Goal: Task Accomplishment & Management: Complete application form

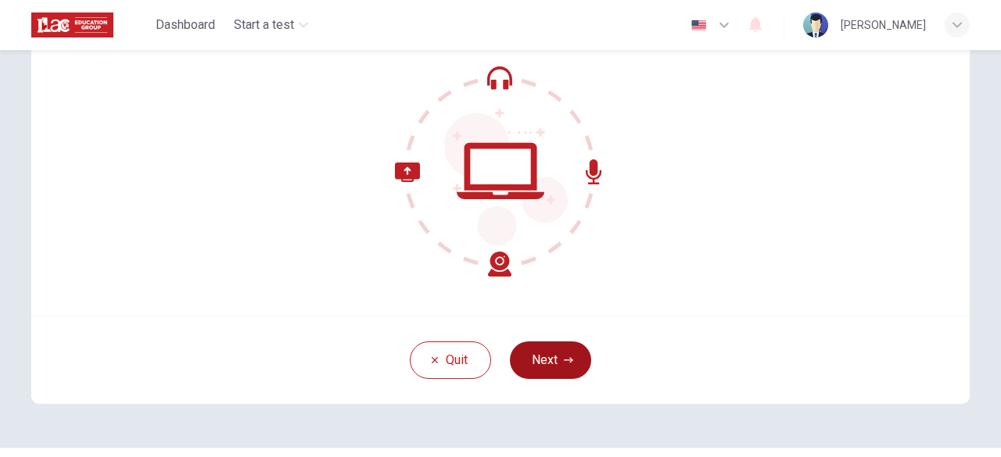
scroll to position [148, 0]
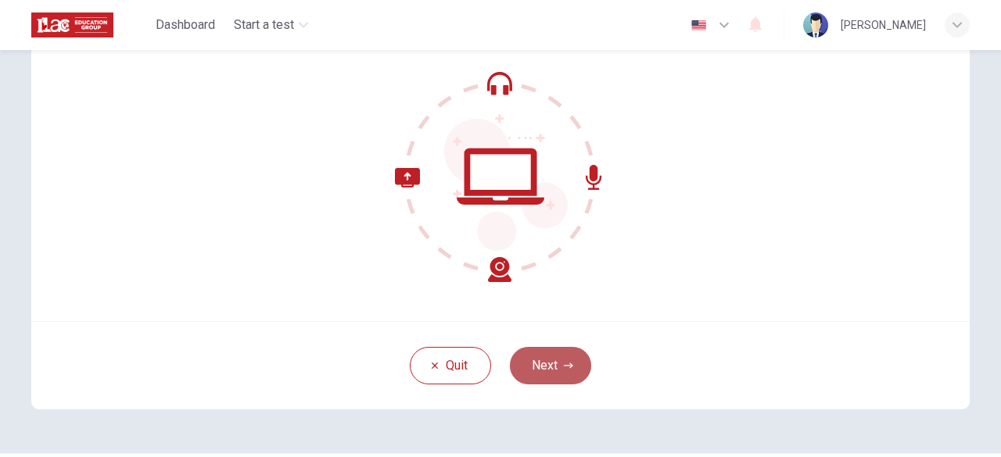
click at [558, 378] on button "Next" at bounding box center [550, 366] width 81 height 38
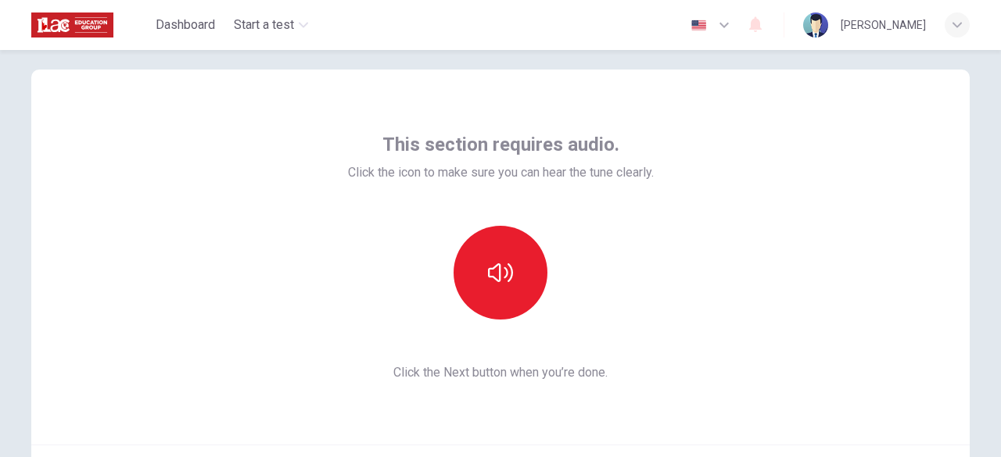
scroll to position [21, 0]
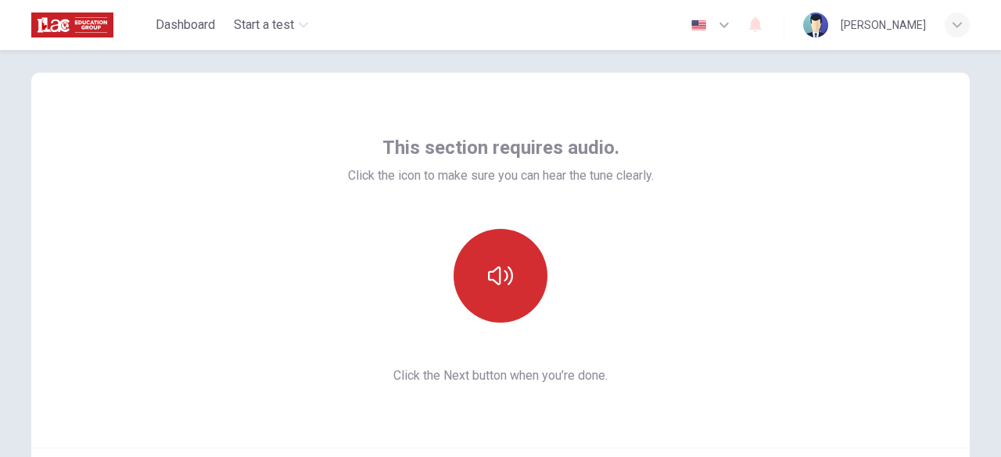
click at [463, 272] on button "button" at bounding box center [501, 276] width 94 height 94
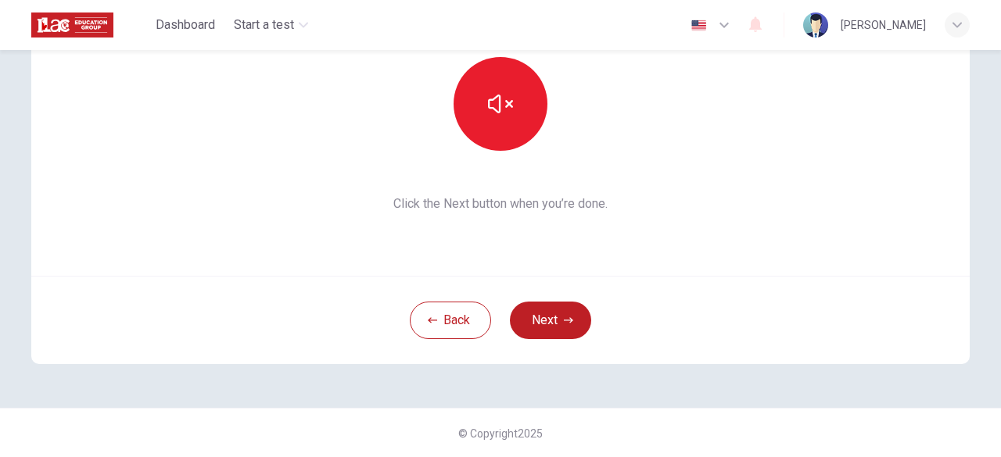
scroll to position [192, 0]
click at [547, 329] on button "Next" at bounding box center [550, 322] width 81 height 38
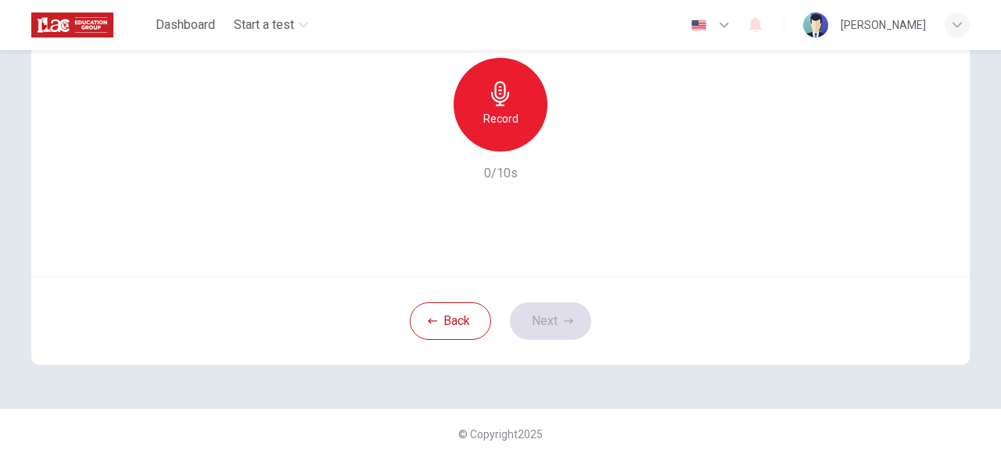
click at [497, 109] on h6 "Record" at bounding box center [500, 118] width 35 height 19
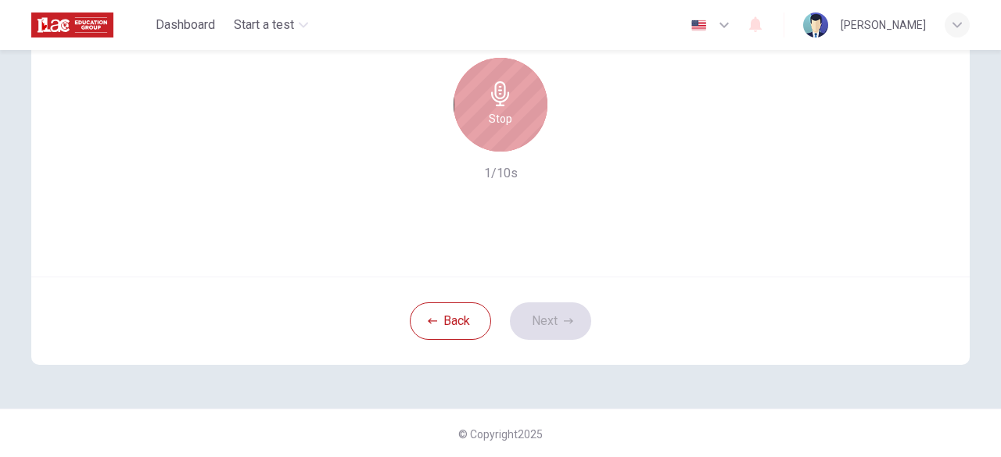
click at [517, 143] on div "Stop" at bounding box center [501, 105] width 94 height 94
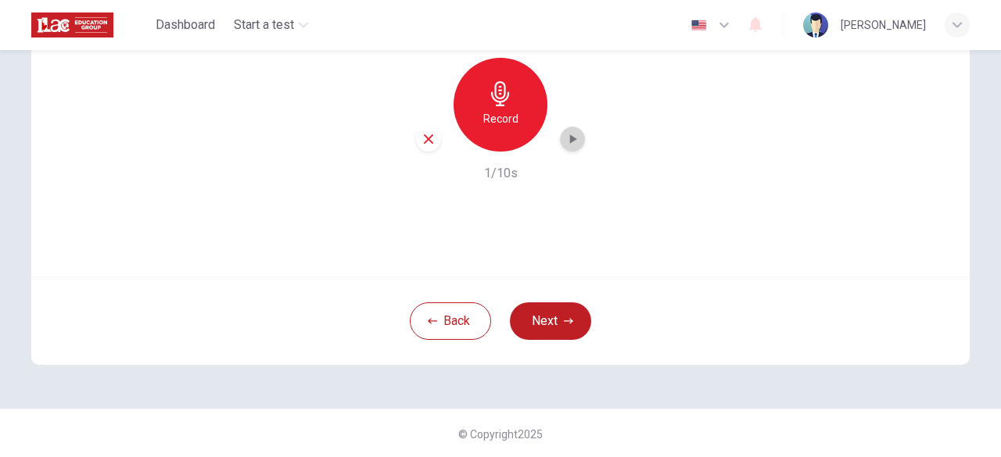
click at [571, 135] on icon "button" at bounding box center [573, 139] width 16 height 16
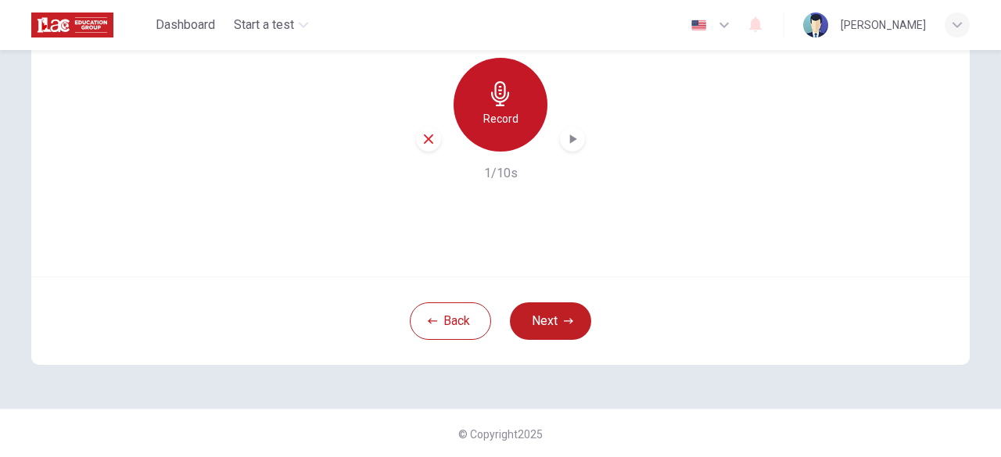
click at [476, 93] on div "Record" at bounding box center [501, 105] width 94 height 94
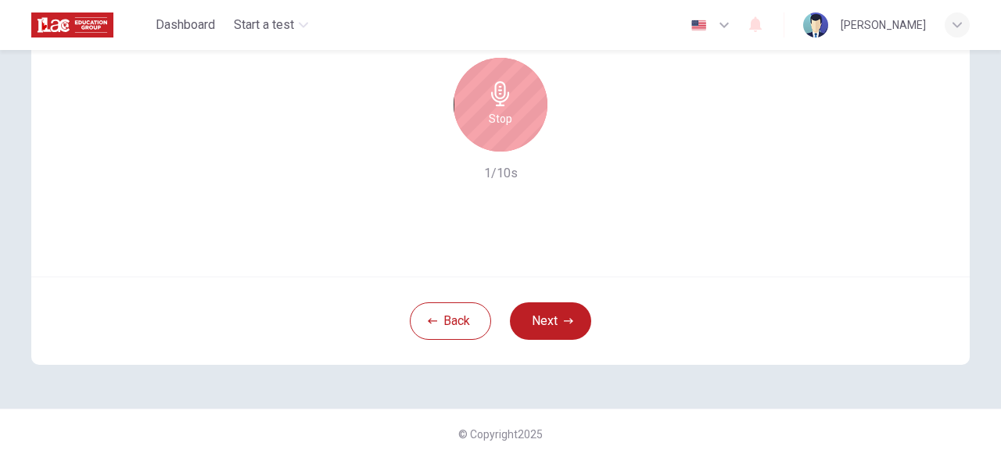
click at [477, 93] on div "Stop" at bounding box center [501, 105] width 94 height 94
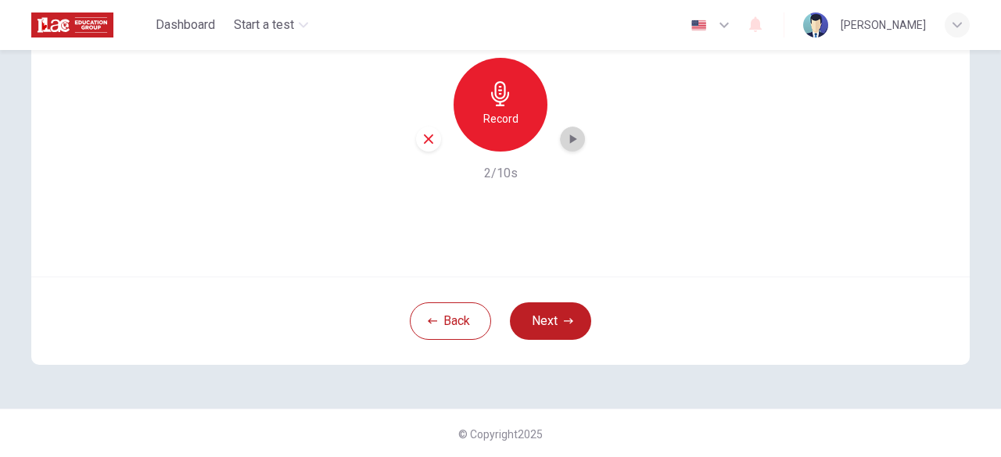
click at [560, 144] on div "button" at bounding box center [572, 139] width 25 height 25
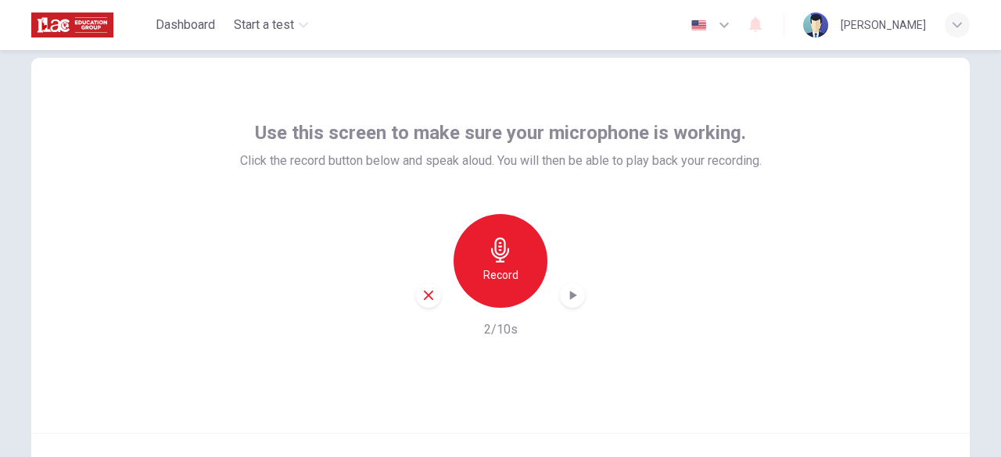
scroll to position [114, 0]
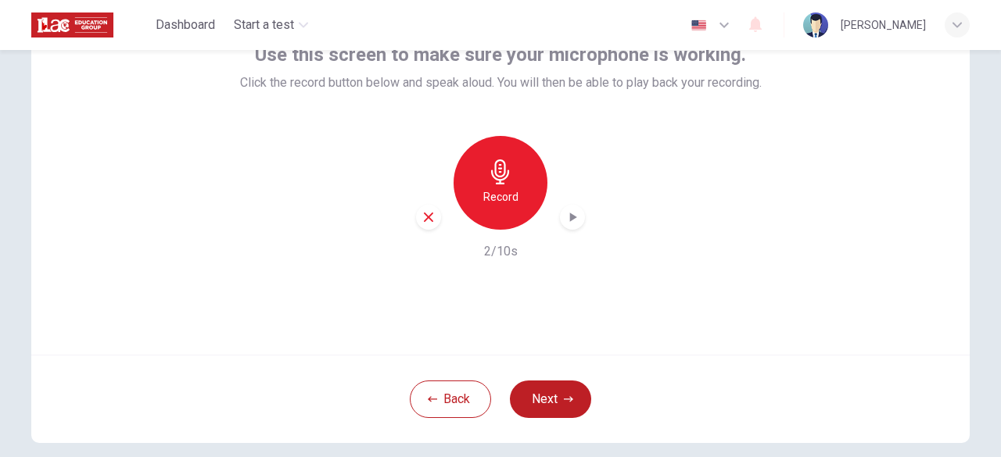
click at [505, 210] on div "Record" at bounding box center [501, 183] width 94 height 94
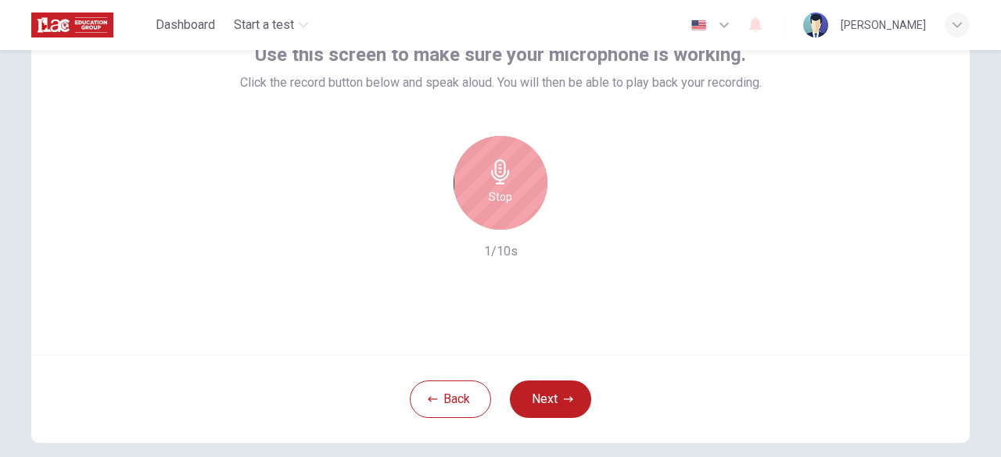
click at [505, 210] on div "Stop" at bounding box center [501, 183] width 94 height 94
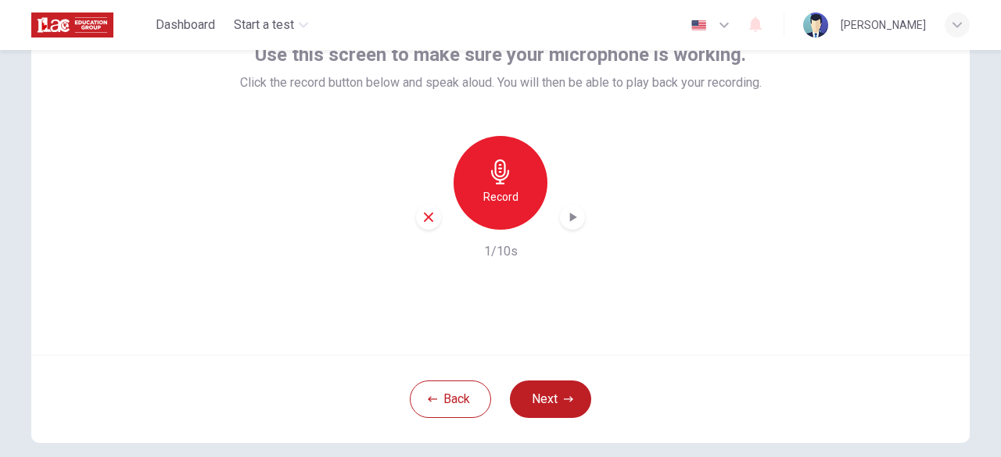
click at [570, 220] on icon "button" at bounding box center [573, 217] width 7 height 9
click at [568, 220] on icon "button" at bounding box center [573, 218] width 16 height 16
click at [556, 396] on button "Next" at bounding box center [550, 400] width 81 height 38
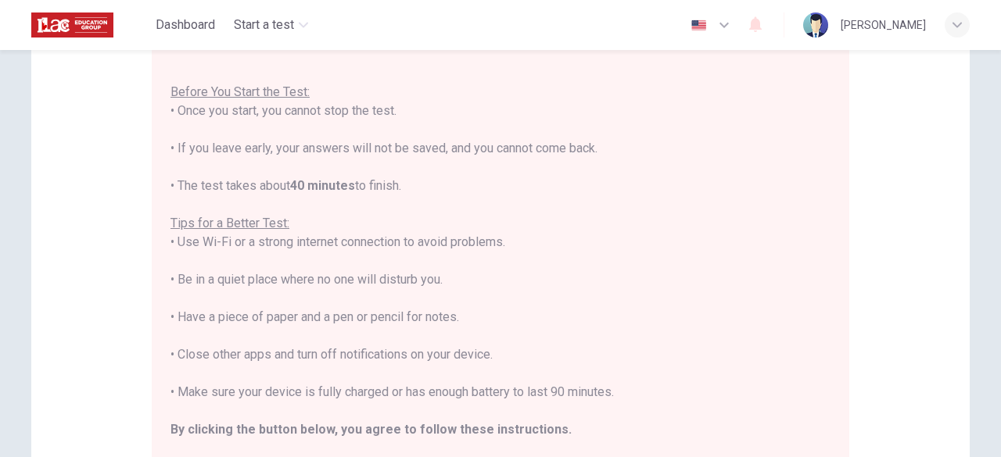
scroll to position [192, 0]
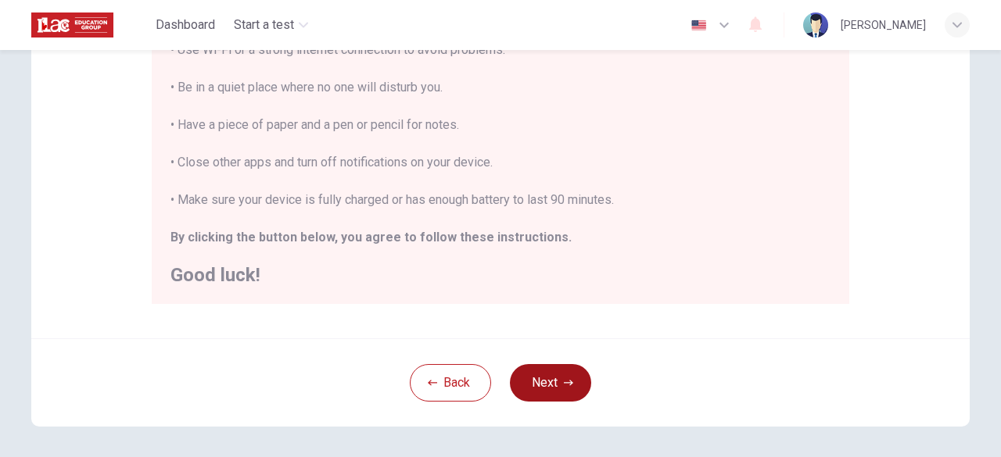
click at [524, 369] on button "Next" at bounding box center [550, 383] width 81 height 38
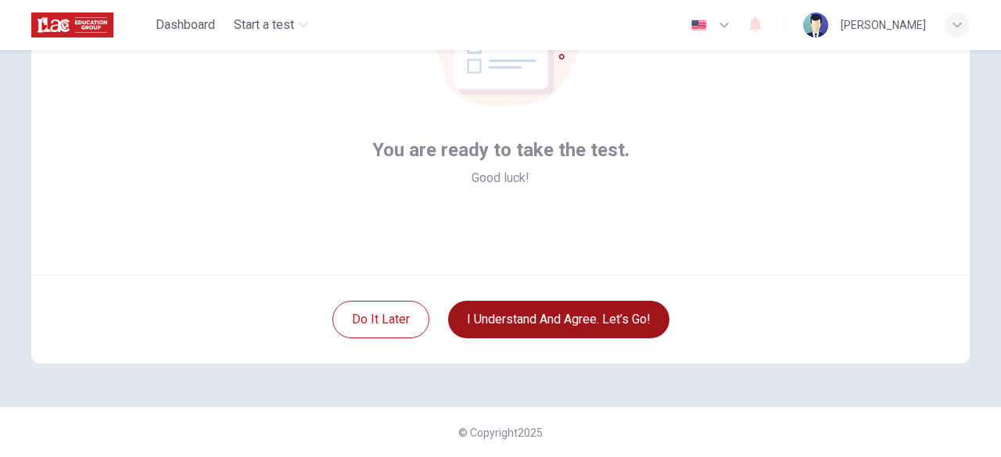
scroll to position [193, 0]
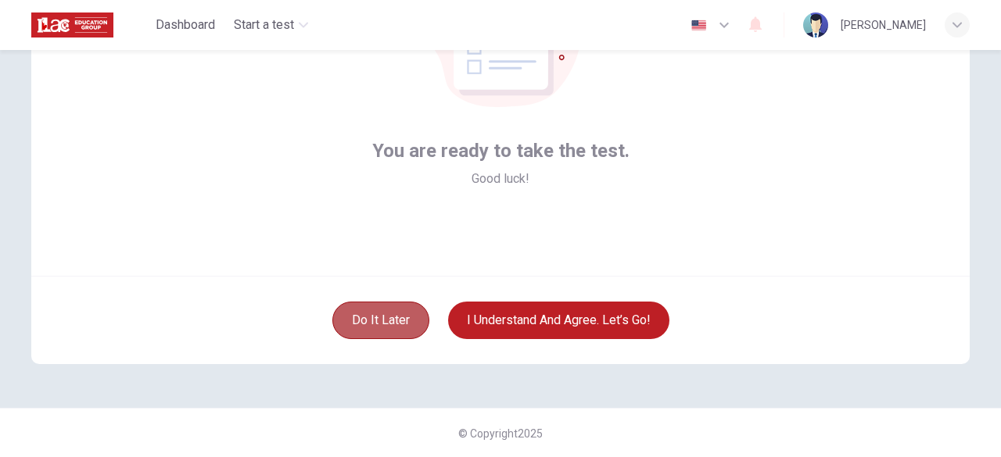
click at [389, 323] on button "Do it later" at bounding box center [380, 321] width 97 height 38
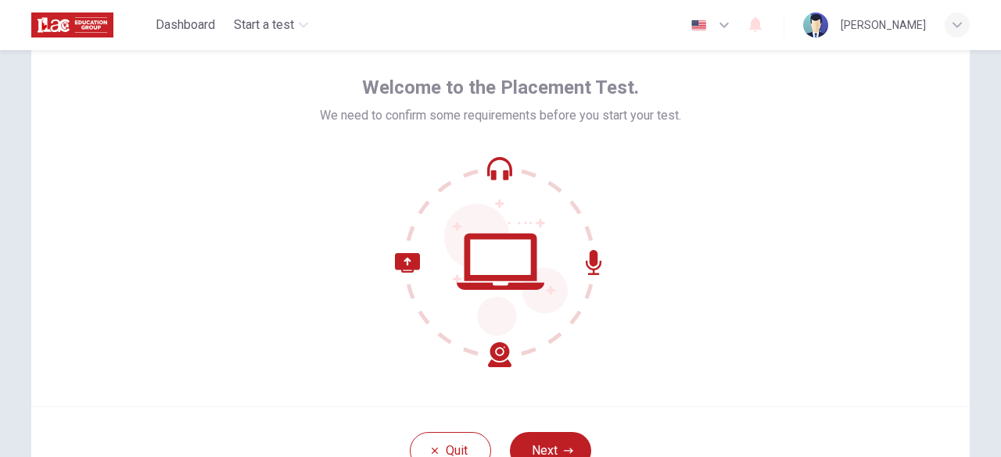
scroll to position [193, 0]
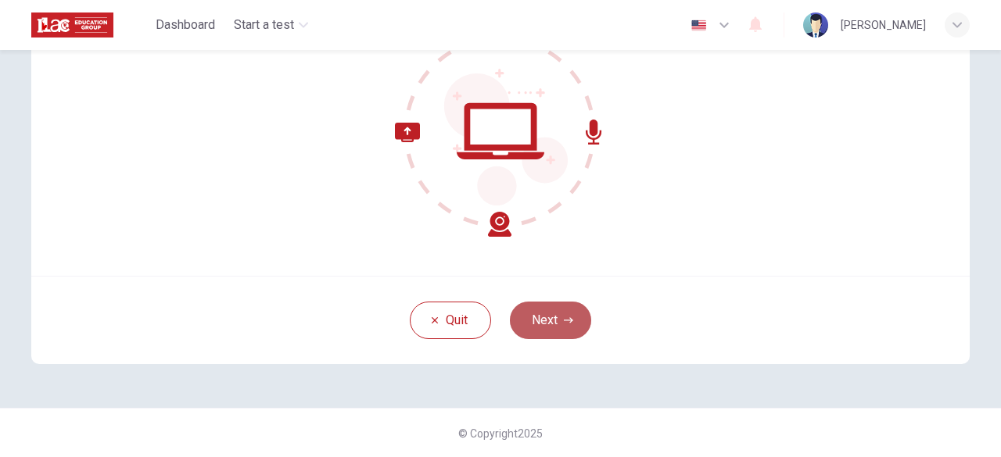
click at [539, 310] on button "Next" at bounding box center [550, 321] width 81 height 38
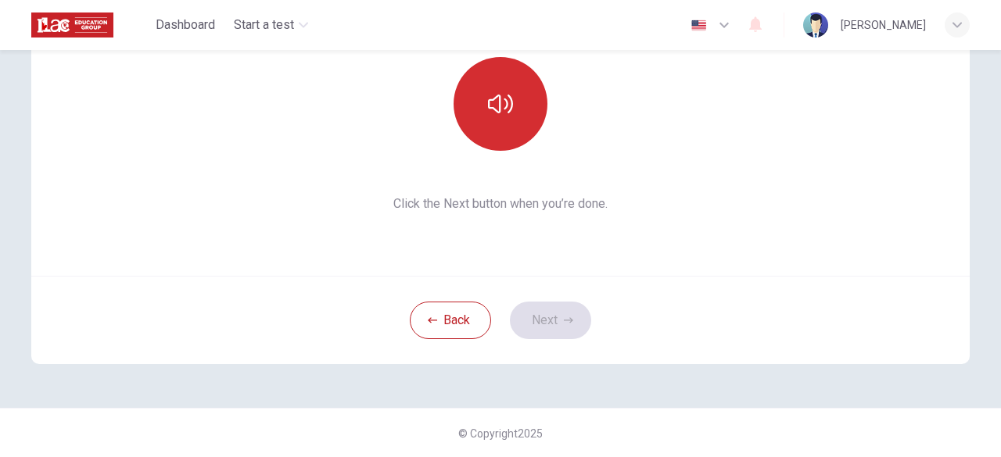
click at [477, 89] on button "button" at bounding box center [501, 104] width 94 height 94
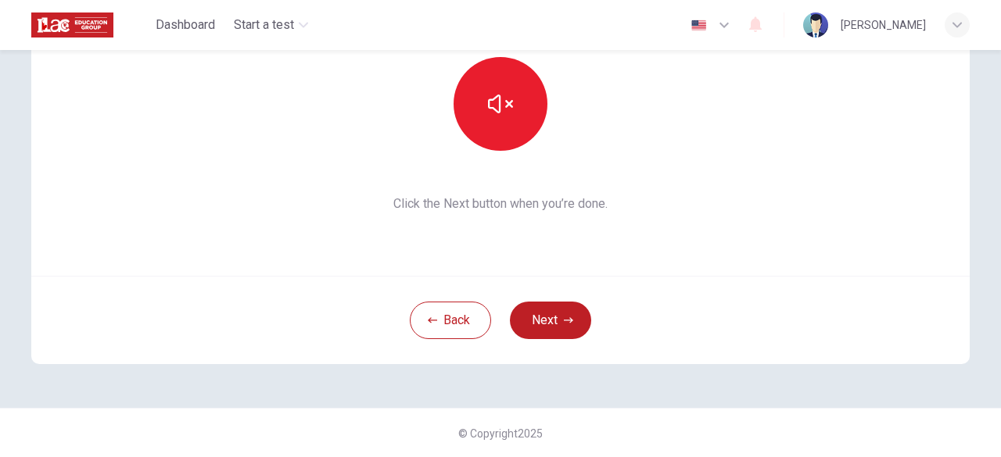
click at [519, 299] on div "Back Next" at bounding box center [500, 320] width 938 height 88
click at [533, 317] on button "Next" at bounding box center [550, 321] width 81 height 38
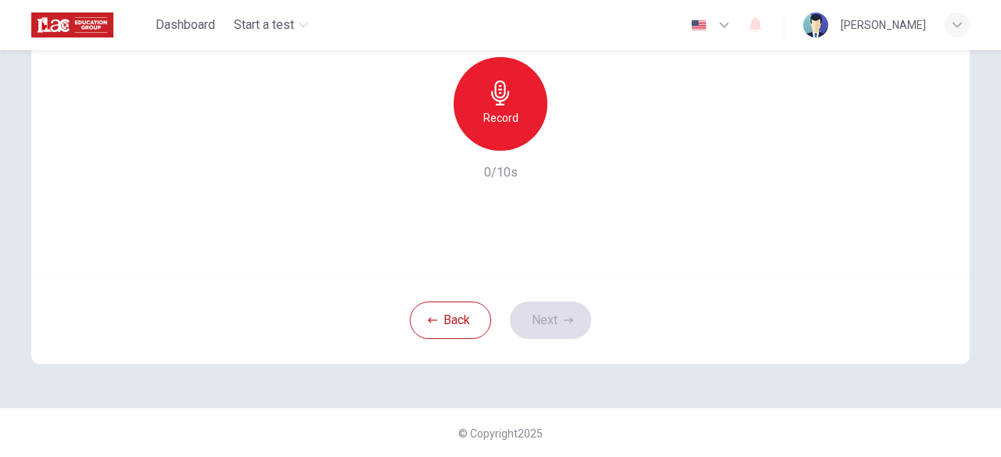
click at [472, 82] on div "Record" at bounding box center [501, 104] width 94 height 94
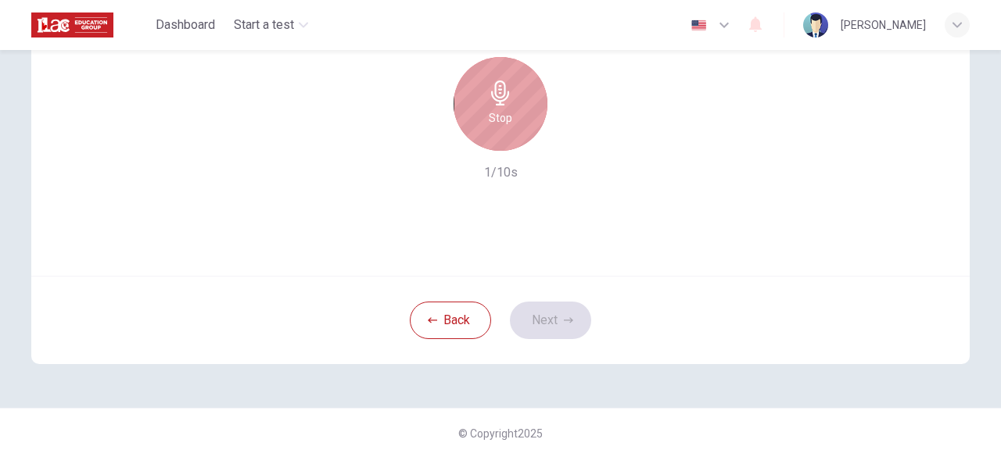
click at [472, 82] on div "Stop" at bounding box center [501, 104] width 94 height 94
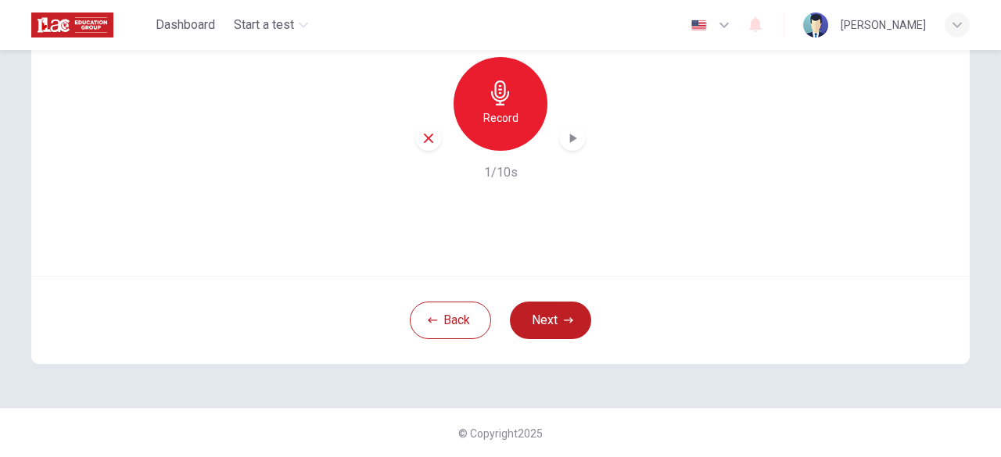
click at [565, 134] on icon "button" at bounding box center [573, 139] width 16 height 16
click at [555, 317] on button "Next" at bounding box center [550, 321] width 81 height 38
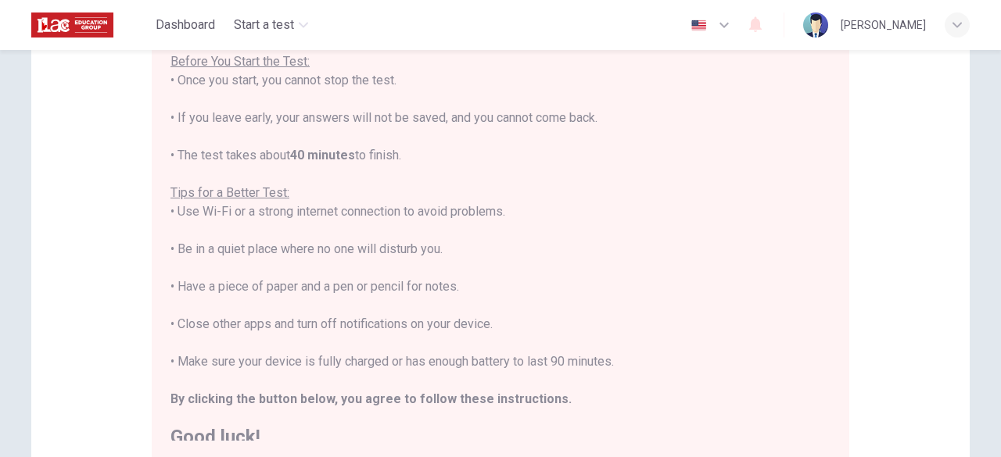
scroll to position [17, 0]
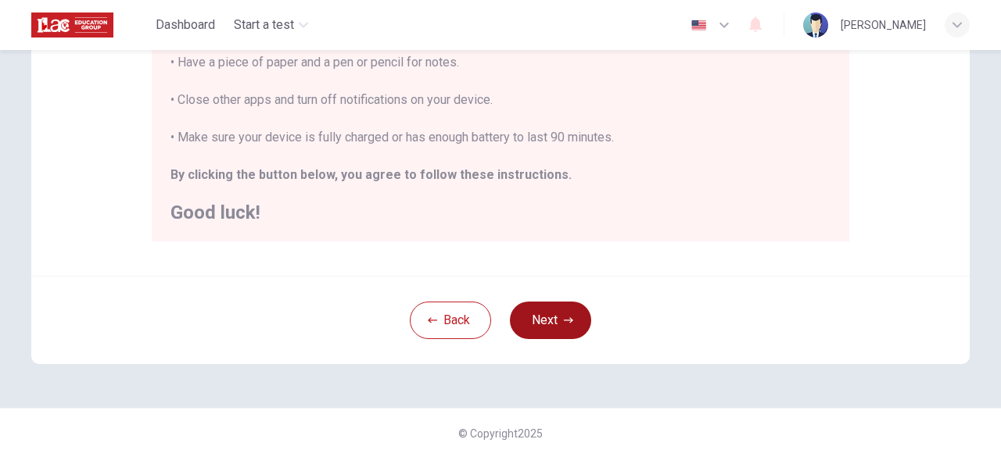
click at [564, 329] on button "Next" at bounding box center [550, 321] width 81 height 38
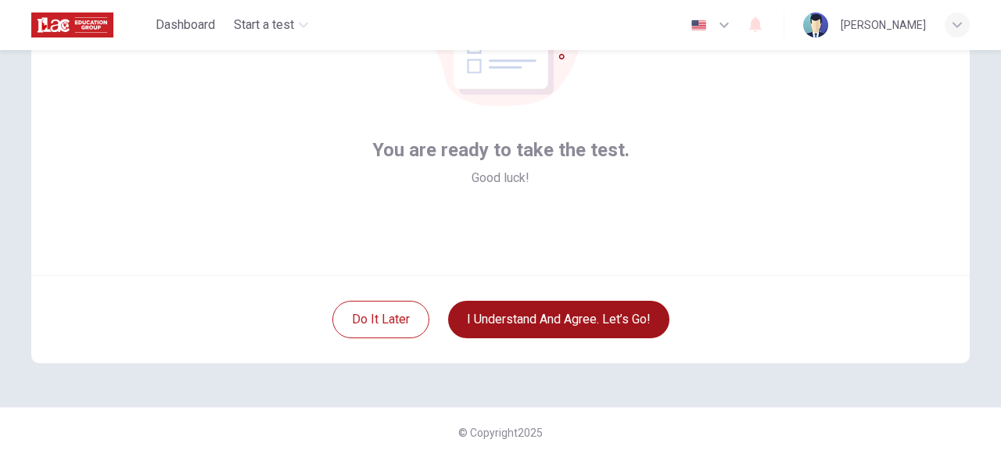
scroll to position [193, 0]
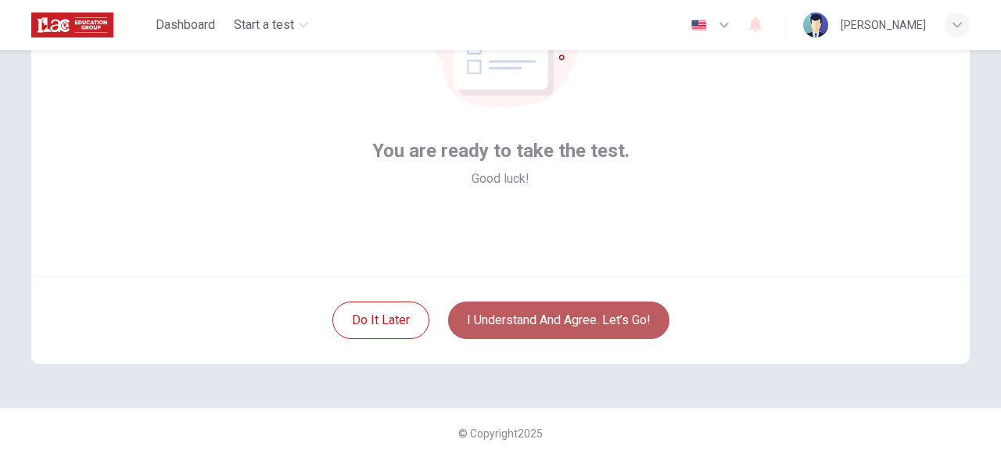
click at [564, 329] on button "I understand and agree. Let’s go!" at bounding box center [558, 321] width 221 height 38
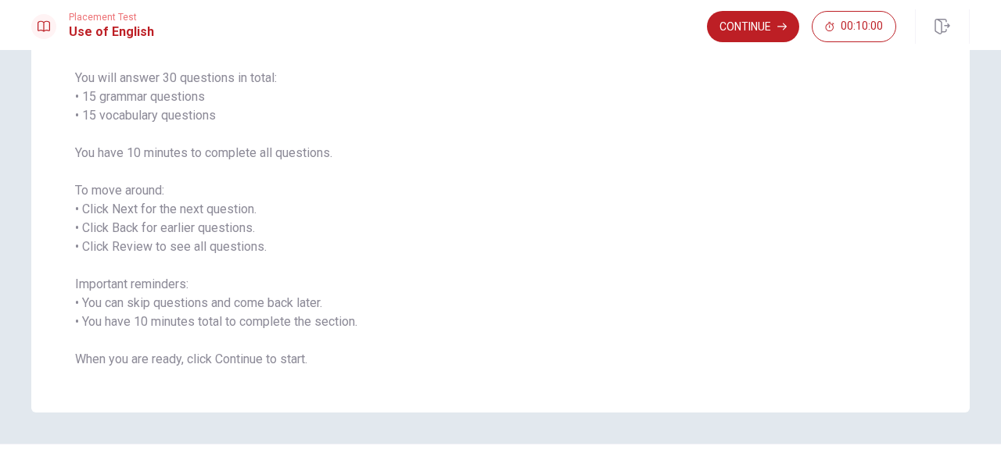
scroll to position [155, 0]
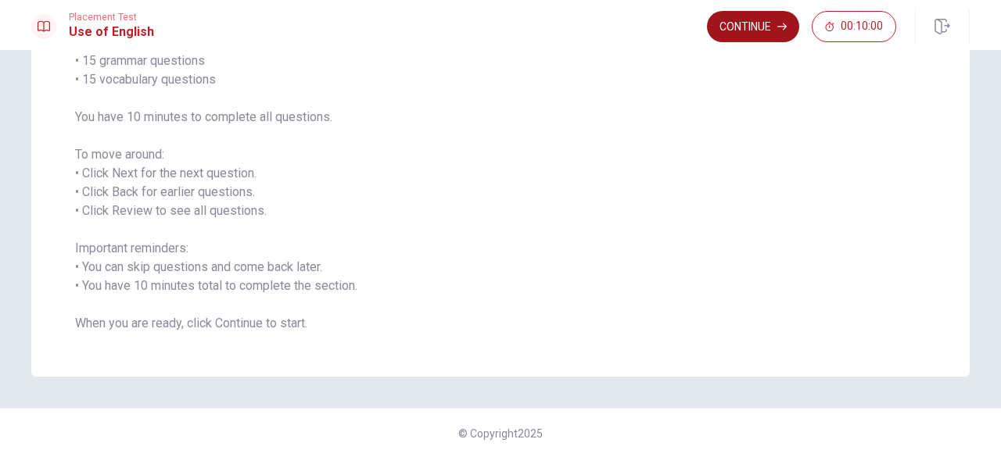
click at [742, 23] on button "Continue" at bounding box center [753, 26] width 92 height 31
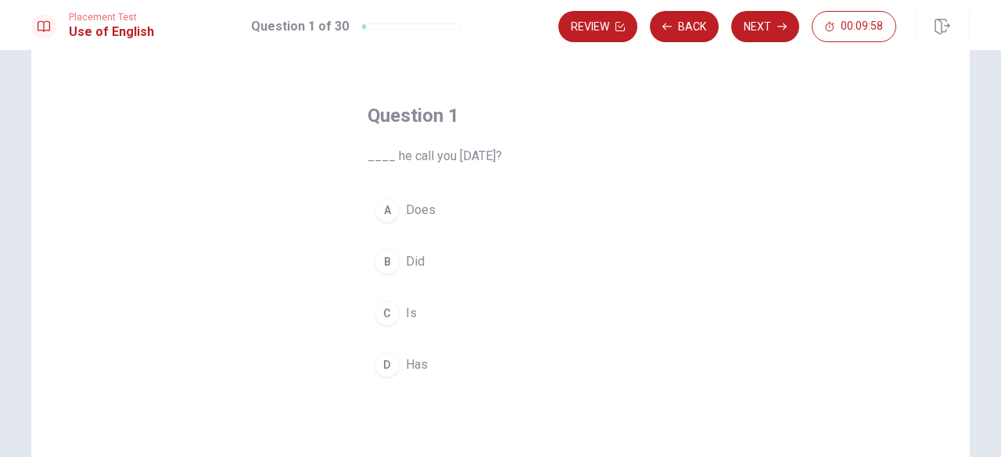
scroll to position [78, 0]
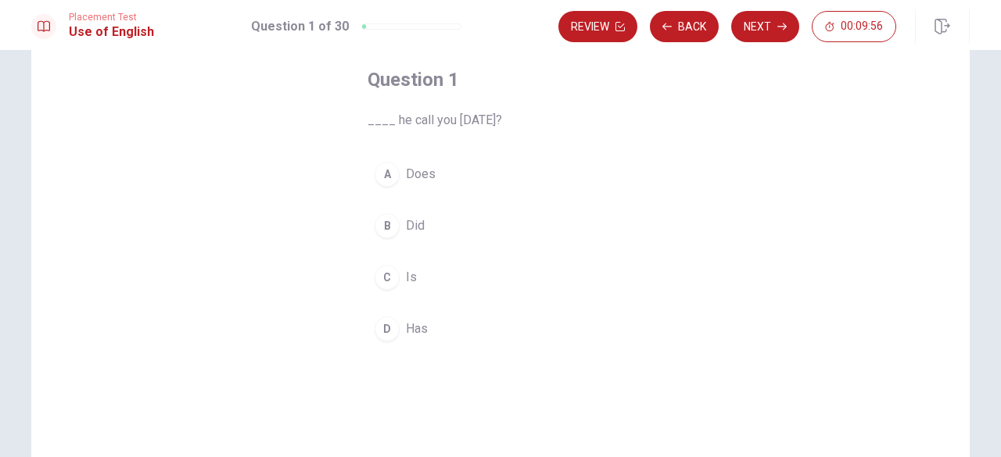
click at [389, 174] on div "A" at bounding box center [387, 174] width 25 height 25
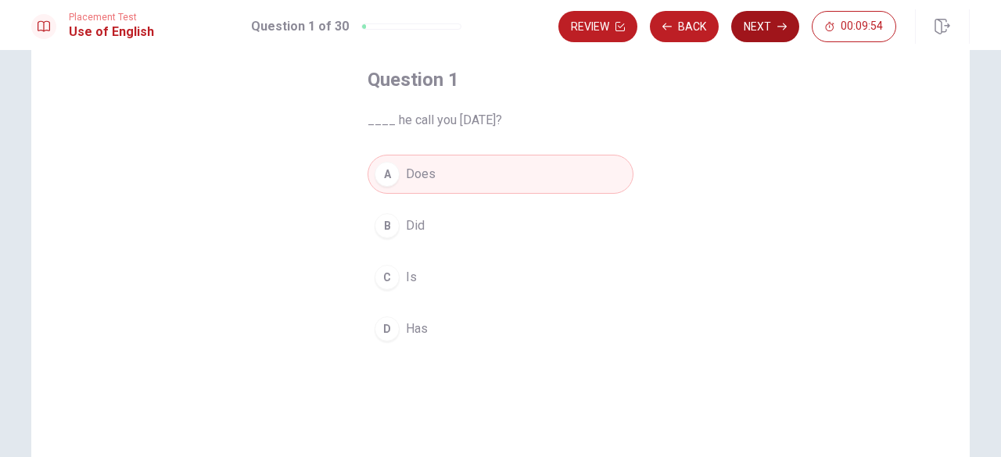
click at [771, 32] on button "Next" at bounding box center [765, 26] width 68 height 31
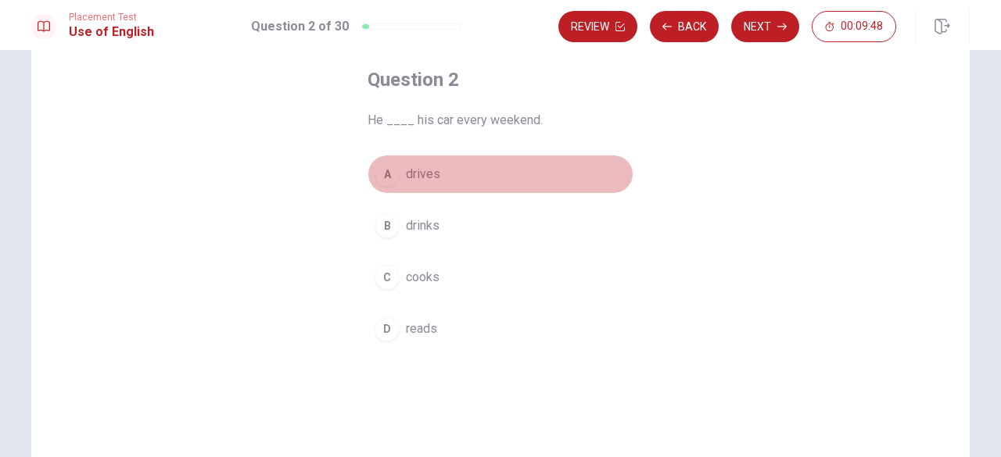
click at [422, 178] on span "drives" at bounding box center [423, 174] width 34 height 19
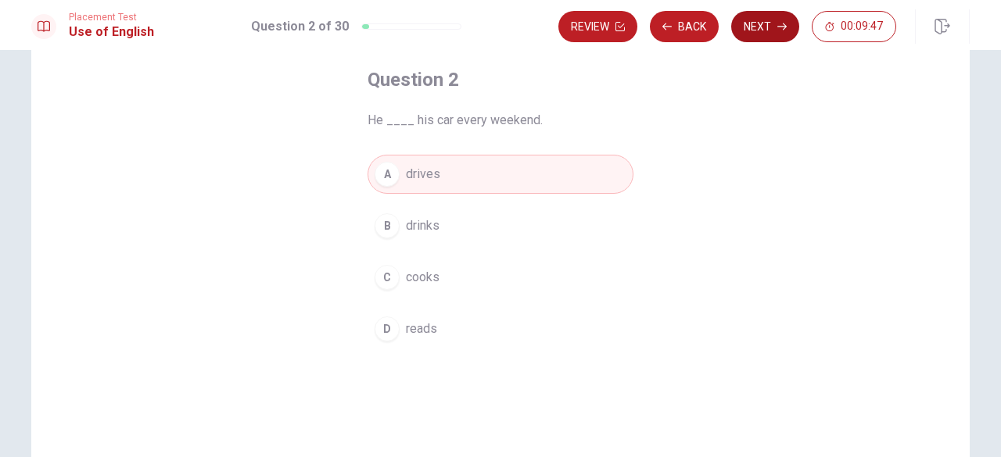
click at [748, 22] on button "Next" at bounding box center [765, 26] width 68 height 31
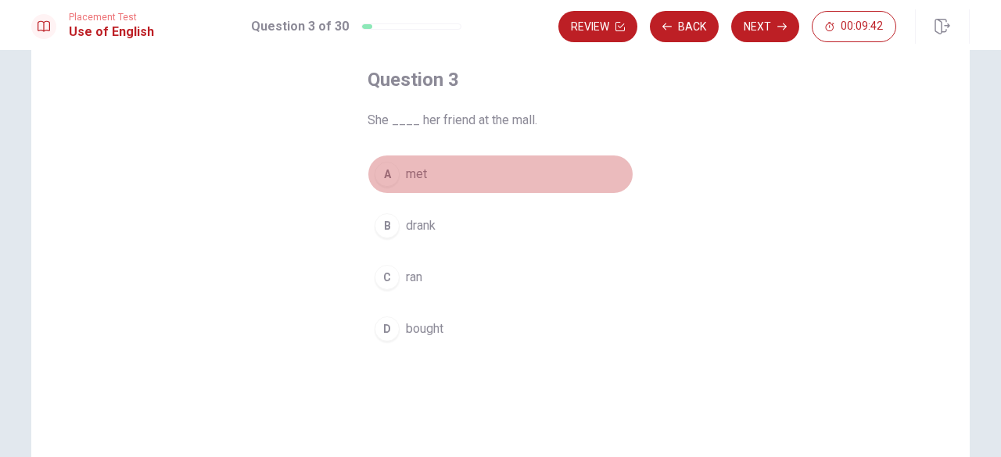
click at [406, 181] on span "met" at bounding box center [416, 174] width 21 height 19
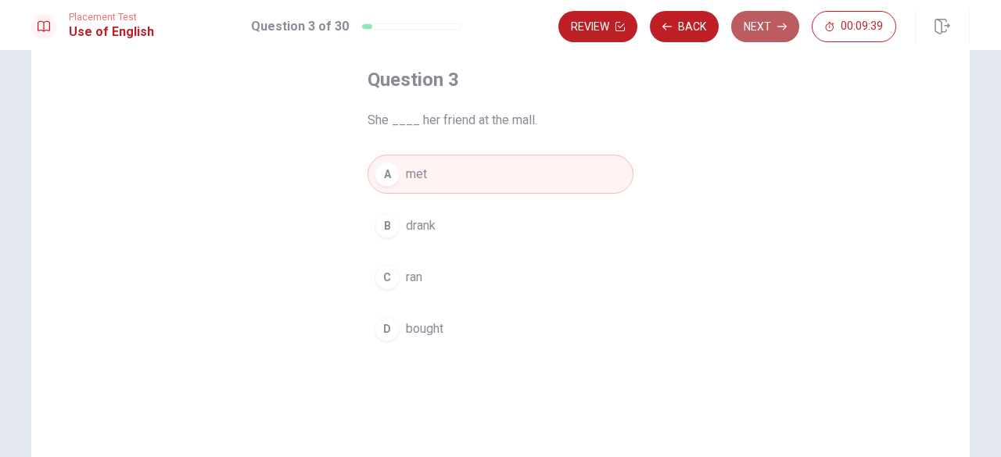
click at [740, 27] on button "Next" at bounding box center [765, 26] width 68 height 31
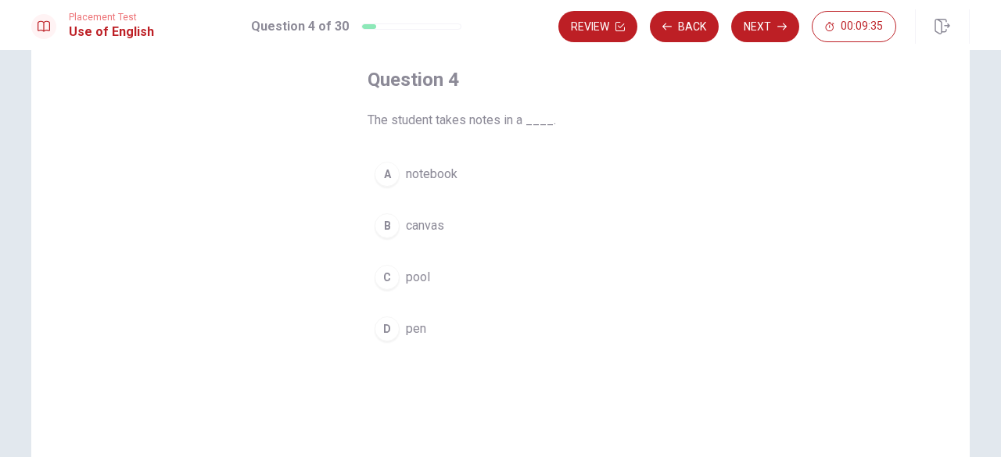
click at [449, 180] on span "notebook" at bounding box center [432, 174] width 52 height 19
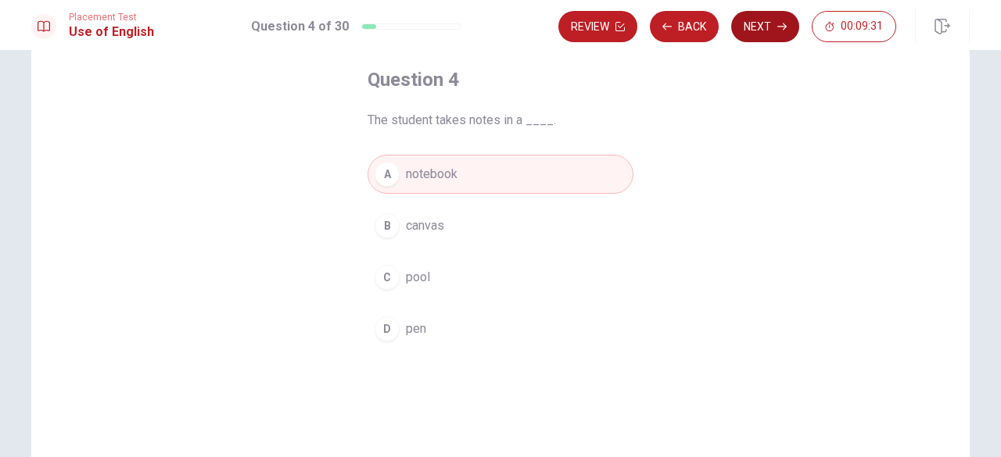
click at [754, 22] on button "Next" at bounding box center [765, 26] width 68 height 31
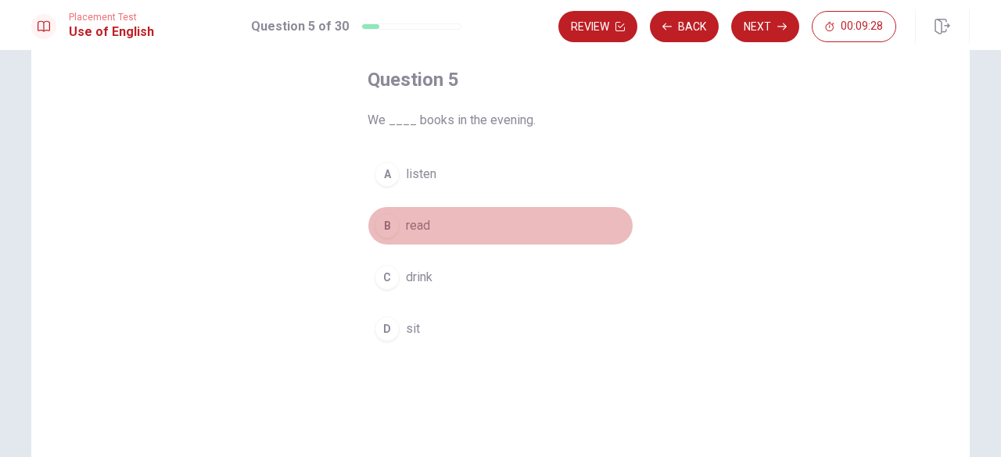
click at [429, 224] on button "B read" at bounding box center [501, 225] width 266 height 39
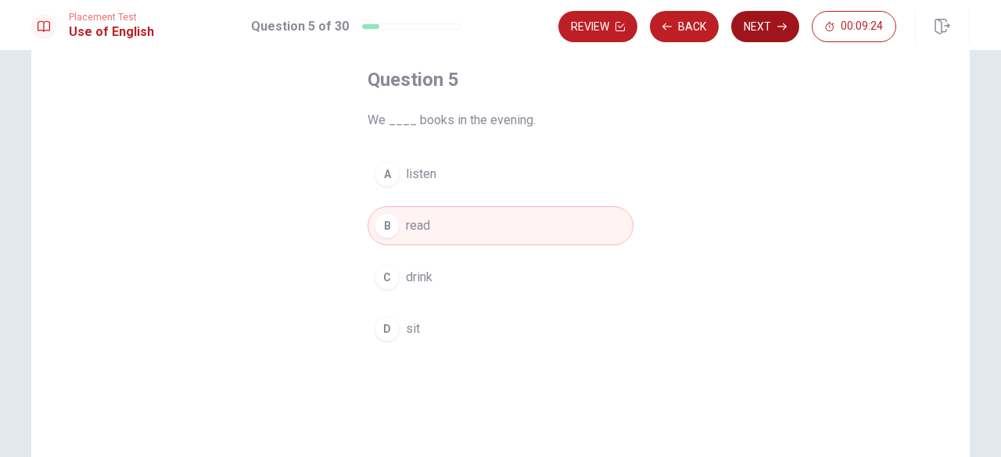
click at [755, 34] on button "Next" at bounding box center [765, 26] width 68 height 31
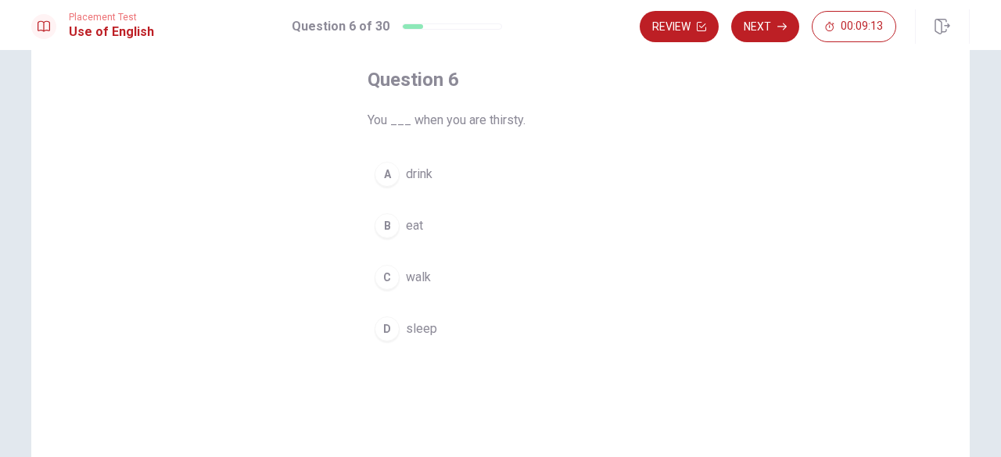
click at [417, 175] on span "drink" at bounding box center [419, 174] width 27 height 19
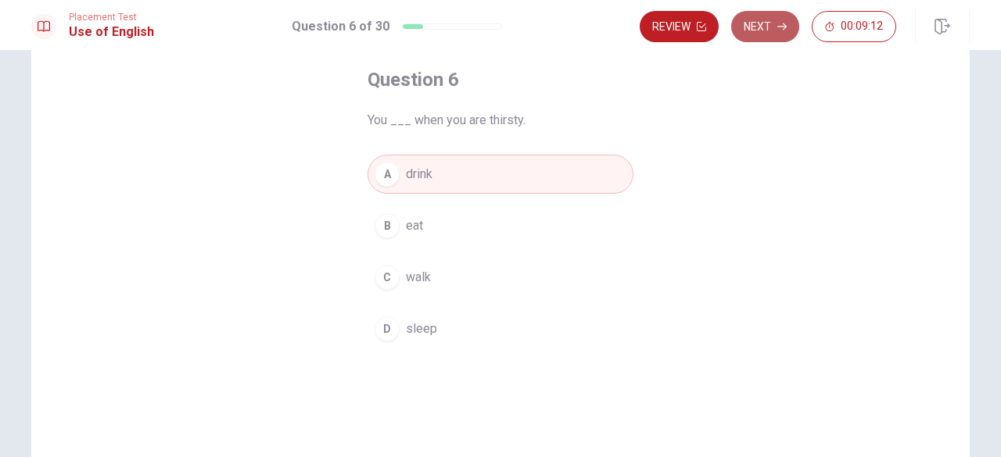
click at [765, 29] on button "Next" at bounding box center [765, 26] width 68 height 31
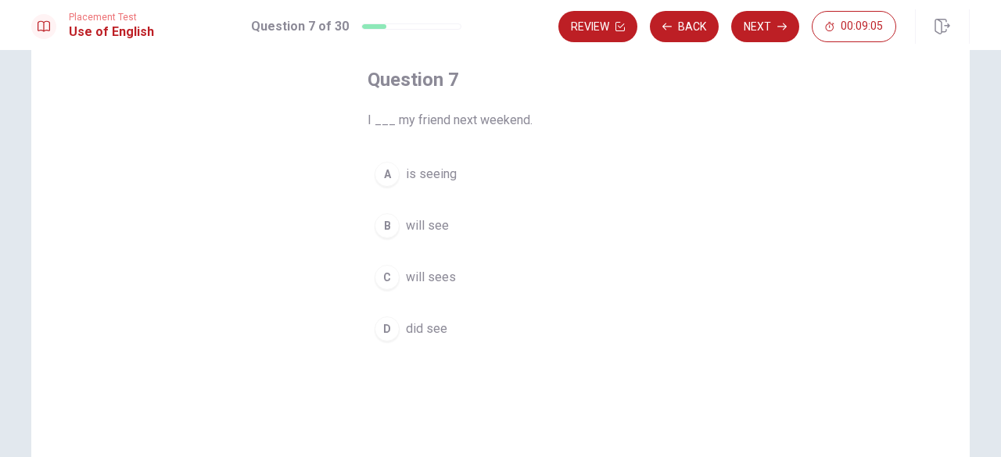
click at [418, 217] on span "will see" at bounding box center [427, 226] width 43 height 19
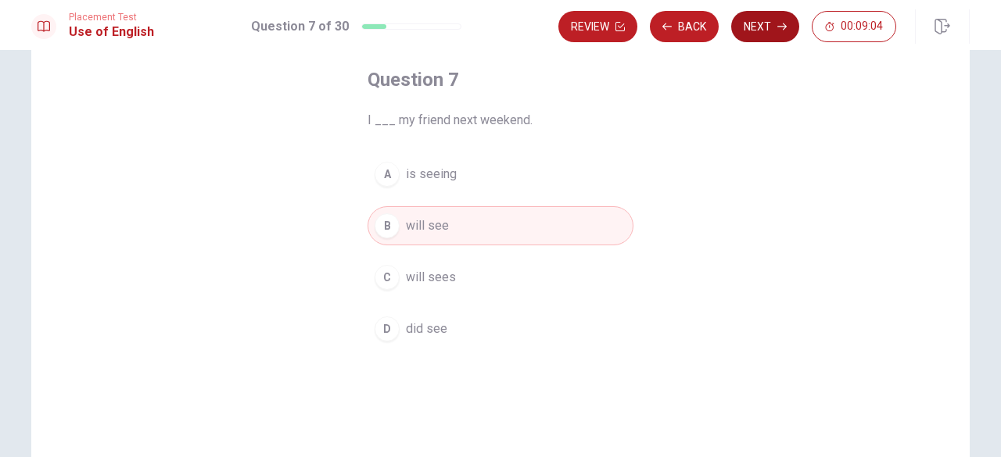
click at [771, 37] on button "Next" at bounding box center [765, 26] width 68 height 31
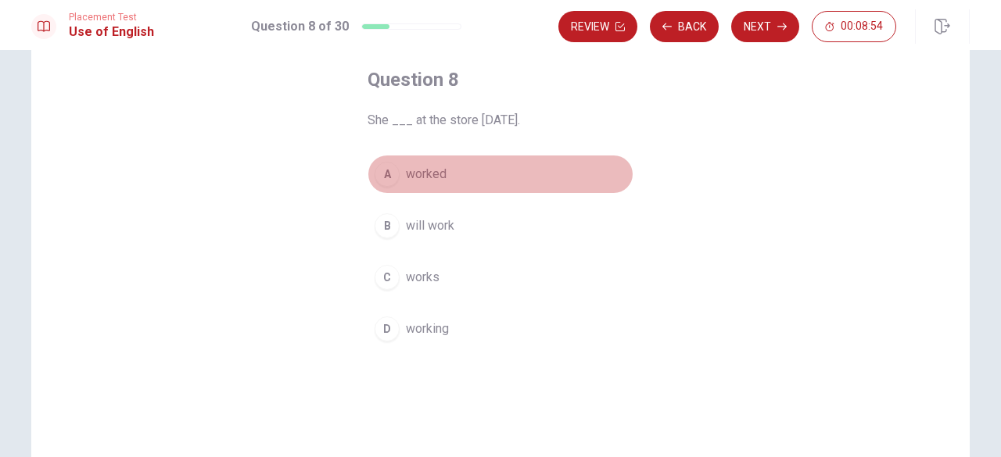
click at [393, 182] on button "A worked" at bounding box center [501, 174] width 266 height 39
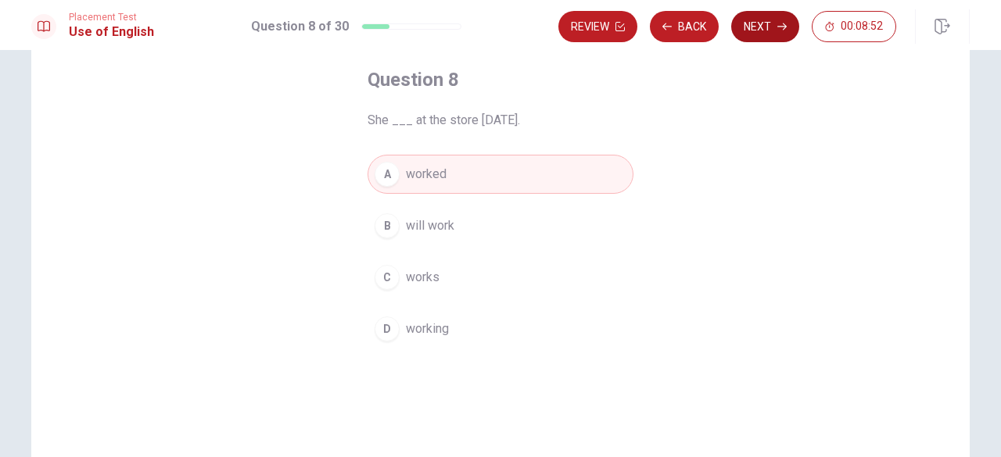
click at [768, 36] on button "Next" at bounding box center [765, 26] width 68 height 31
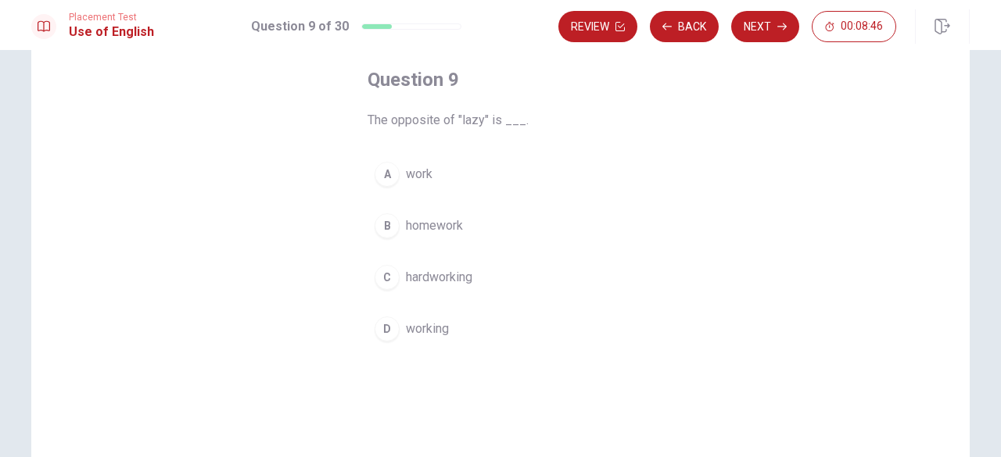
drag, startPoint x: 393, startPoint y: 278, endPoint x: 443, endPoint y: 250, distance: 57.0
click at [393, 276] on div "C" at bounding box center [387, 277] width 25 height 25
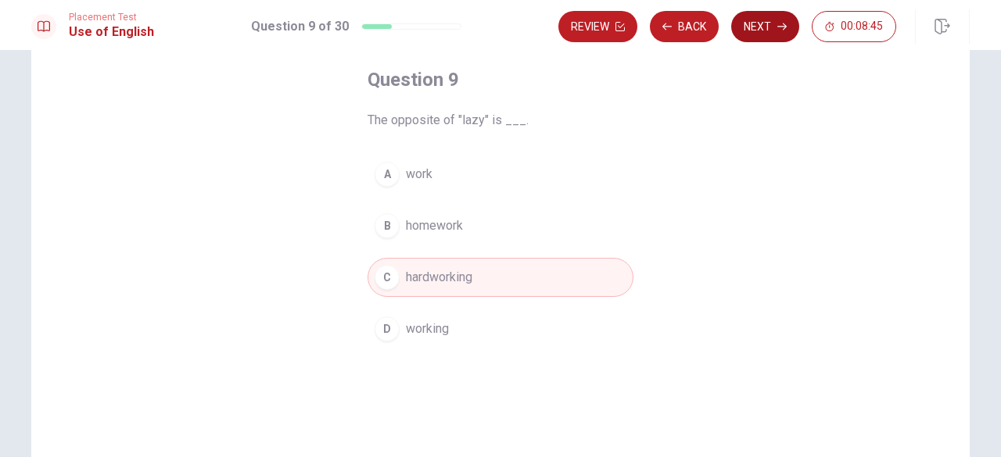
click at [761, 29] on button "Next" at bounding box center [765, 26] width 68 height 31
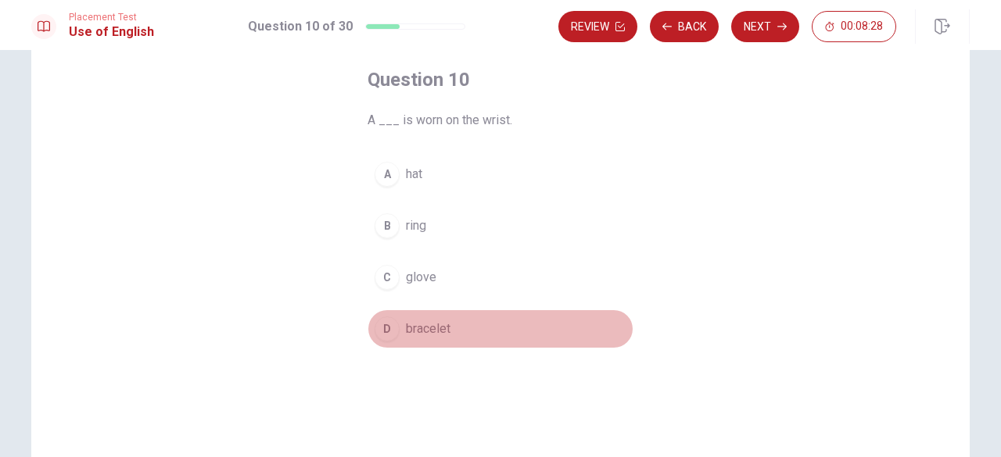
drag, startPoint x: 393, startPoint y: 329, endPoint x: 396, endPoint y: 320, distance: 10.2
click at [392, 328] on div "D" at bounding box center [387, 329] width 25 height 25
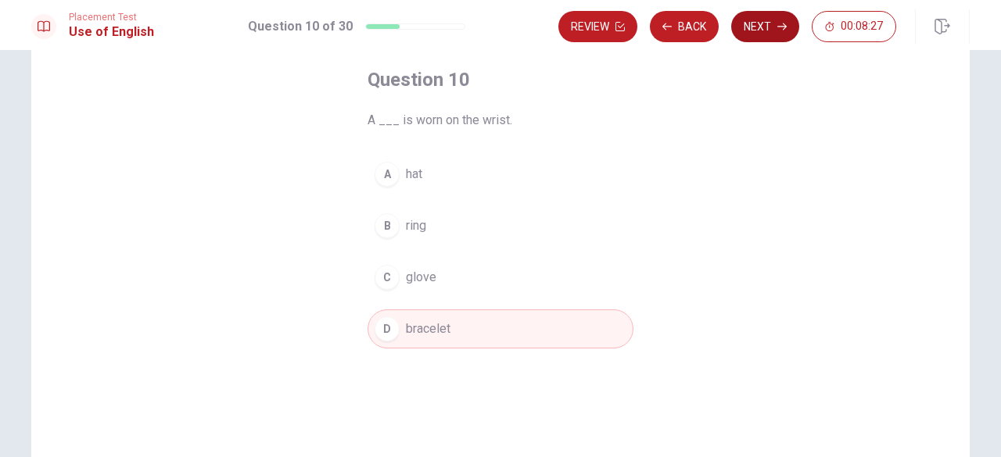
click at [761, 32] on button "Next" at bounding box center [765, 26] width 68 height 31
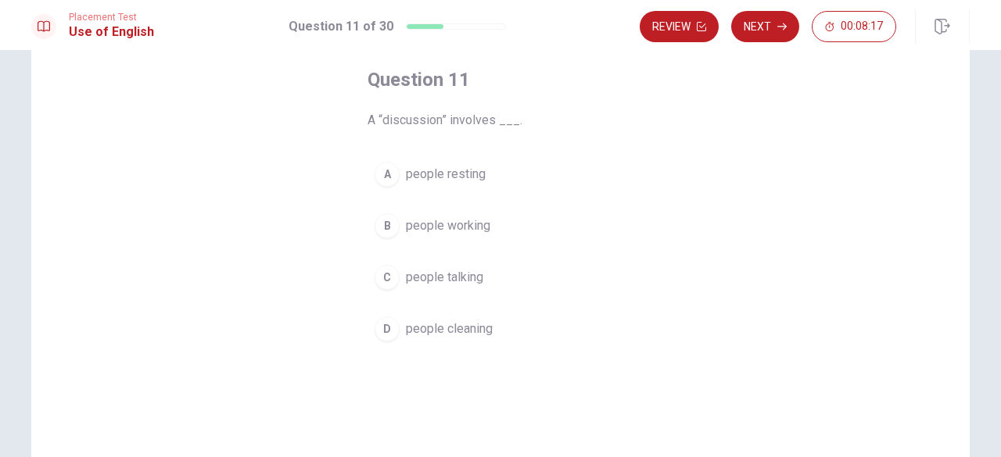
click at [411, 281] on span "people talking" at bounding box center [444, 277] width 77 height 19
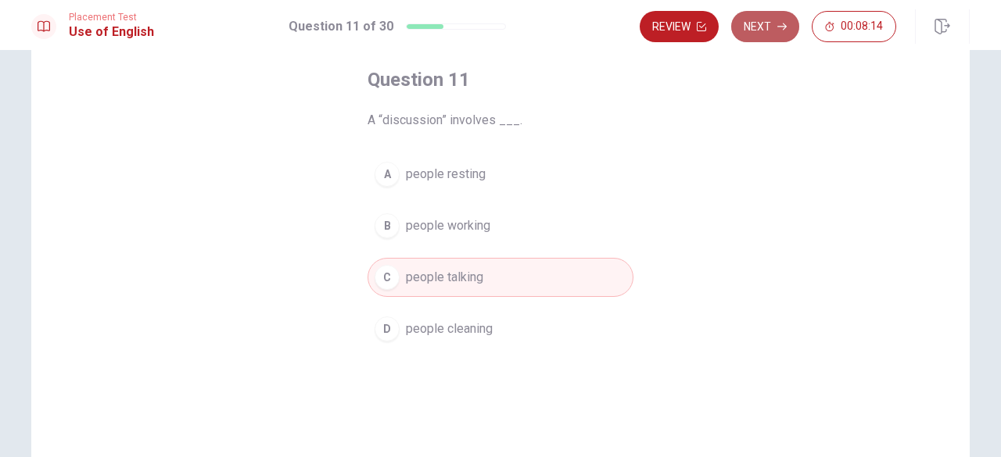
click at [777, 28] on icon "button" at bounding box center [781, 26] width 9 height 9
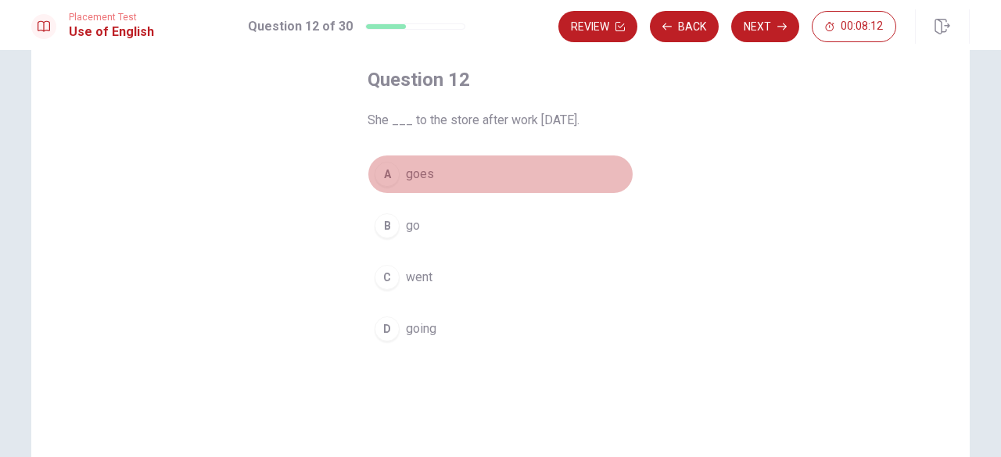
click at [424, 181] on span "goes" at bounding box center [420, 174] width 28 height 19
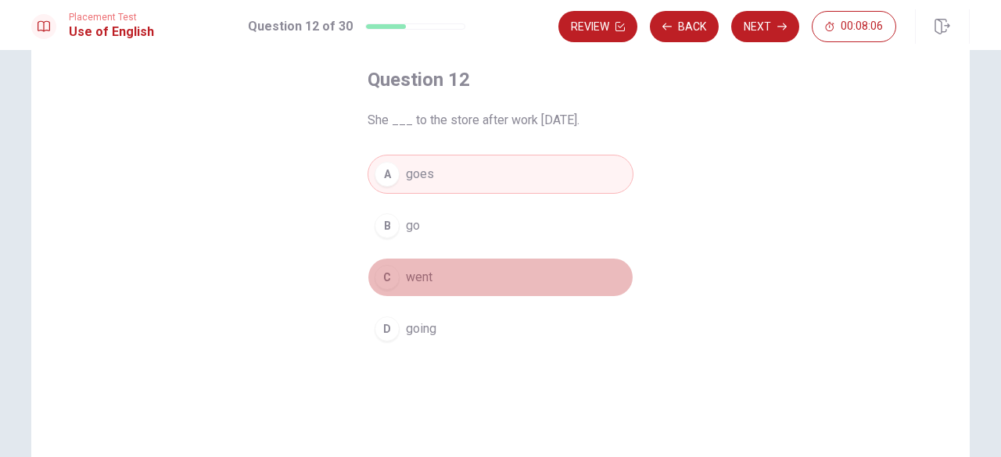
drag, startPoint x: 436, startPoint y: 284, endPoint x: 438, endPoint y: 265, distance: 18.8
click at [436, 280] on button "C went" at bounding box center [501, 277] width 266 height 39
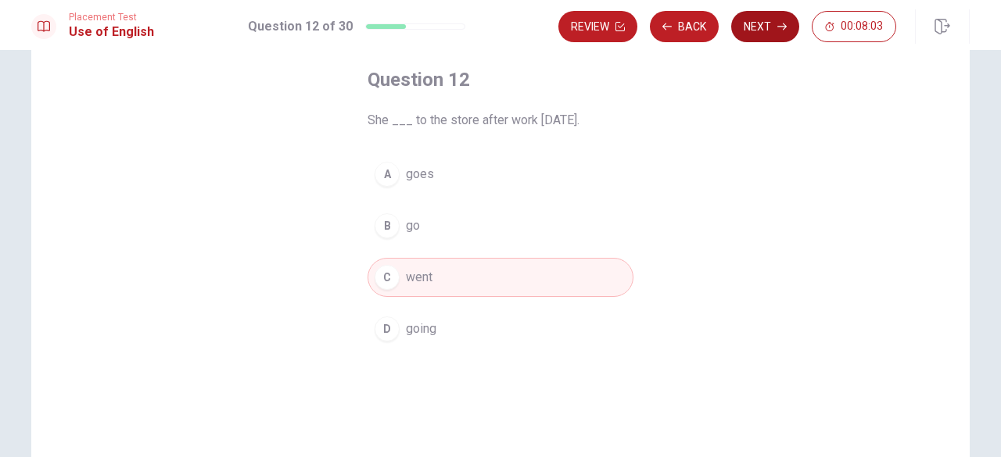
click at [775, 30] on button "Next" at bounding box center [765, 26] width 68 height 31
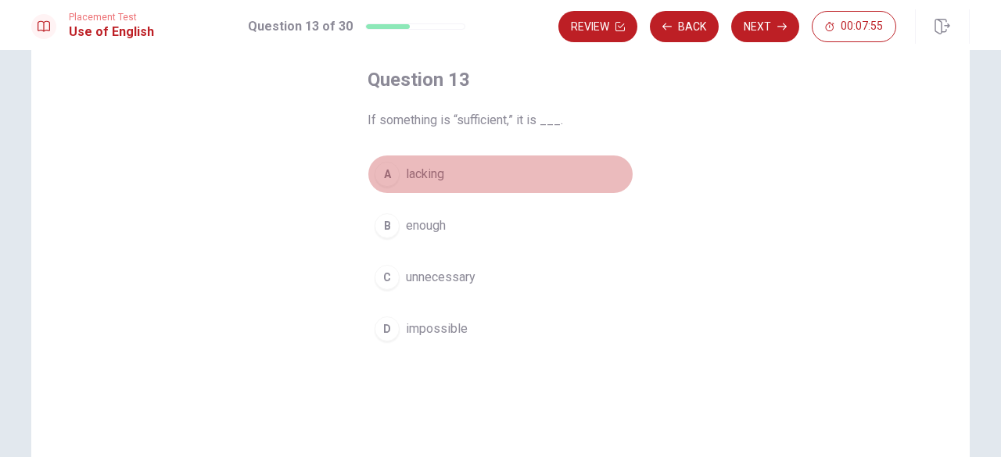
click at [439, 171] on span "lacking" at bounding box center [425, 174] width 38 height 19
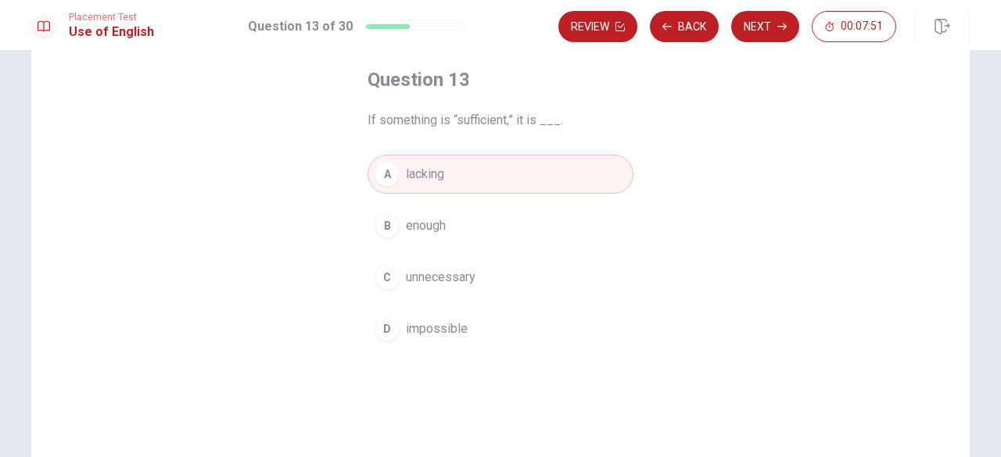
click at [764, 21] on button "Next" at bounding box center [765, 26] width 68 height 31
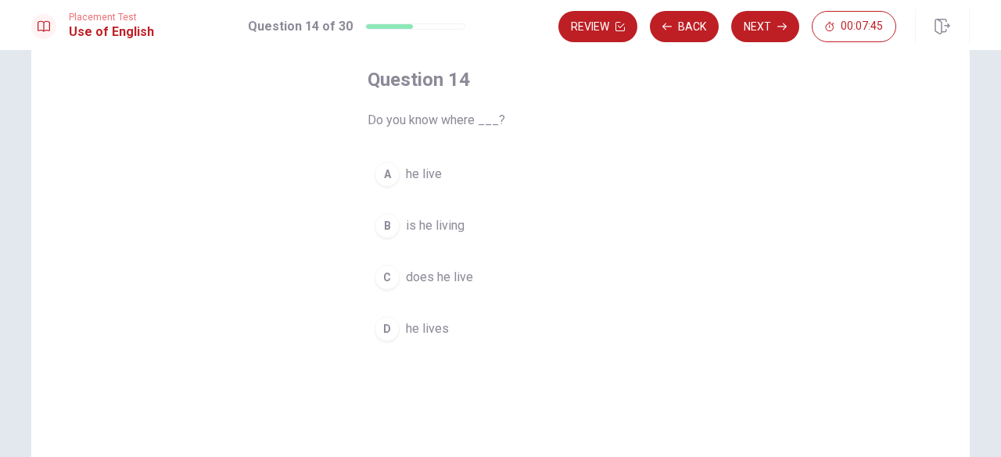
click at [437, 326] on span "he lives" at bounding box center [427, 329] width 43 height 19
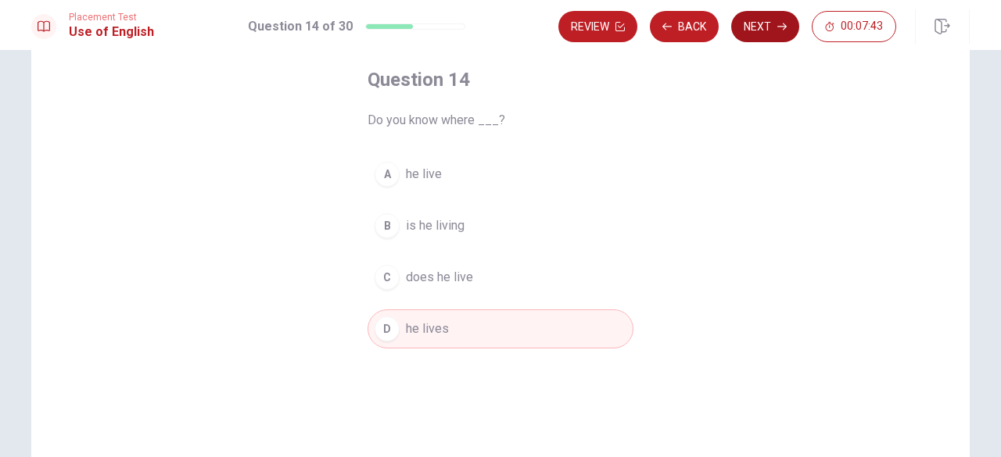
click at [787, 29] on icon "button" at bounding box center [781, 26] width 9 height 9
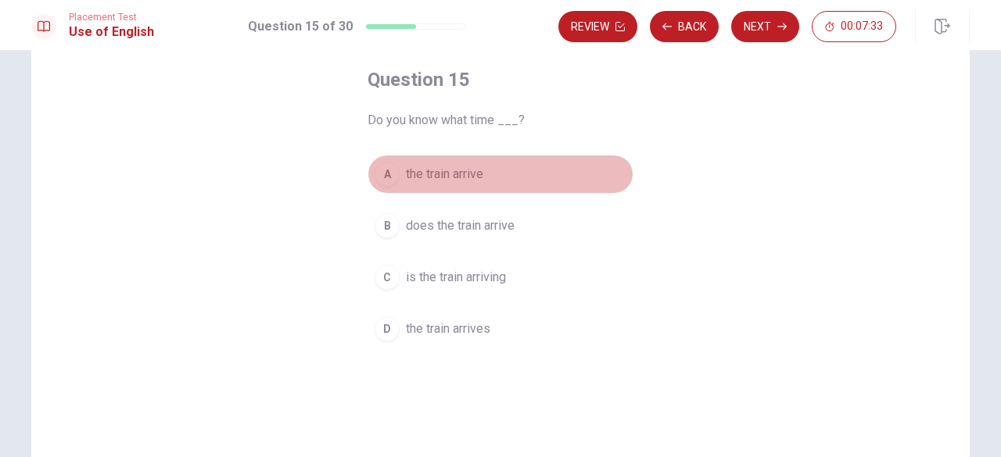
click at [419, 175] on span "the train arrive" at bounding box center [444, 174] width 77 height 19
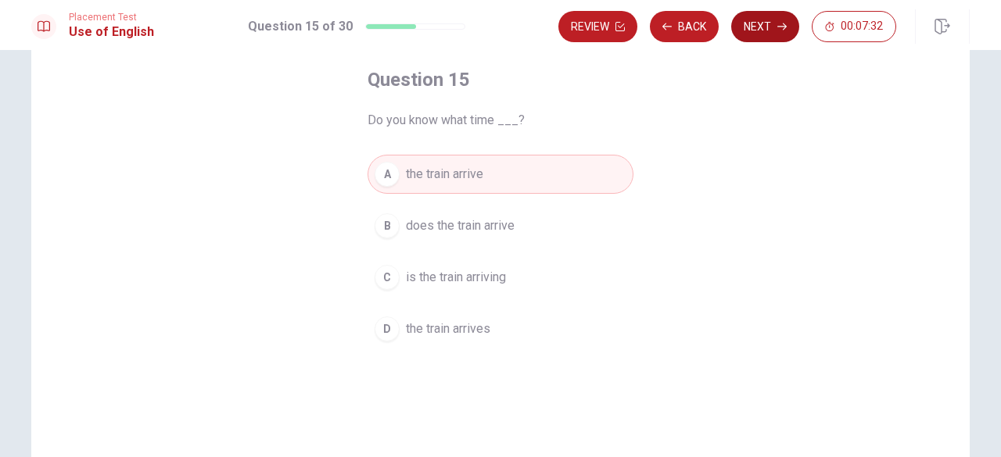
click at [791, 21] on button "Next" at bounding box center [765, 26] width 68 height 31
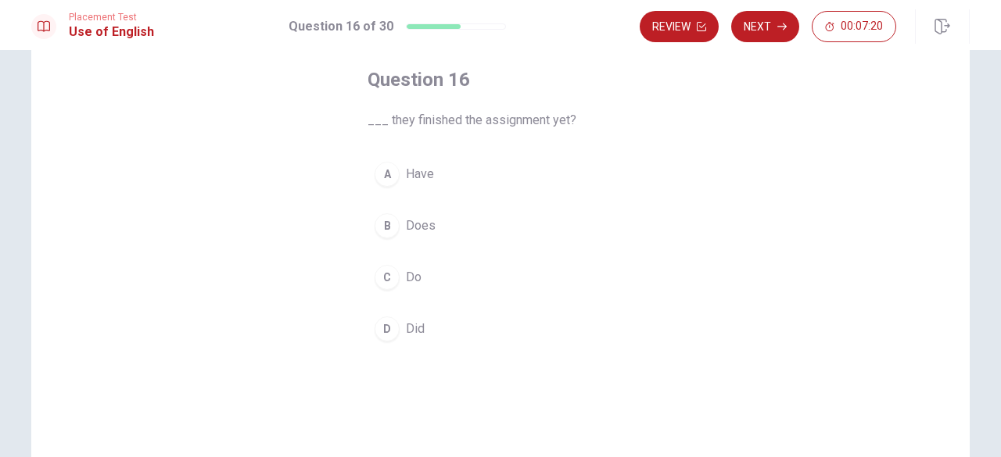
click at [409, 170] on span "Have" at bounding box center [420, 174] width 28 height 19
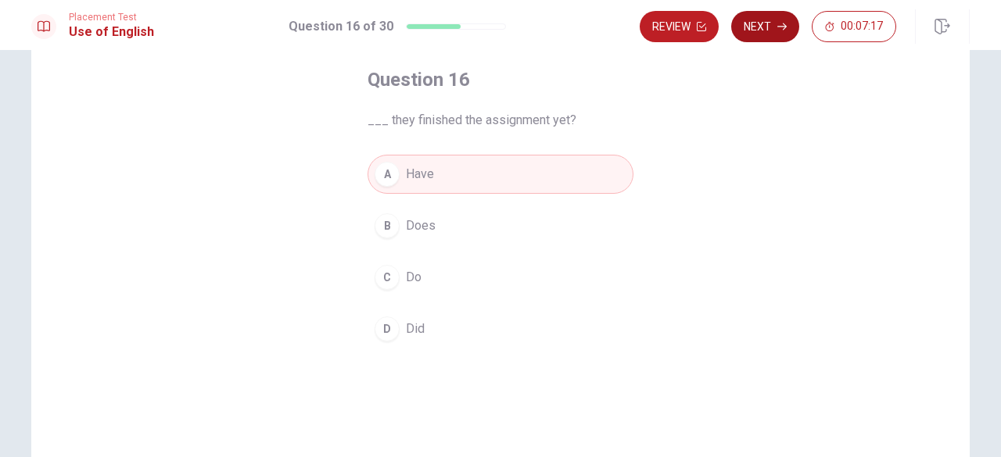
click at [772, 27] on button "Next" at bounding box center [765, 26] width 68 height 31
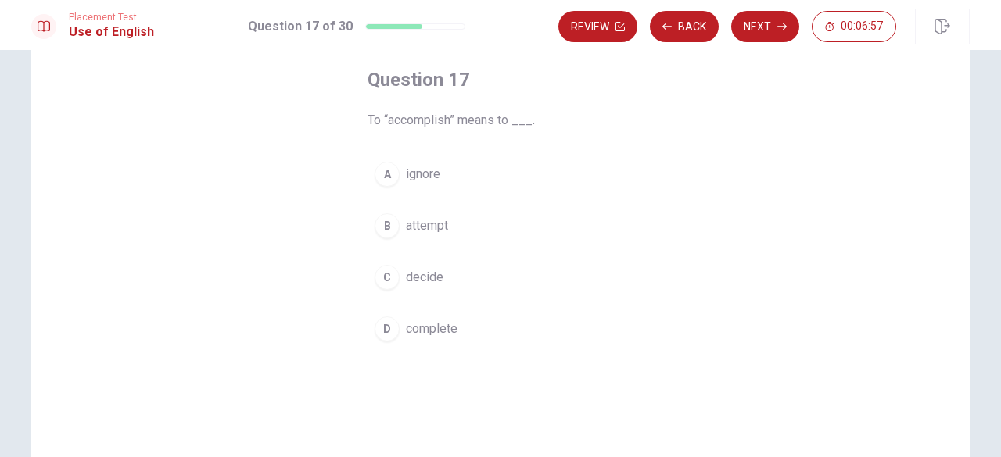
click at [426, 179] on span "ignore" at bounding box center [423, 174] width 34 height 19
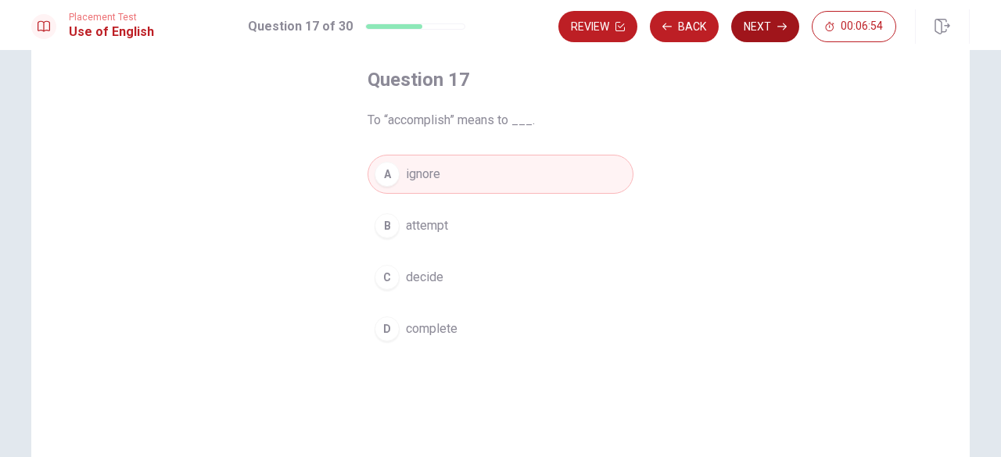
click at [766, 27] on button "Next" at bounding box center [765, 26] width 68 height 31
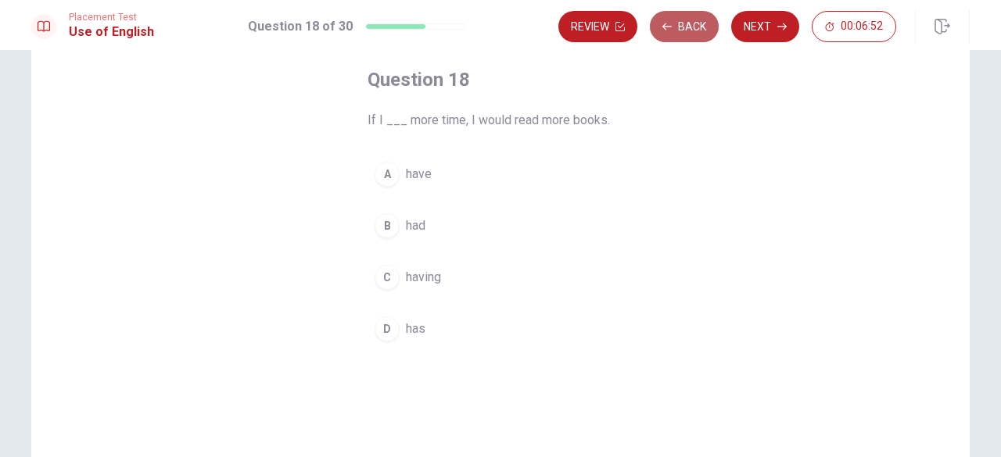
click at [697, 30] on button "Back" at bounding box center [684, 26] width 69 height 31
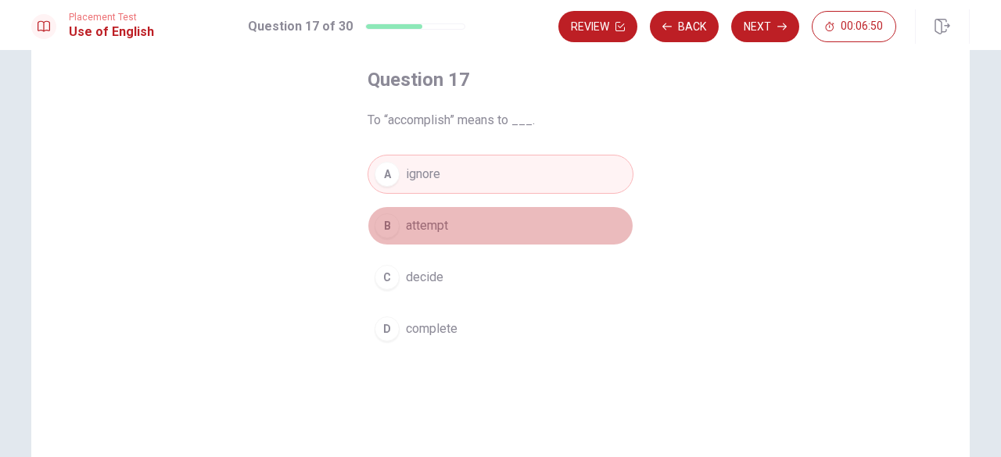
click at [411, 223] on span "attempt" at bounding box center [427, 226] width 42 height 19
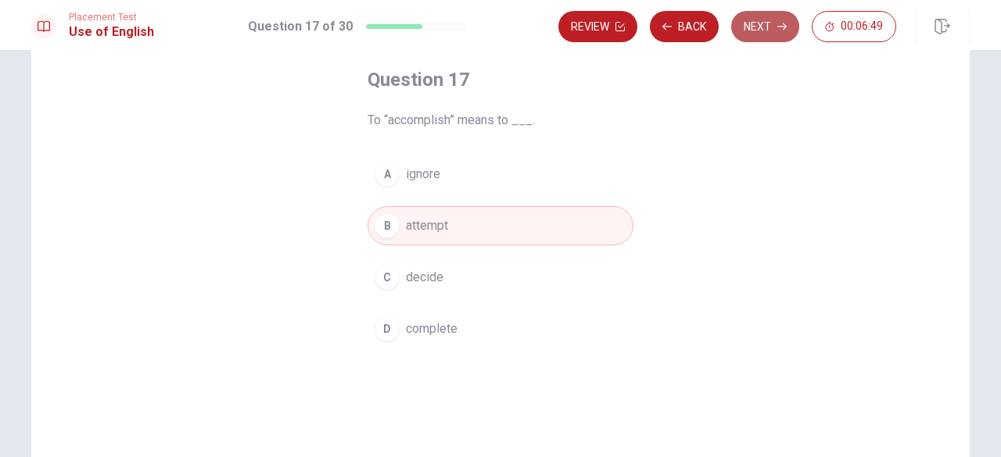
click at [780, 27] on icon "button" at bounding box center [781, 26] width 9 height 7
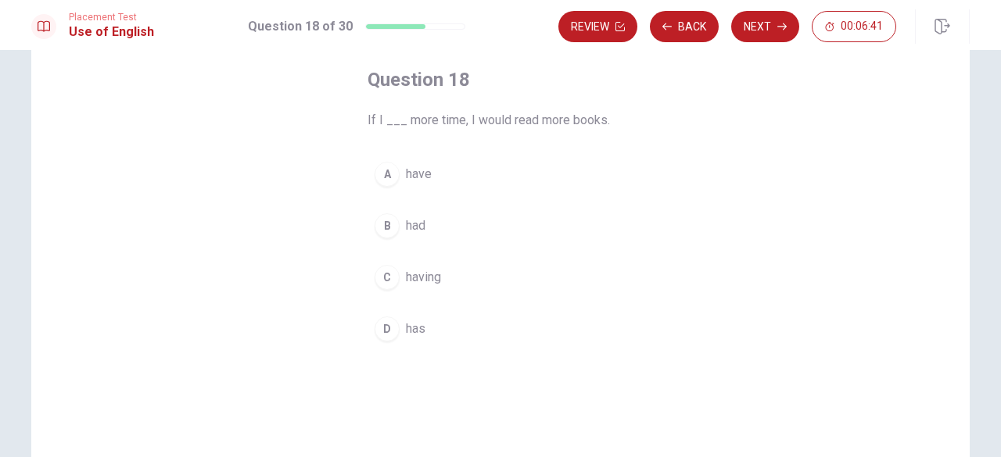
click at [420, 181] on span "have" at bounding box center [419, 174] width 26 height 19
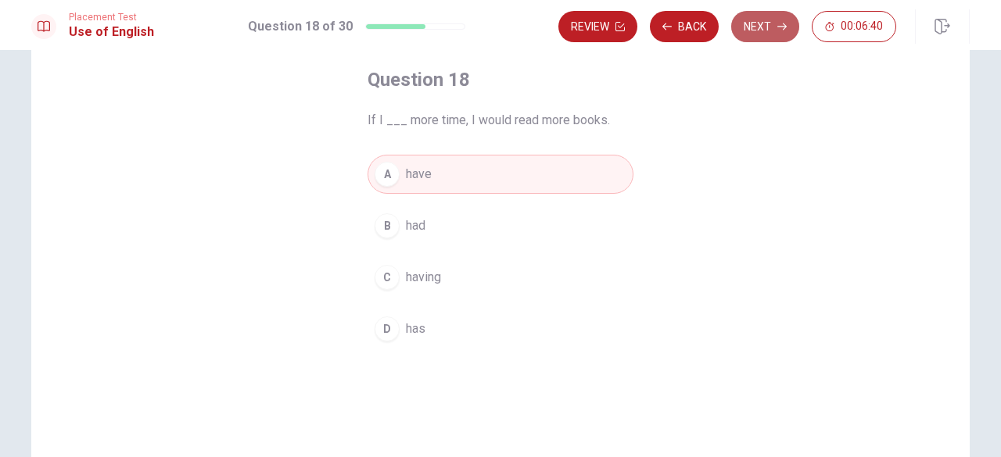
click at [779, 18] on button "Next" at bounding box center [765, 26] width 68 height 31
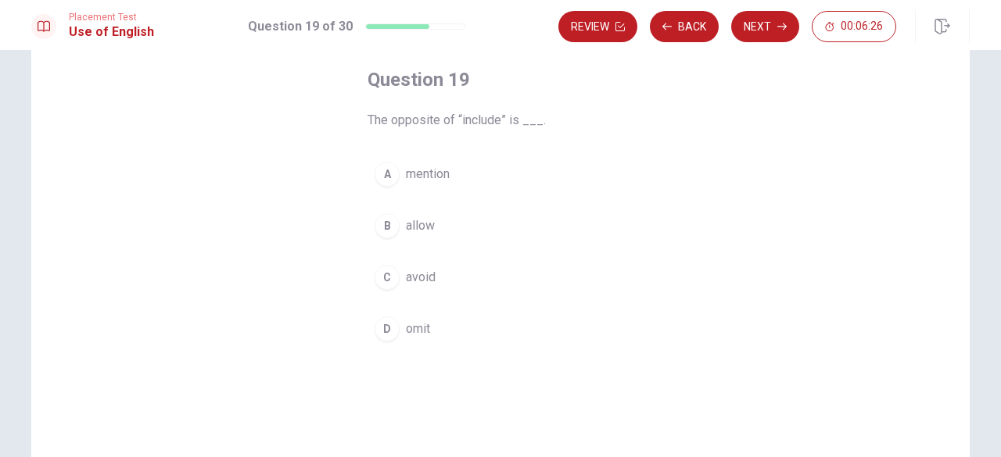
click at [387, 318] on div "D" at bounding box center [387, 329] width 25 height 25
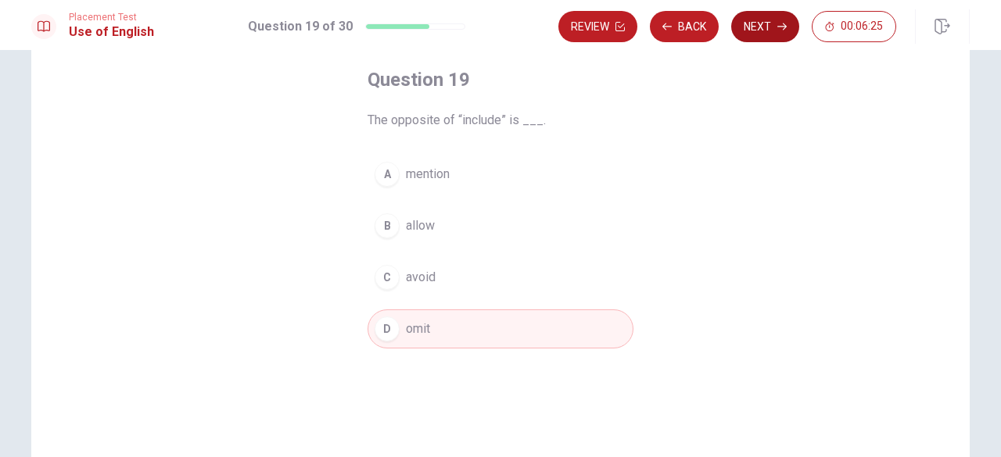
click at [787, 38] on button "Next" at bounding box center [765, 26] width 68 height 31
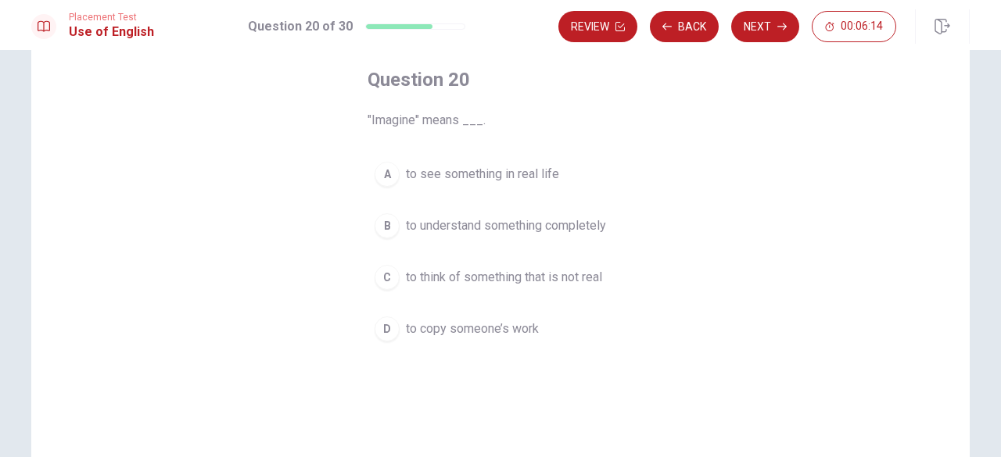
click at [448, 272] on span "to think of something that is not real" at bounding box center [504, 277] width 196 height 19
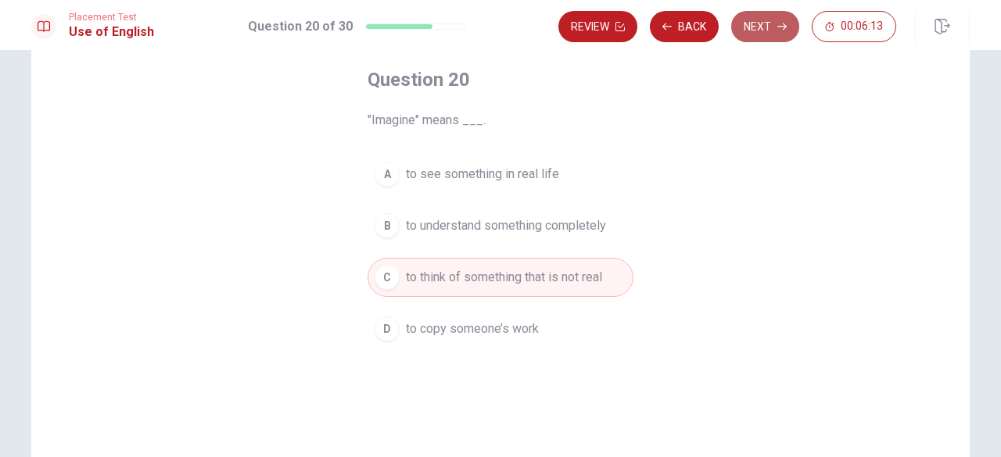
click at [784, 14] on button "Next" at bounding box center [765, 26] width 68 height 31
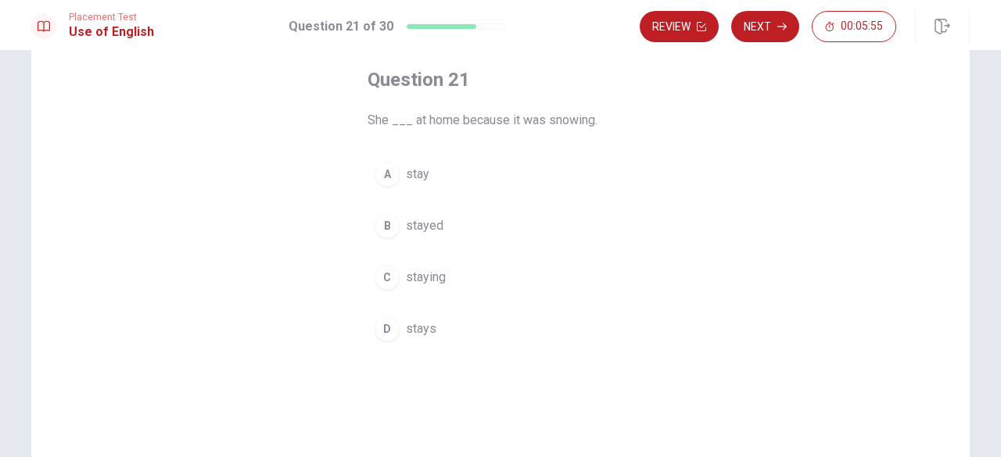
click at [419, 226] on span "stayed" at bounding box center [425, 226] width 38 height 19
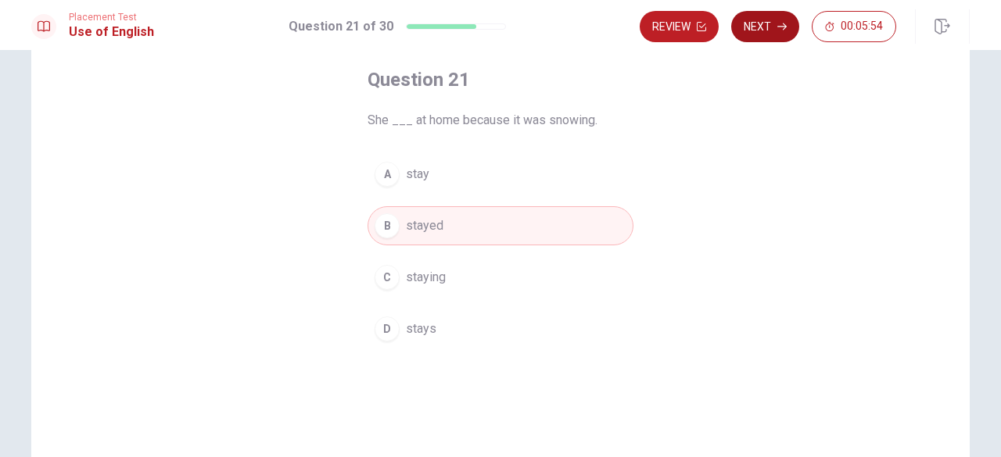
click at [785, 19] on button "Next" at bounding box center [765, 26] width 68 height 31
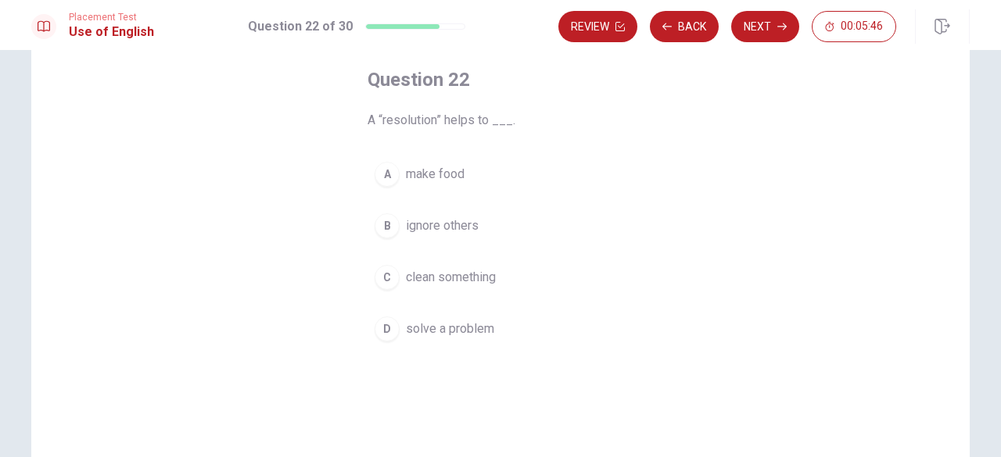
click at [486, 334] on span "solve a problem" at bounding box center [450, 329] width 88 height 19
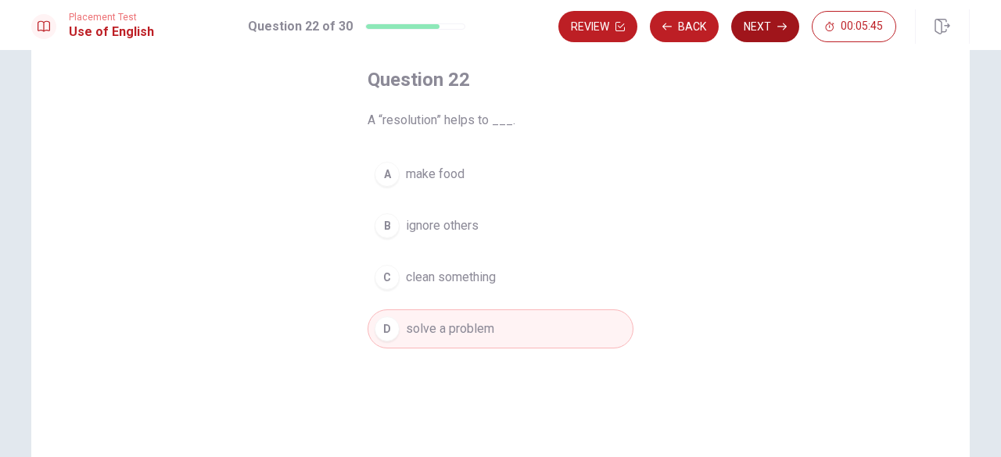
click at [768, 40] on button "Next" at bounding box center [765, 26] width 68 height 31
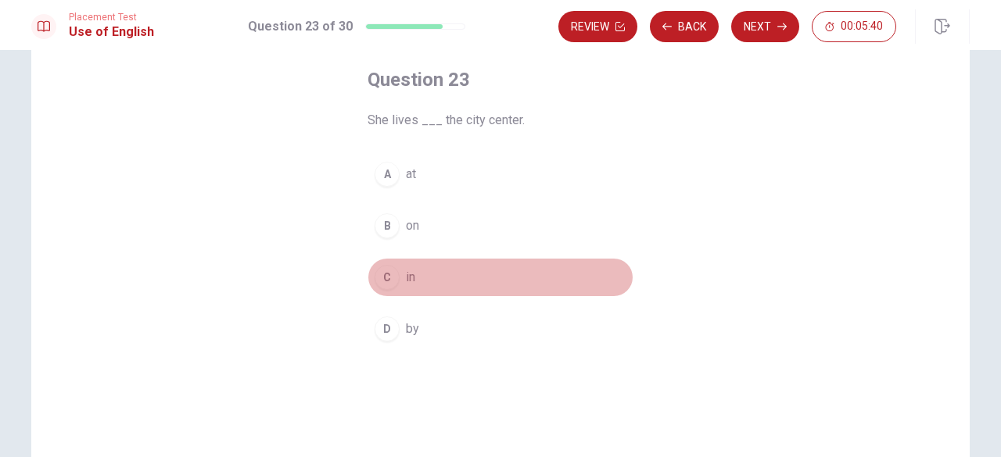
click at [409, 277] on span "in" at bounding box center [410, 277] width 9 height 19
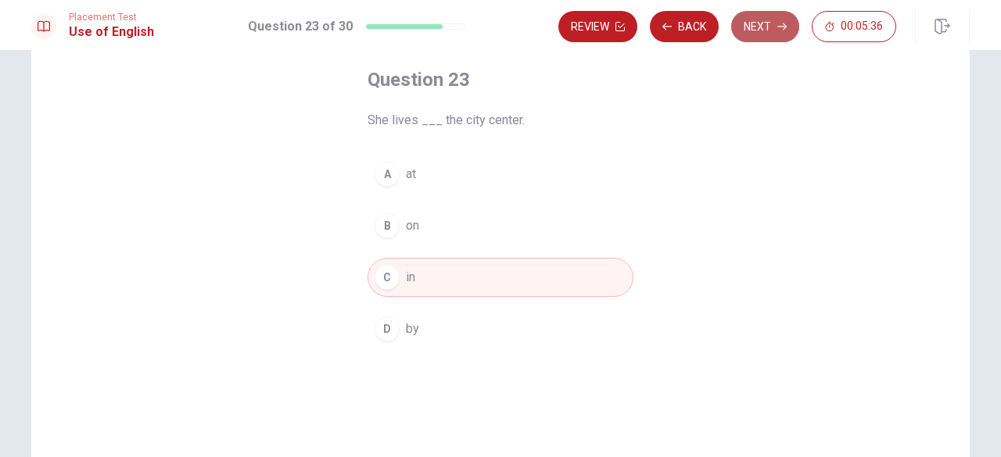
click at [761, 34] on button "Next" at bounding box center [765, 26] width 68 height 31
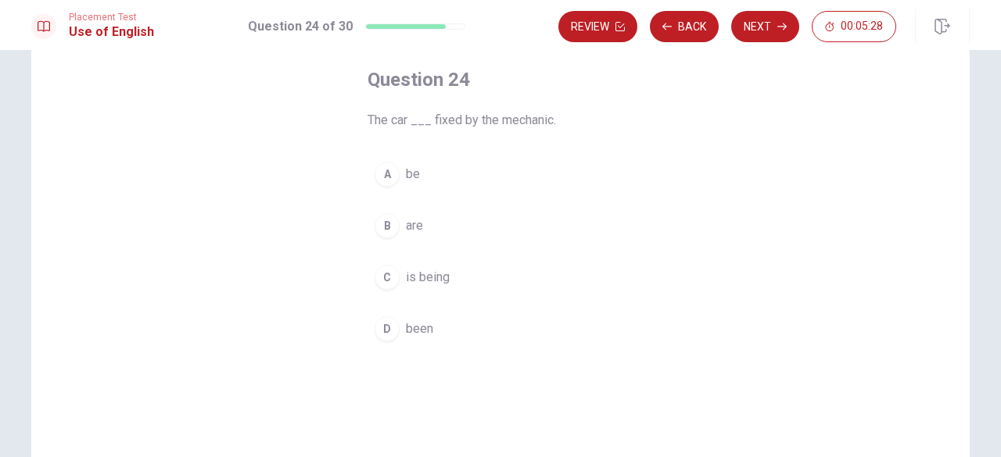
click at [426, 230] on button "B are" at bounding box center [501, 225] width 266 height 39
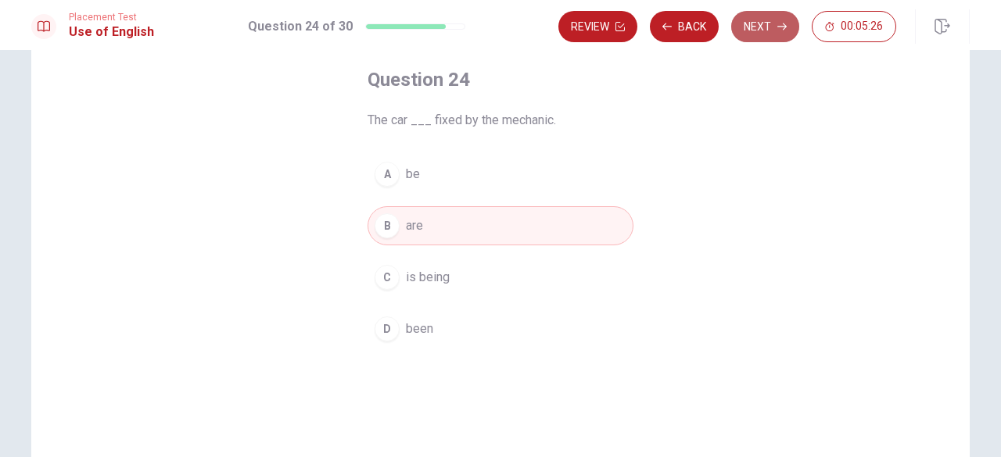
click at [738, 23] on button "Next" at bounding box center [765, 26] width 68 height 31
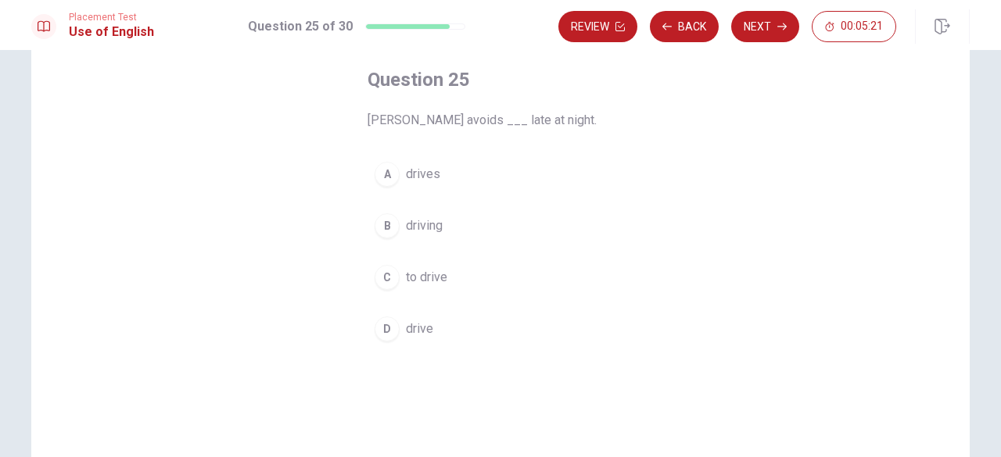
click at [426, 282] on span "to drive" at bounding box center [426, 277] width 41 height 19
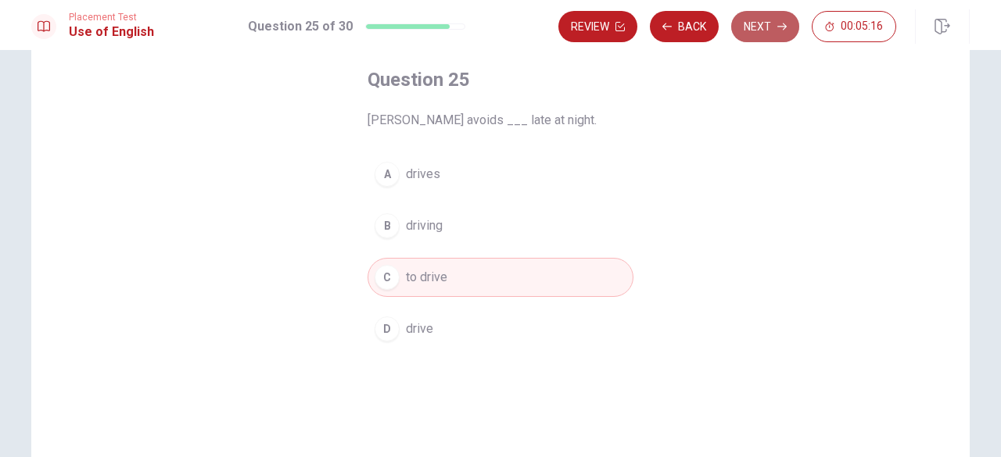
click at [769, 35] on button "Next" at bounding box center [765, 26] width 68 height 31
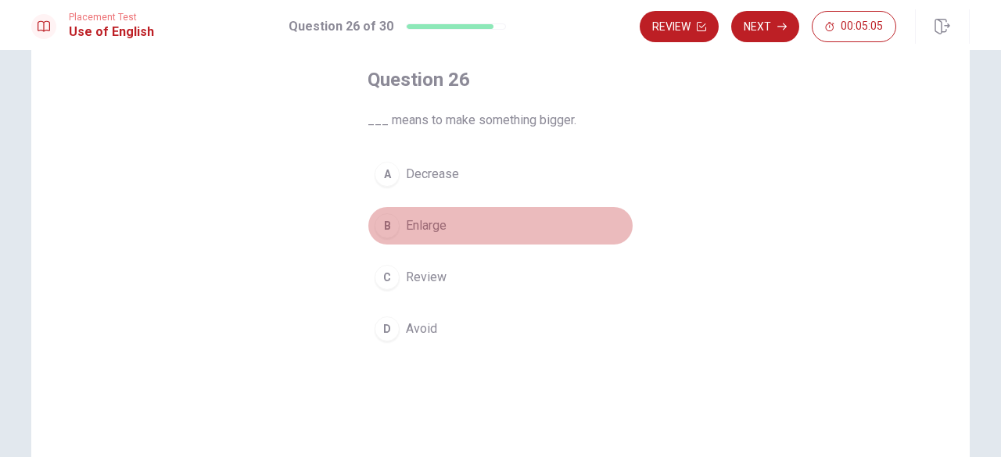
click at [411, 229] on span "Enlarge" at bounding box center [426, 226] width 41 height 19
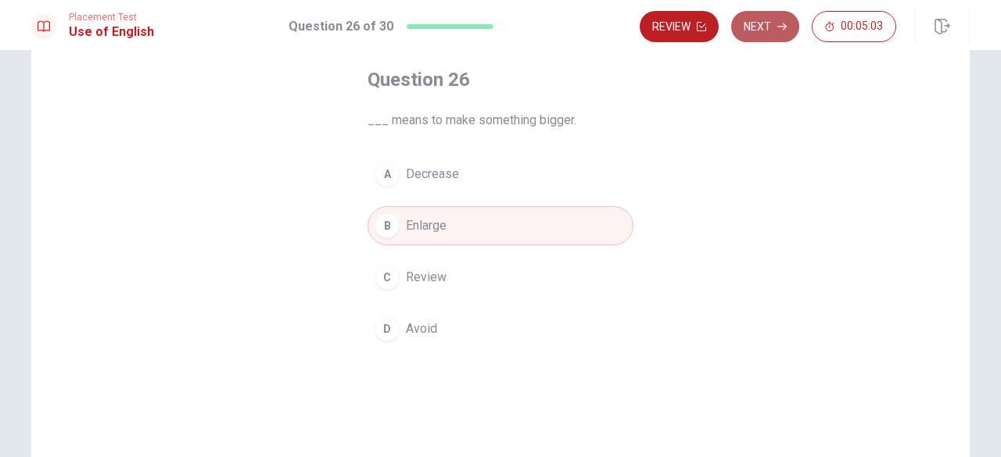
click at [787, 23] on icon "button" at bounding box center [781, 26] width 9 height 9
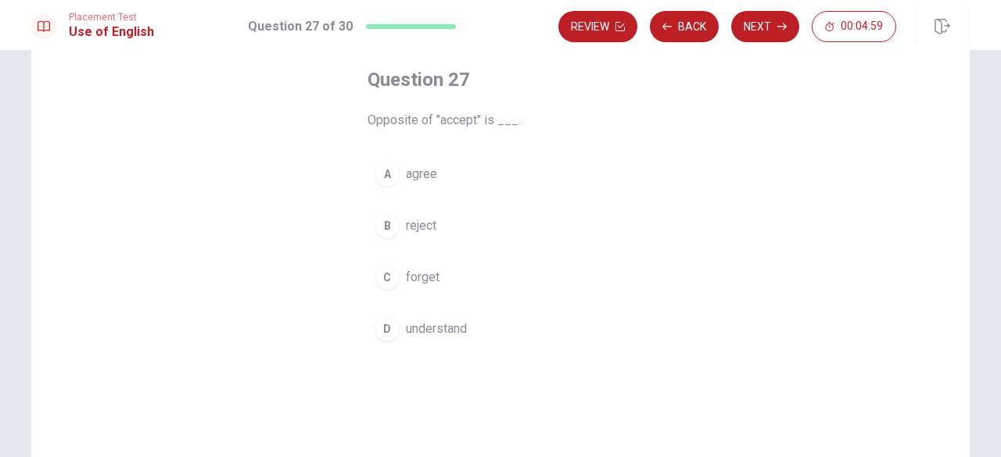
click at [430, 230] on span "reject" at bounding box center [421, 226] width 30 height 19
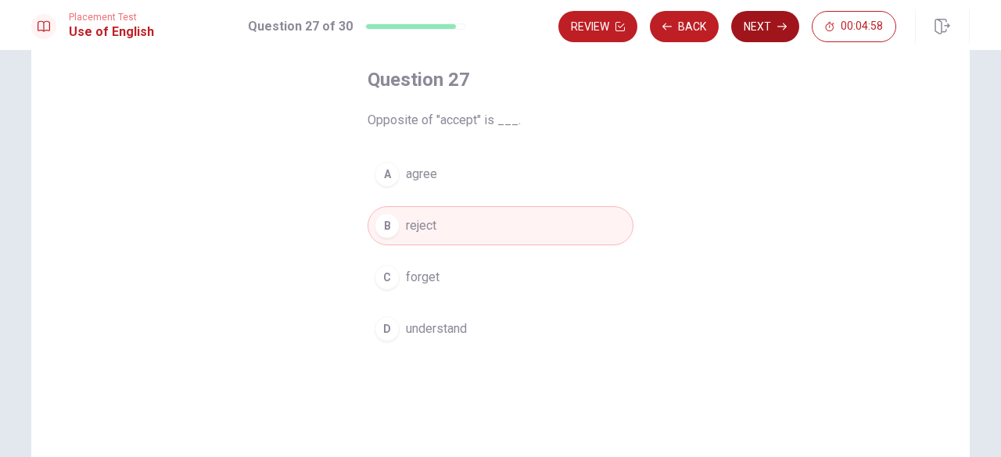
click at [742, 32] on button "Next" at bounding box center [765, 26] width 68 height 31
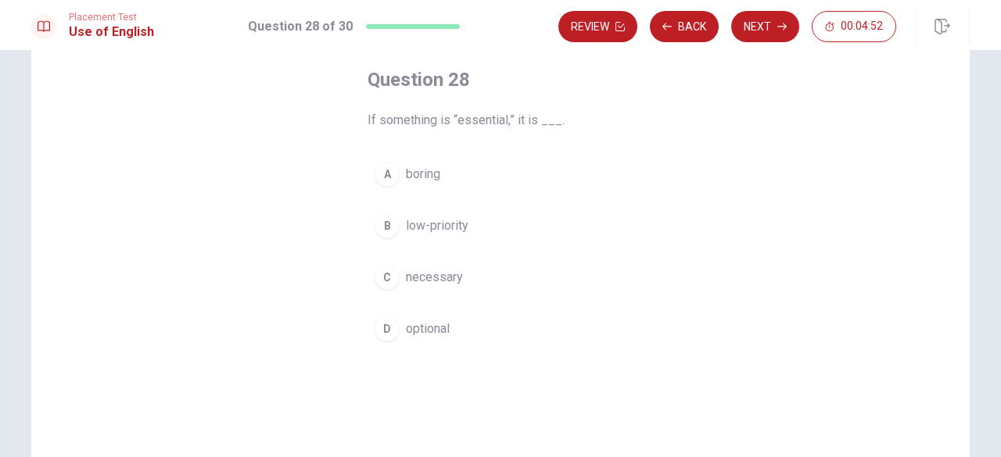
click at [452, 274] on span "necessary" at bounding box center [434, 277] width 57 height 19
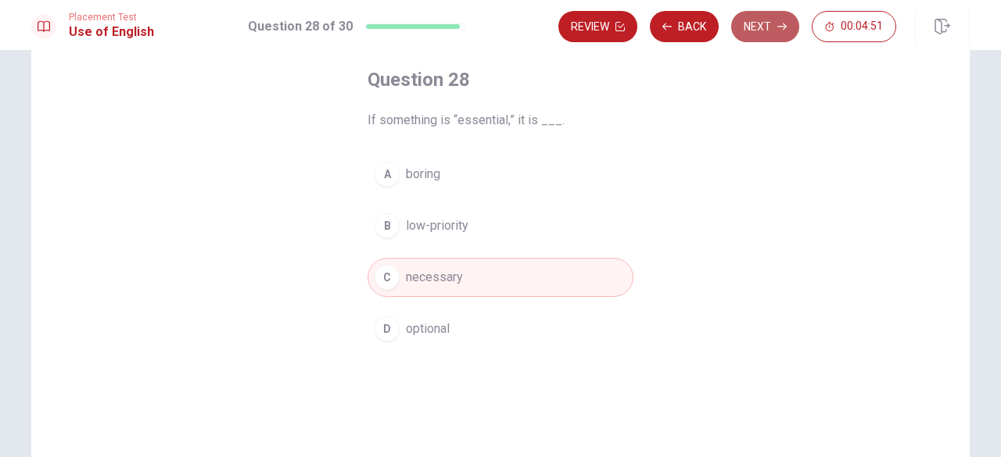
click at [787, 17] on button "Next" at bounding box center [765, 26] width 68 height 31
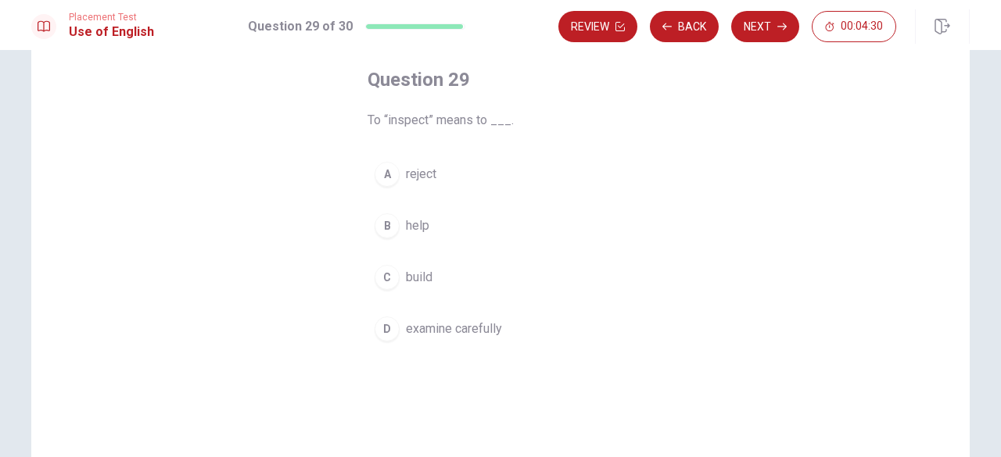
click at [395, 326] on button "D examine carefully" at bounding box center [501, 329] width 266 height 39
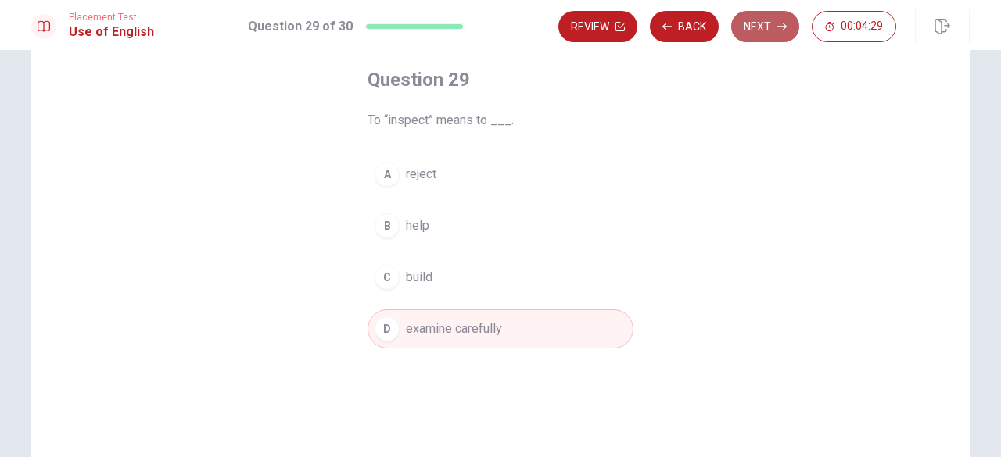
click at [736, 23] on button "Next" at bounding box center [765, 26] width 68 height 31
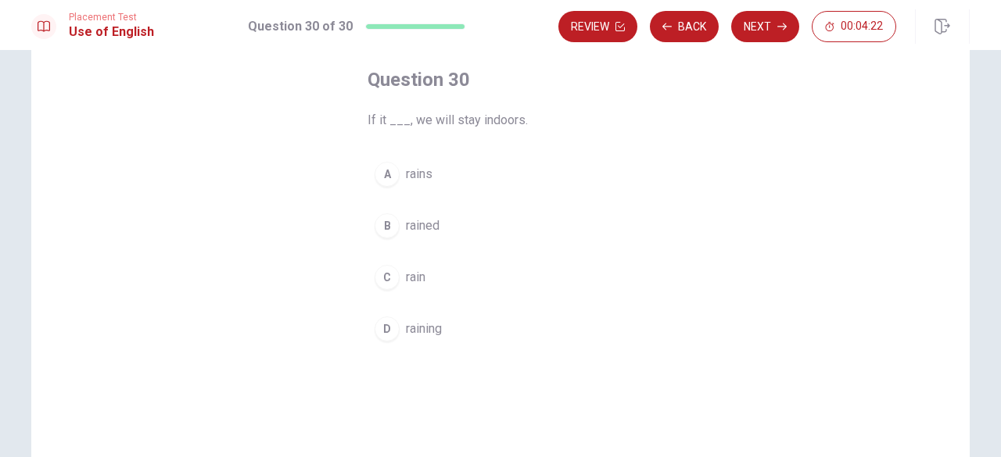
click at [427, 275] on button "C rain" at bounding box center [501, 277] width 266 height 39
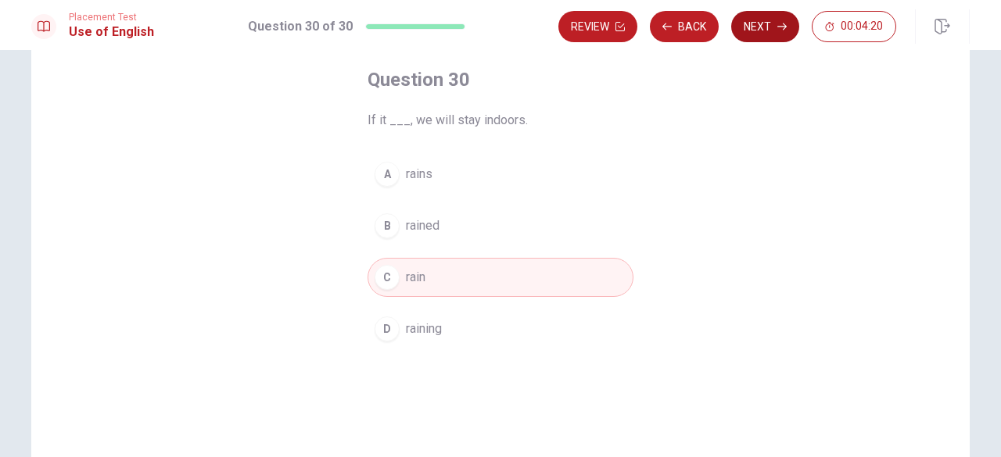
click at [751, 35] on button "Next" at bounding box center [765, 26] width 68 height 31
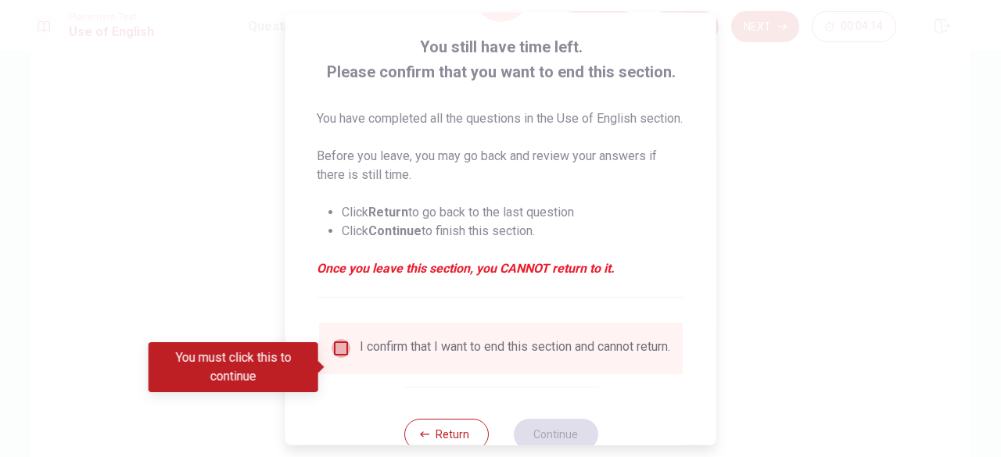
click at [343, 358] on input "You must click this to continue" at bounding box center [341, 348] width 19 height 19
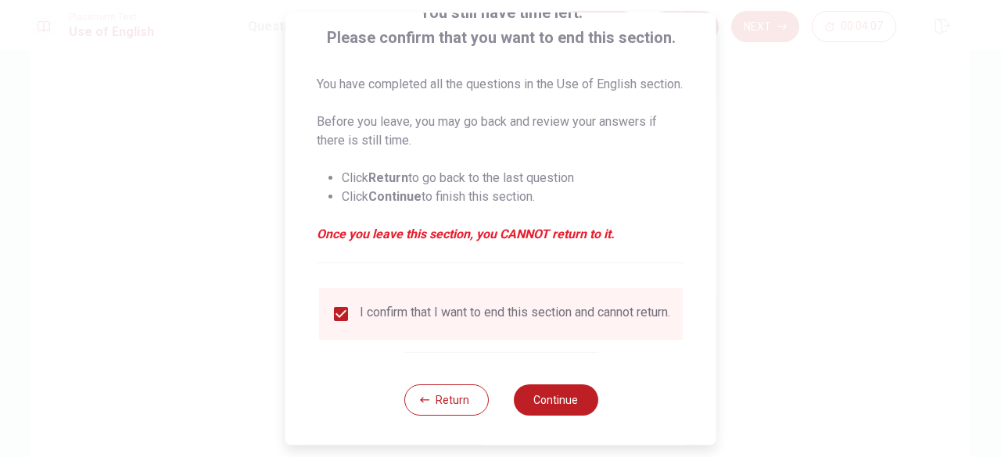
scroll to position [144, 0]
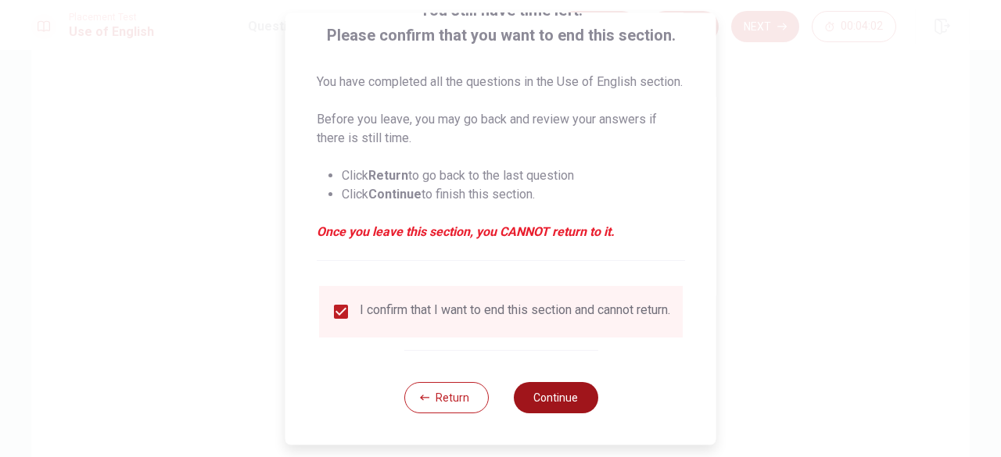
click at [574, 392] on button "Continue" at bounding box center [555, 397] width 84 height 31
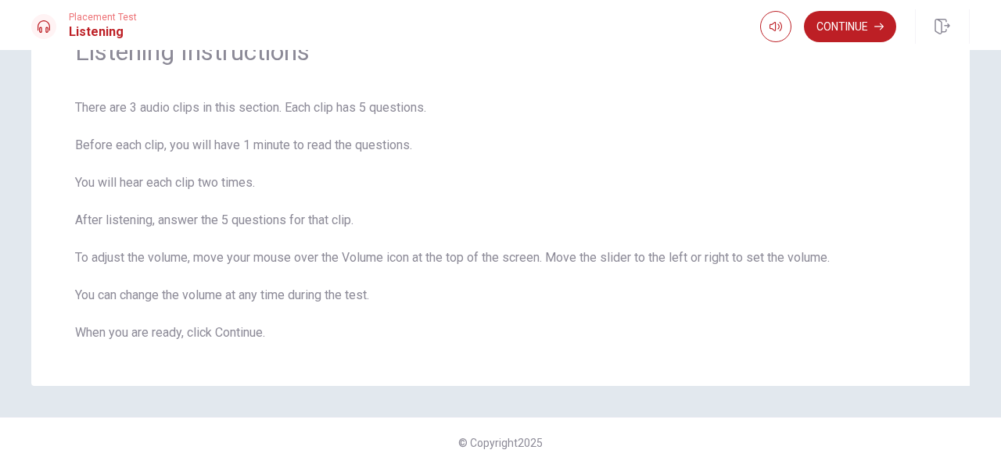
scroll to position [99, 0]
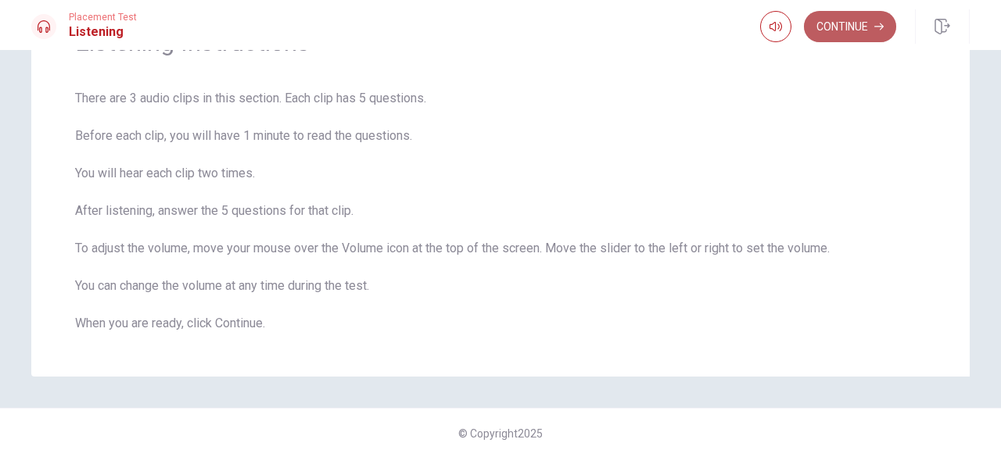
click at [874, 34] on button "Continue" at bounding box center [850, 26] width 92 height 31
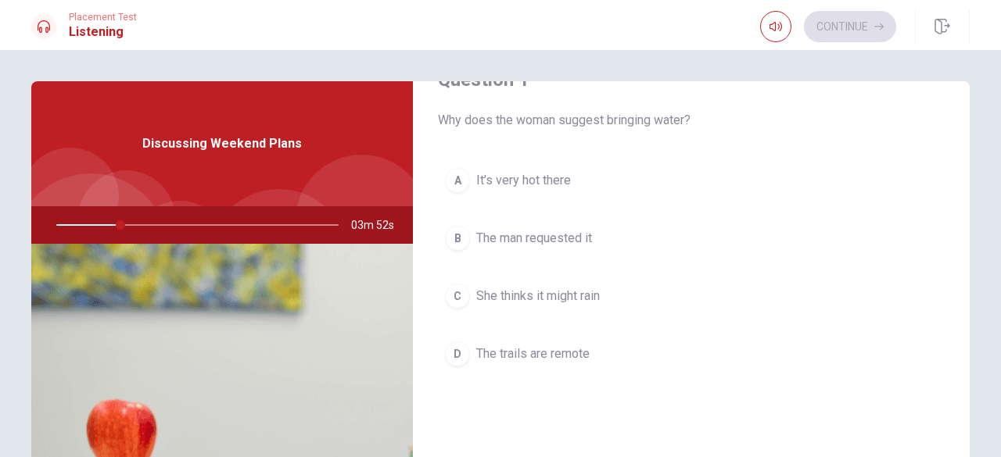
scroll to position [78, 0]
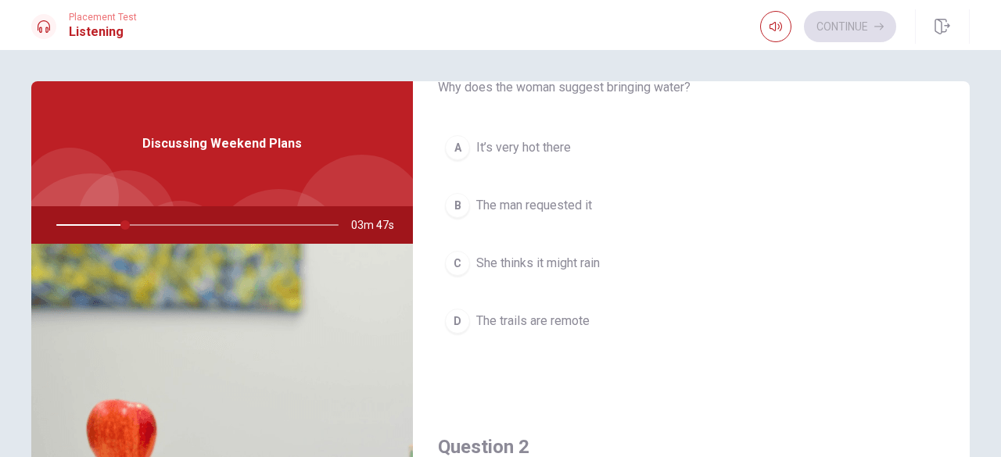
click at [461, 158] on button "A It’s very hot there" at bounding box center [691, 147] width 507 height 39
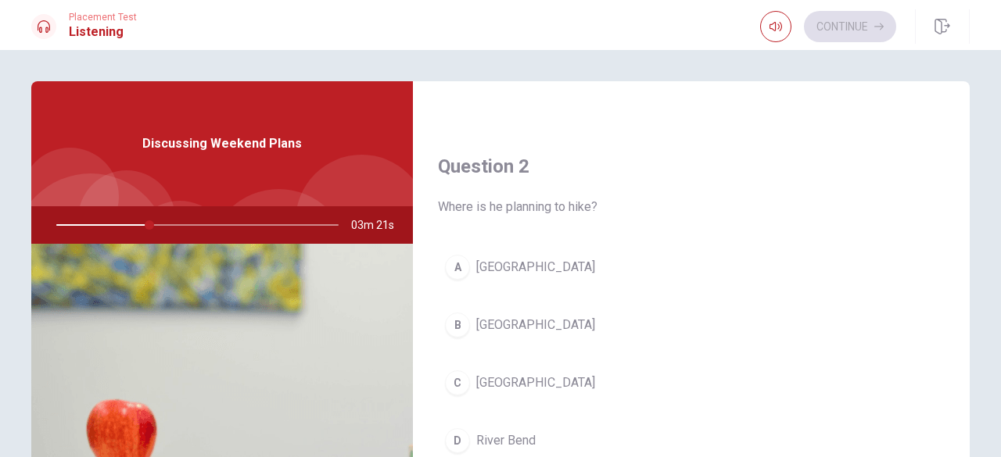
scroll to position [391, 0]
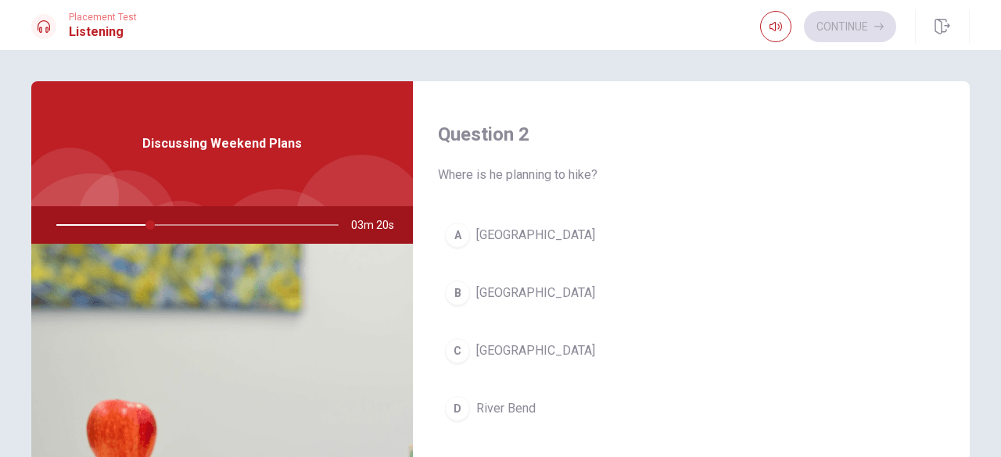
click at [549, 246] on button "A [GEOGRAPHIC_DATA]" at bounding box center [691, 235] width 507 height 39
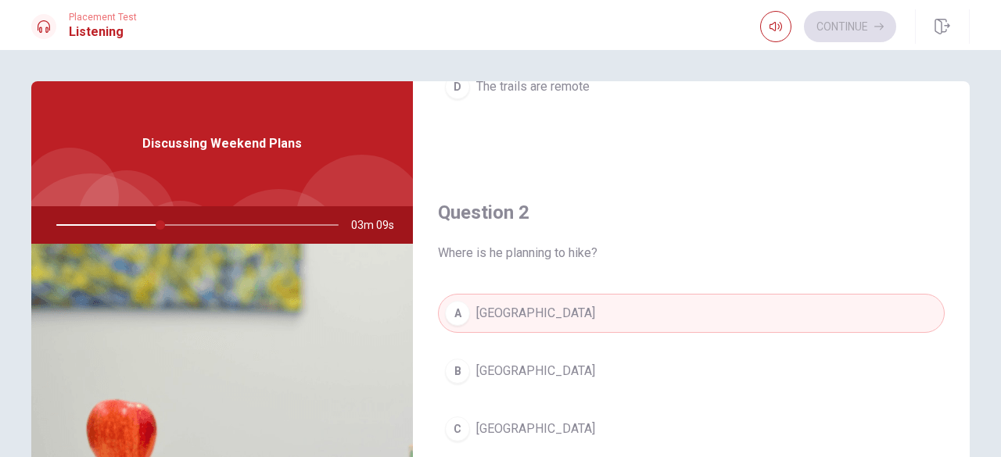
scroll to position [235, 0]
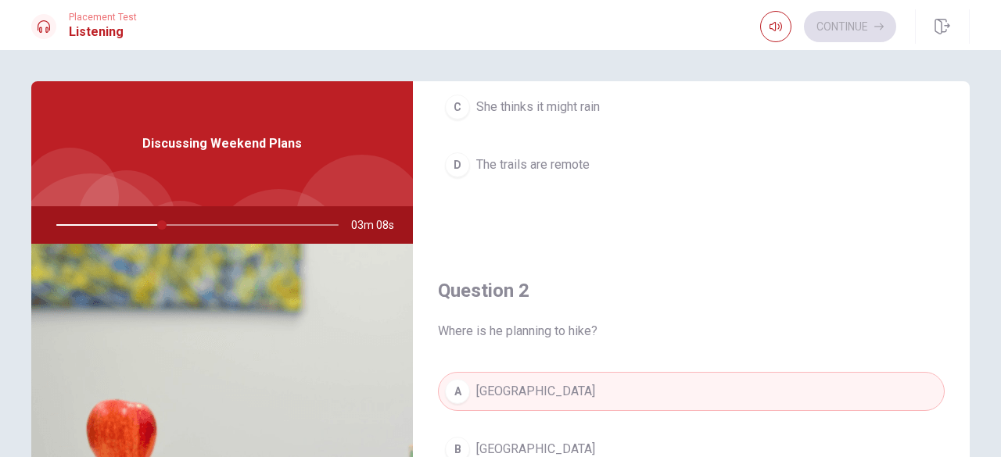
click at [594, 163] on button "D The trails are remote" at bounding box center [691, 164] width 507 height 39
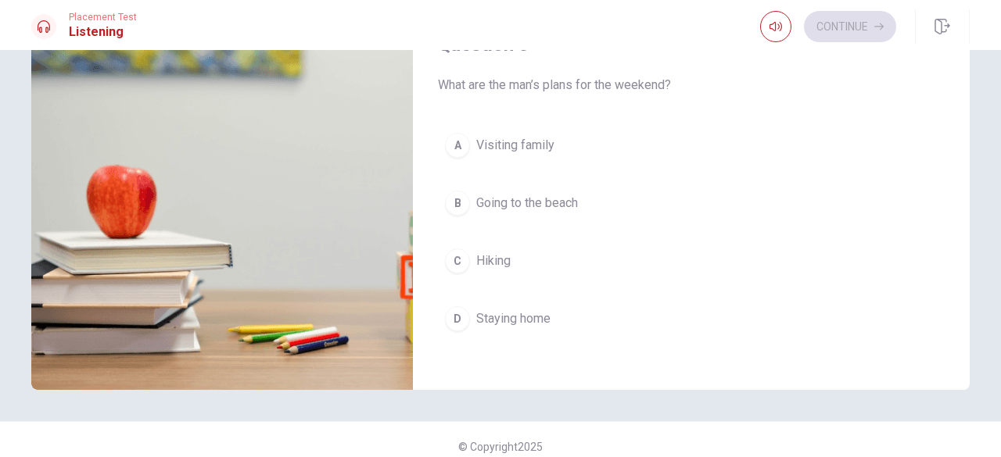
click at [525, 259] on button "C Hiking" at bounding box center [691, 261] width 507 height 39
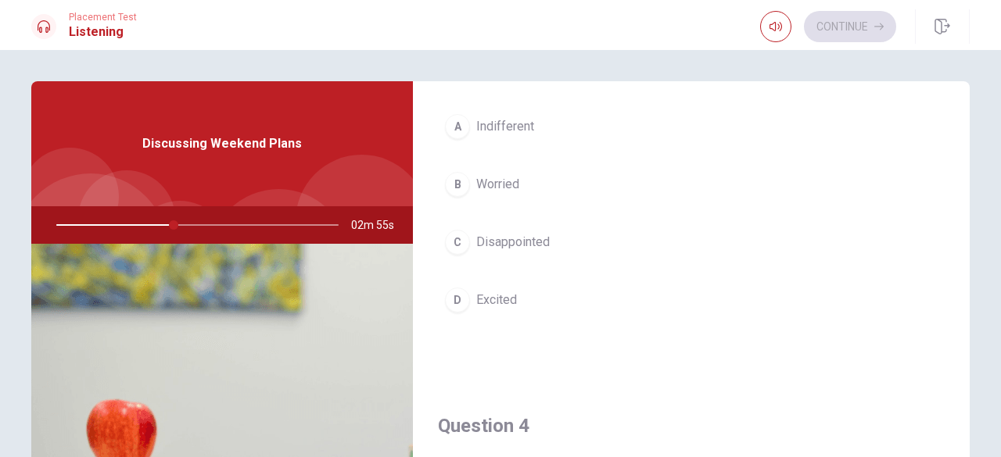
scroll to position [822, 0]
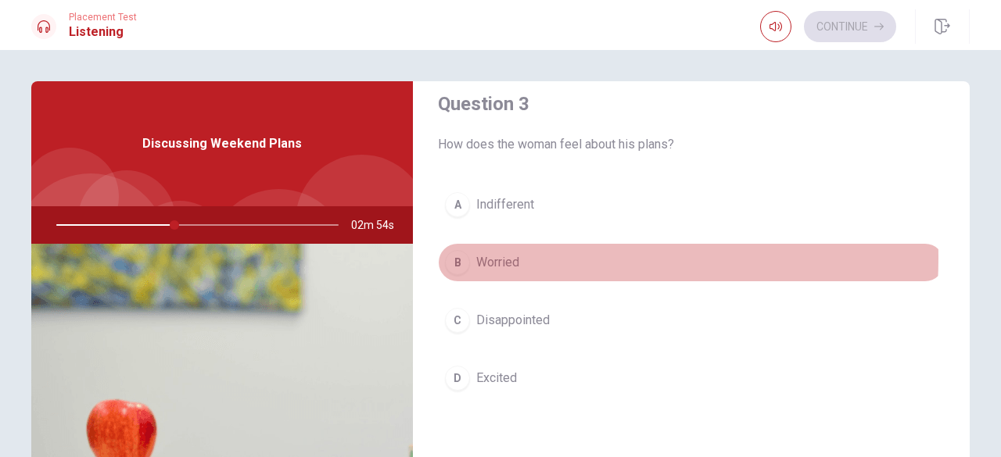
click at [493, 253] on span "Worried" at bounding box center [497, 262] width 43 height 19
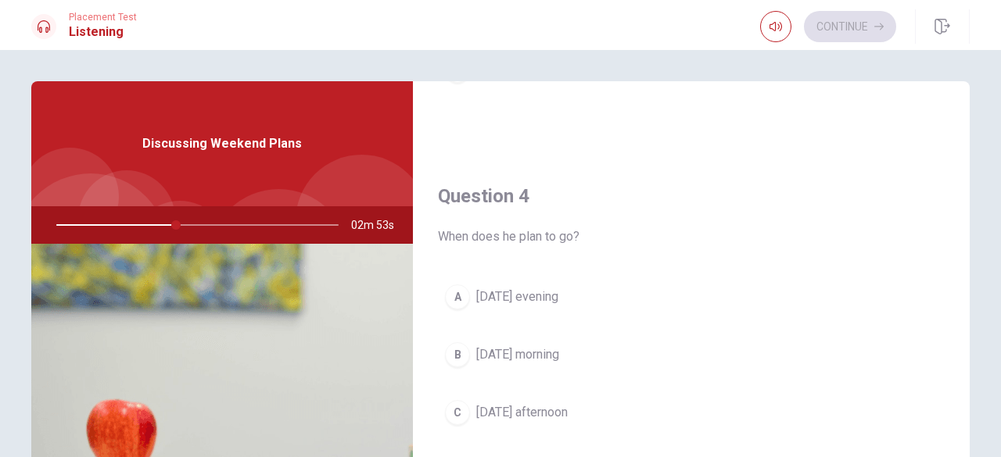
scroll to position [1213, 0]
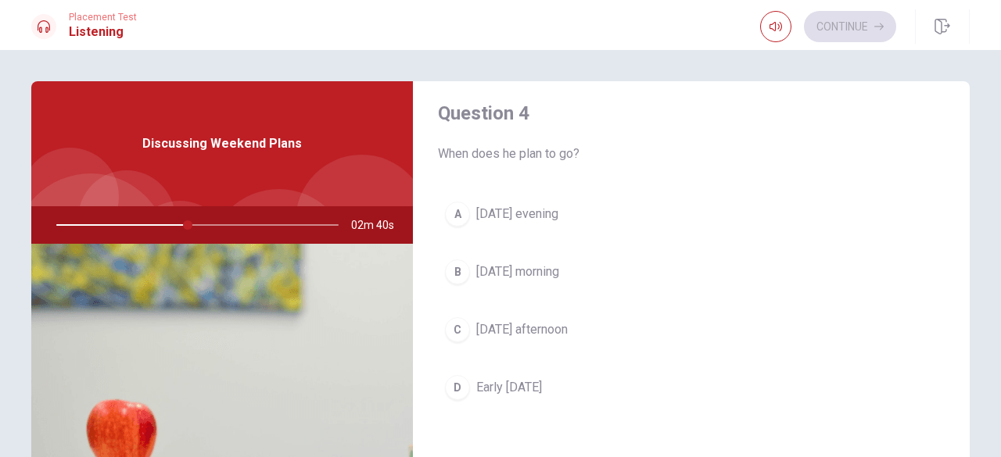
click at [535, 379] on span "Early [DATE]" at bounding box center [509, 387] width 66 height 19
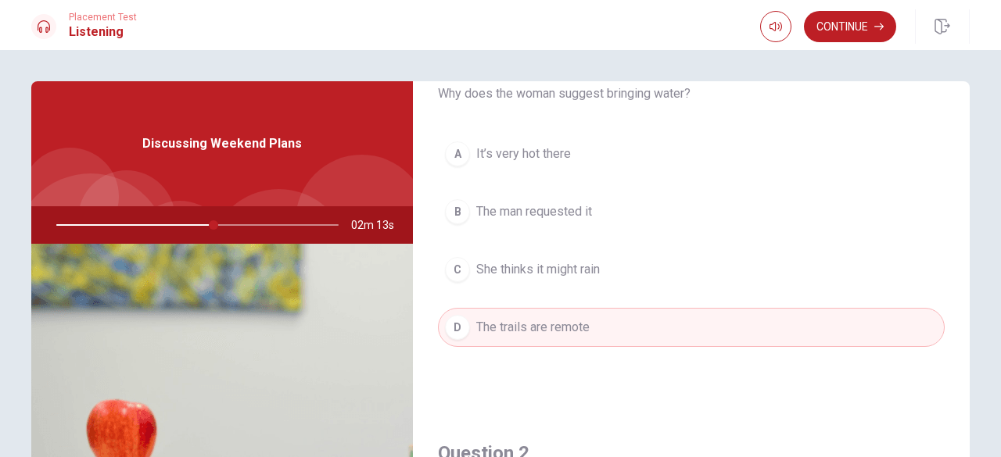
scroll to position [0, 0]
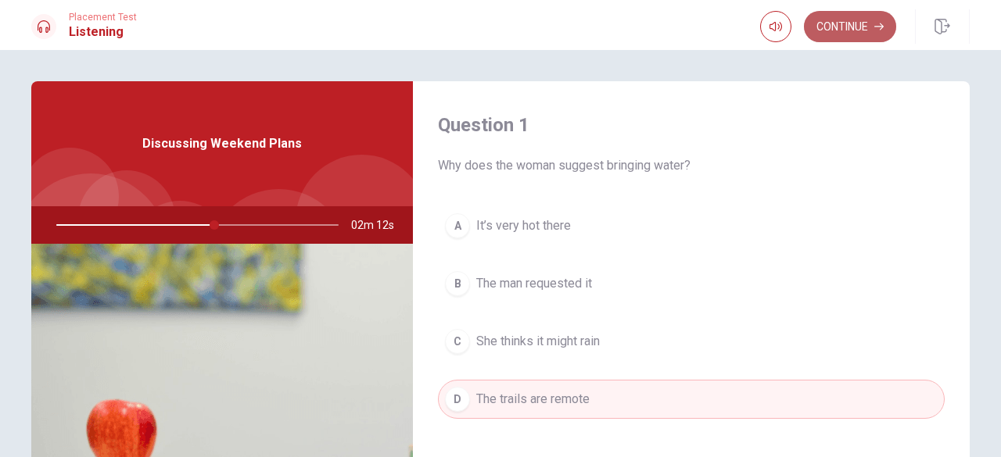
click at [826, 30] on button "Continue" at bounding box center [850, 26] width 92 height 31
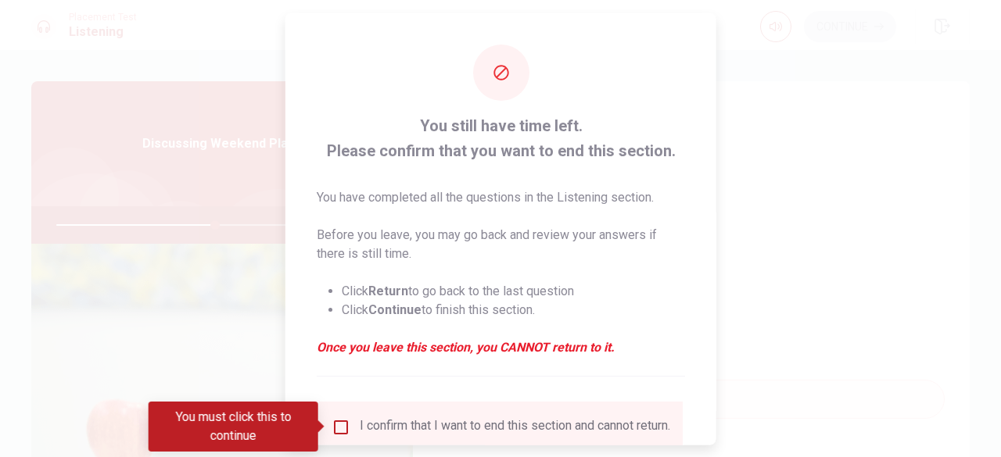
click at [795, 120] on div at bounding box center [500, 228] width 1001 height 457
click at [878, 140] on div at bounding box center [500, 228] width 1001 height 457
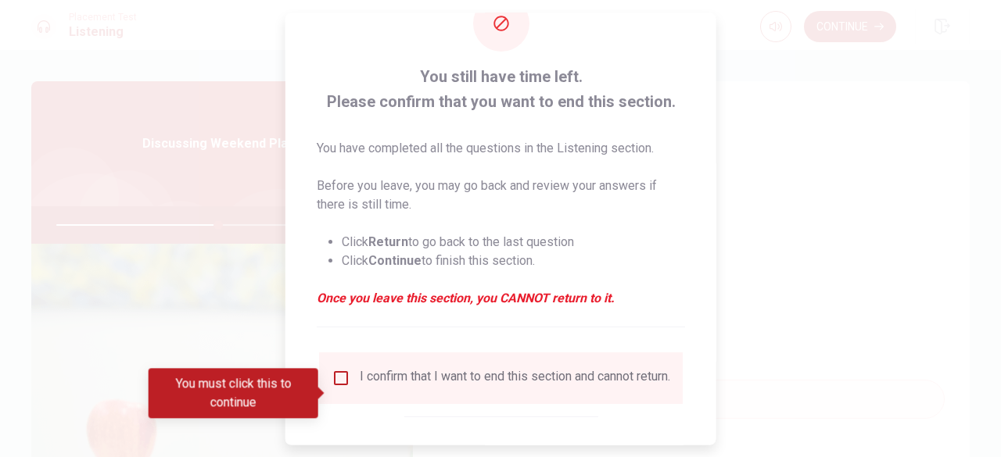
scroll to position [125, 0]
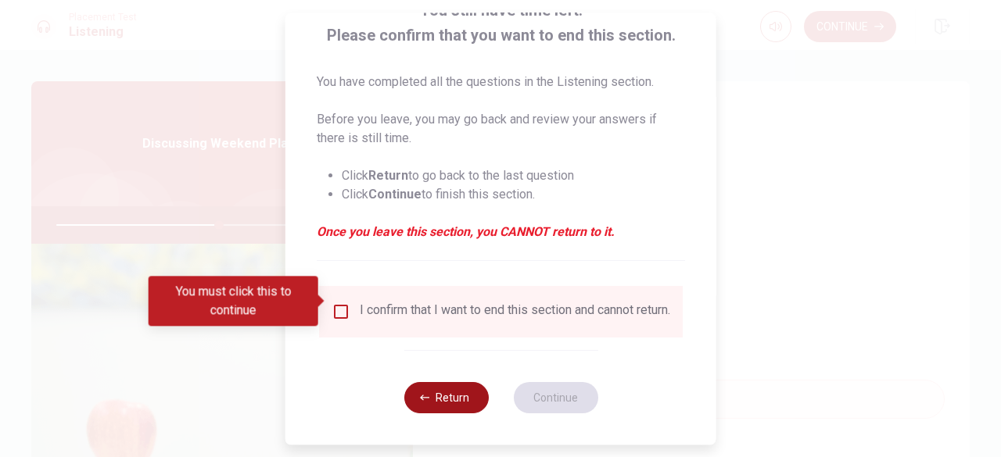
click at [447, 403] on button "Return" at bounding box center [446, 397] width 84 height 31
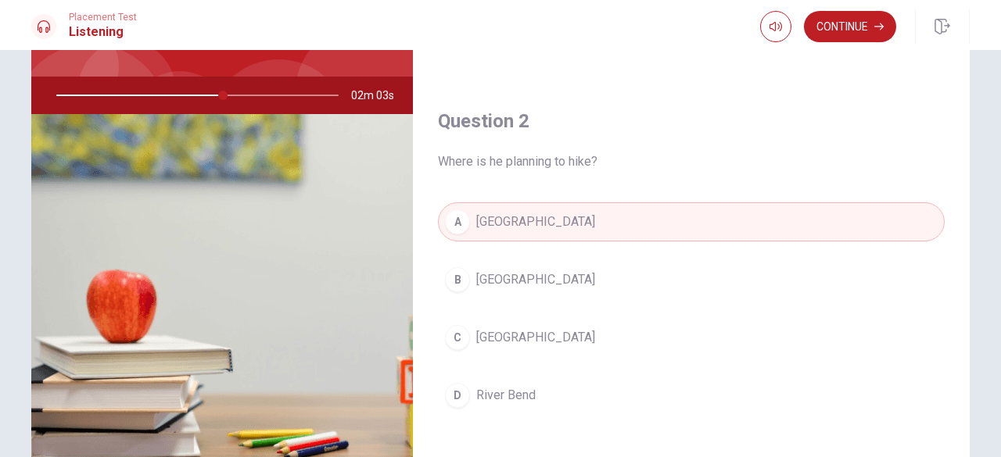
scroll to position [0, 0]
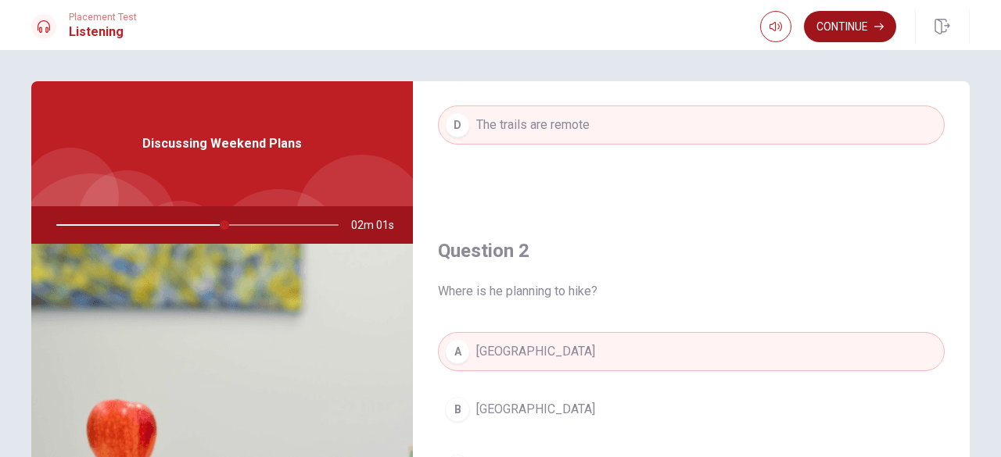
click at [826, 33] on button "Continue" at bounding box center [850, 26] width 92 height 31
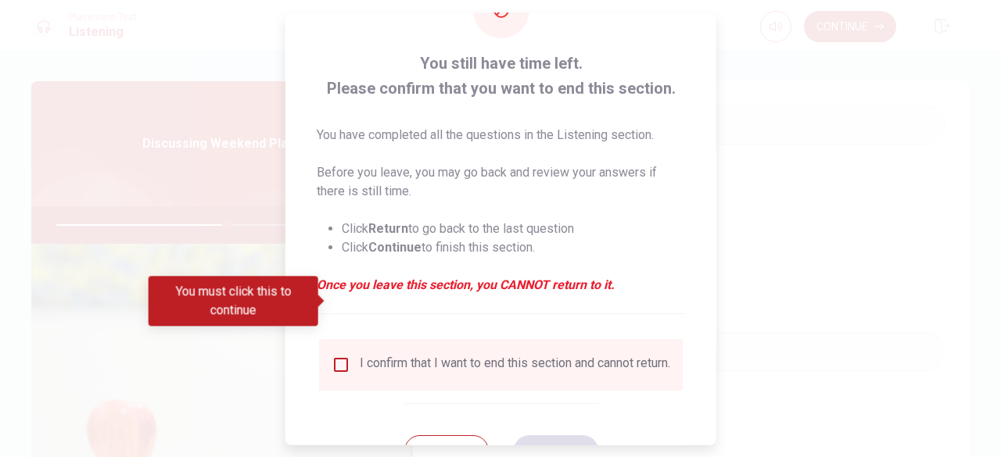
scroll to position [125, 0]
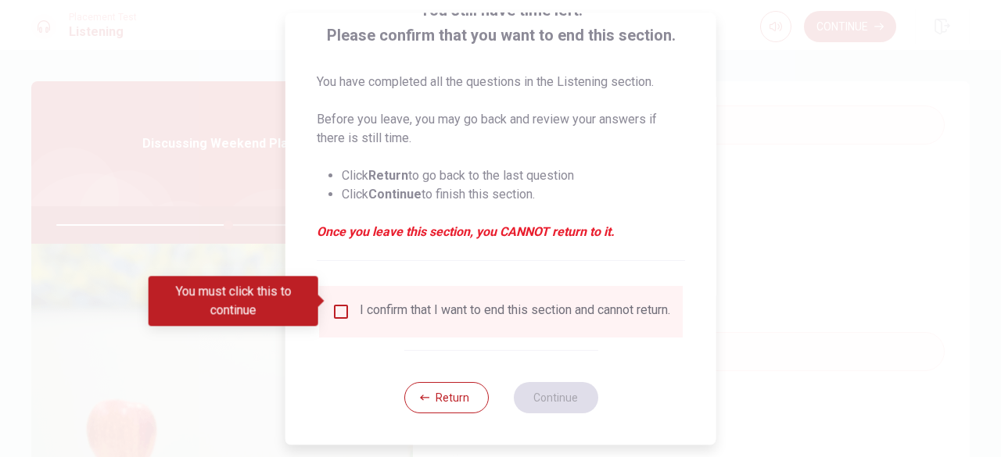
click at [343, 303] on input "You must click this to continue" at bounding box center [341, 312] width 19 height 19
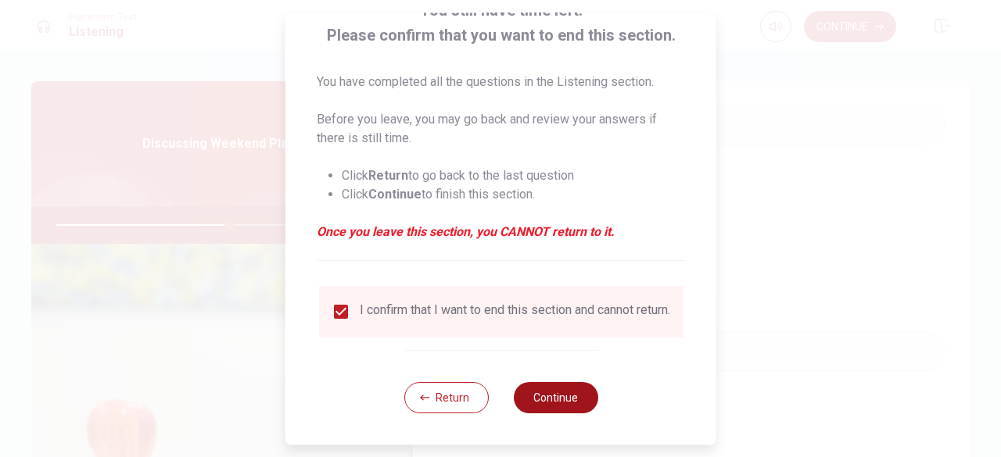
click at [554, 391] on button "Continue" at bounding box center [555, 397] width 84 height 31
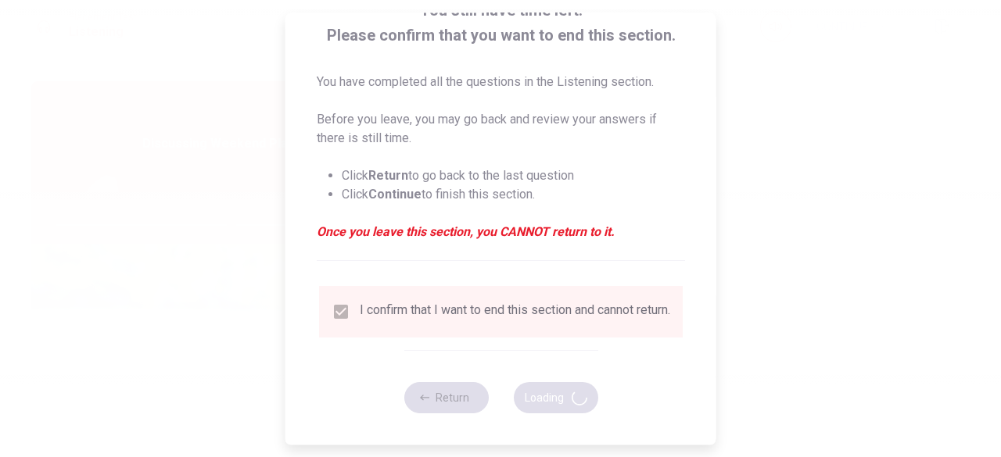
type input "62"
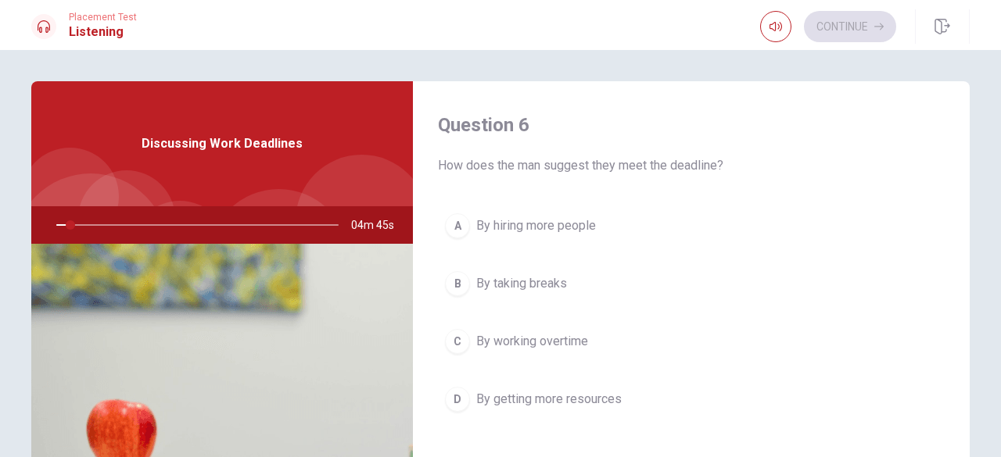
scroll to position [78, 0]
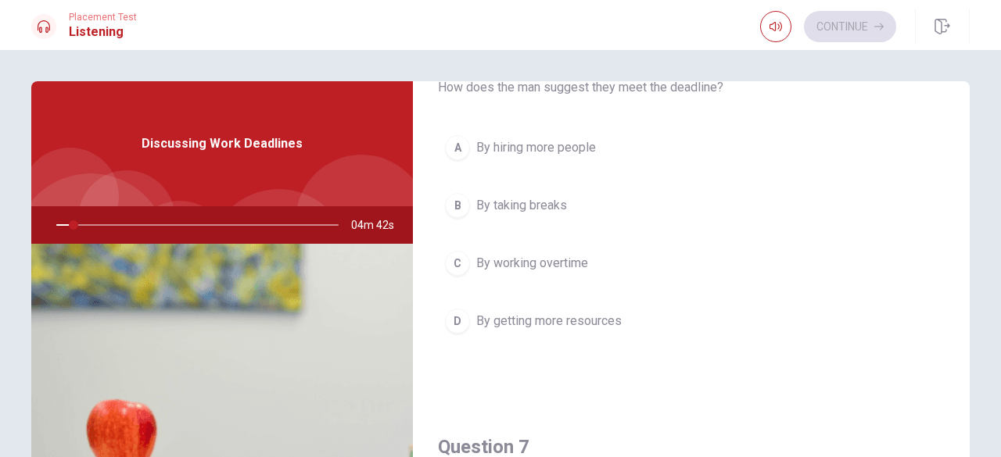
click at [454, 260] on div "C" at bounding box center [457, 263] width 25 height 25
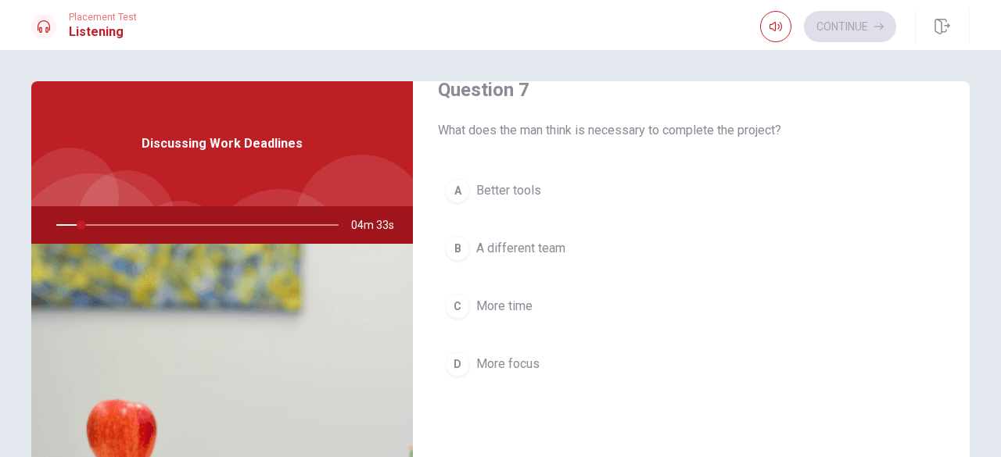
scroll to position [469, 0]
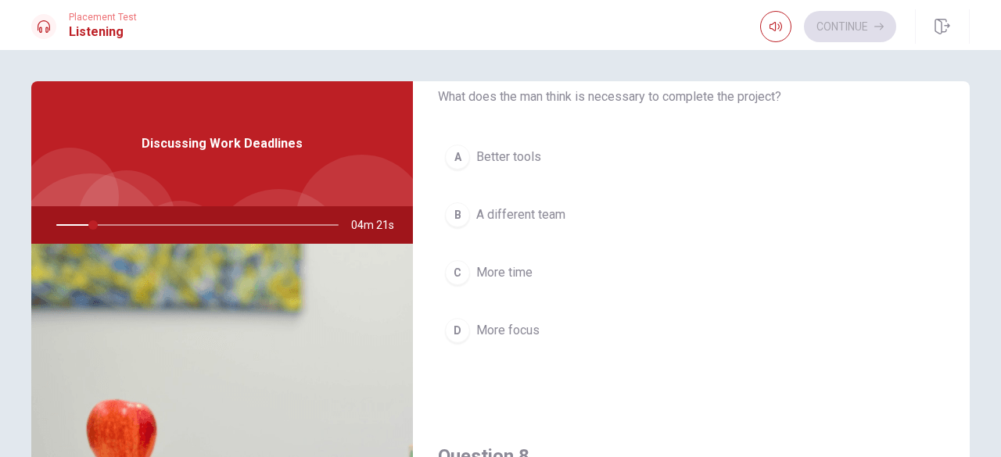
click at [476, 321] on span "More focus" at bounding box center [507, 330] width 63 height 19
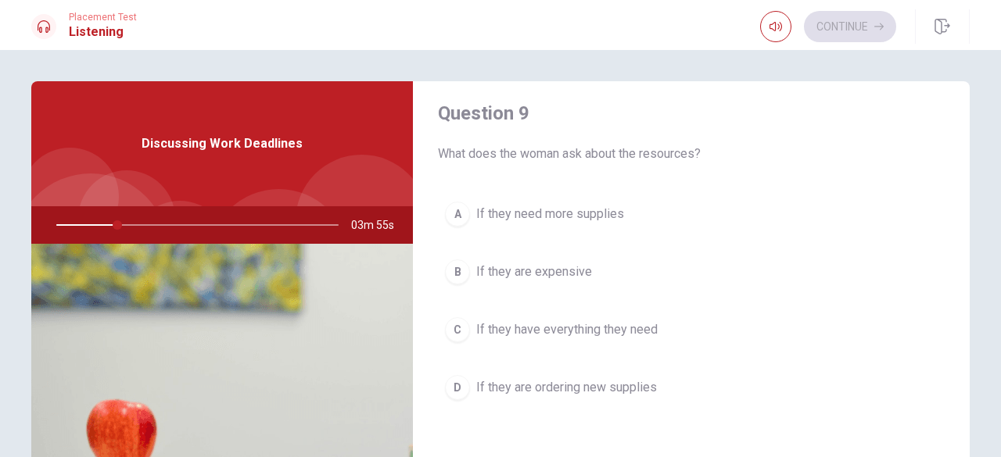
scroll to position [1291, 0]
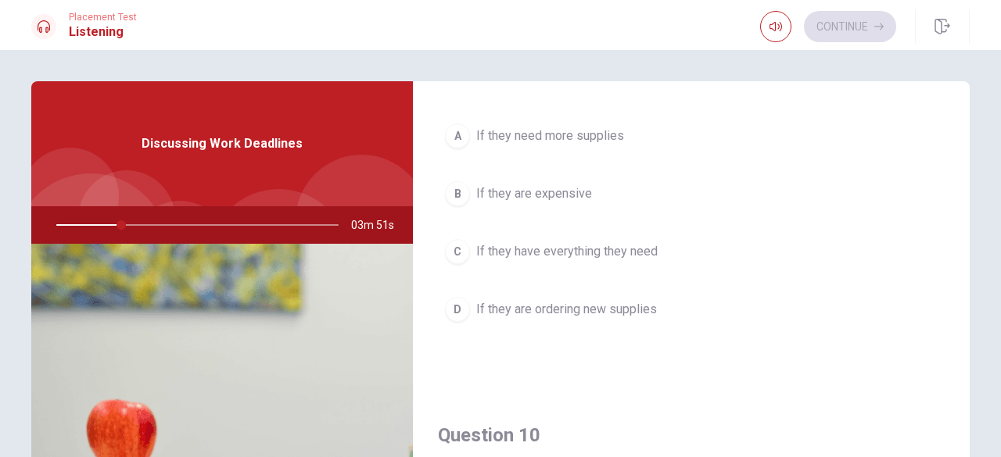
click at [576, 302] on span "If they are ordering new supplies" at bounding box center [566, 309] width 181 height 19
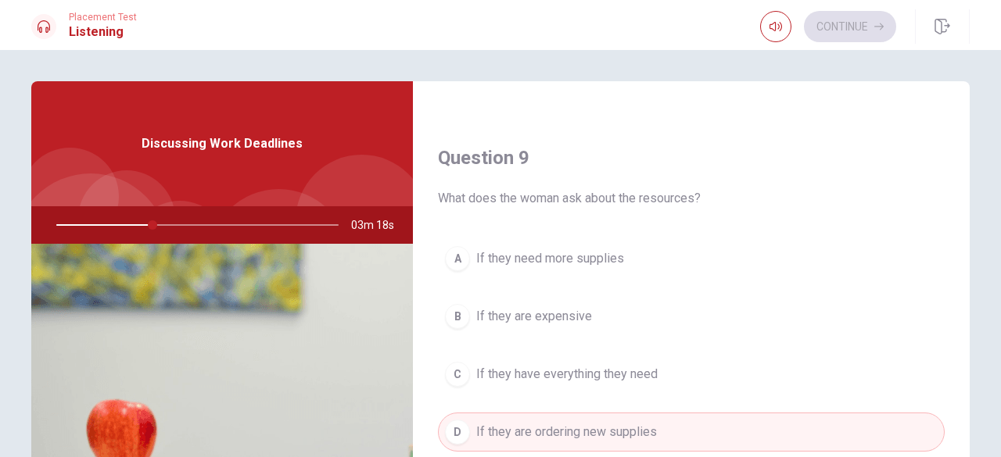
scroll to position [1173, 0]
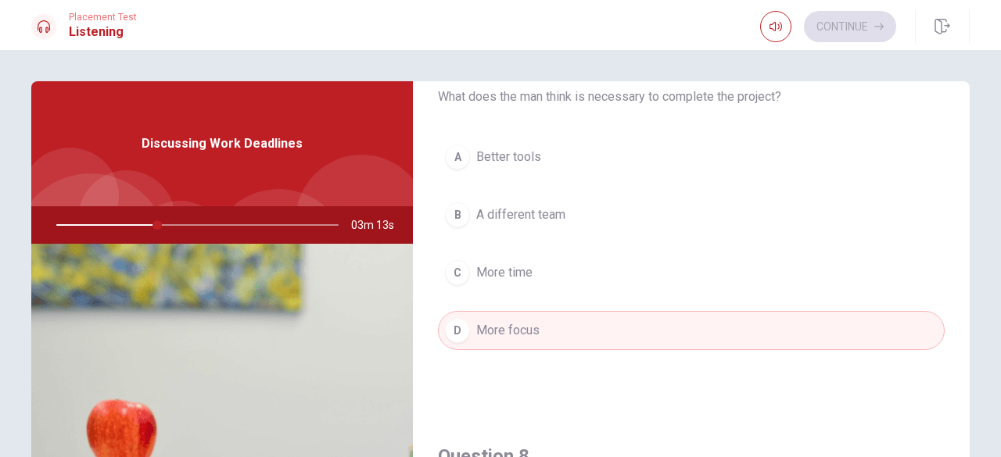
click at [576, 271] on button "C More time" at bounding box center [691, 272] width 507 height 39
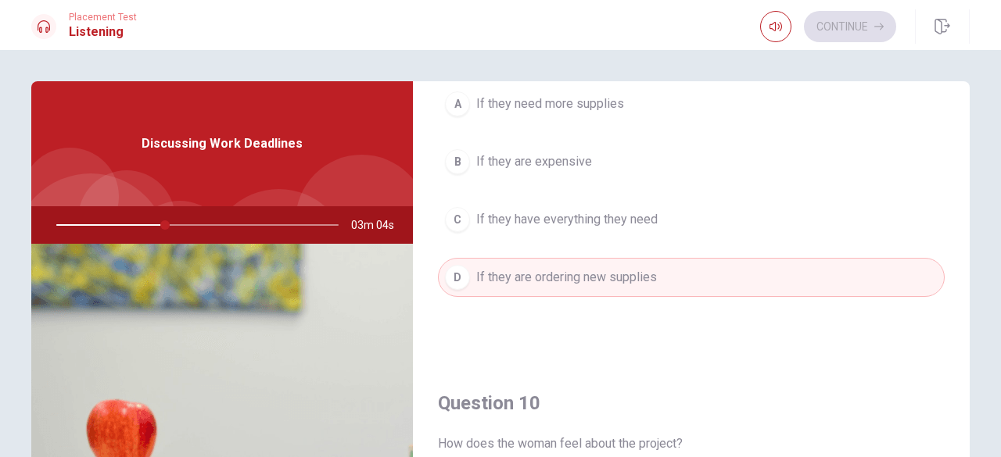
scroll to position [1329, 0]
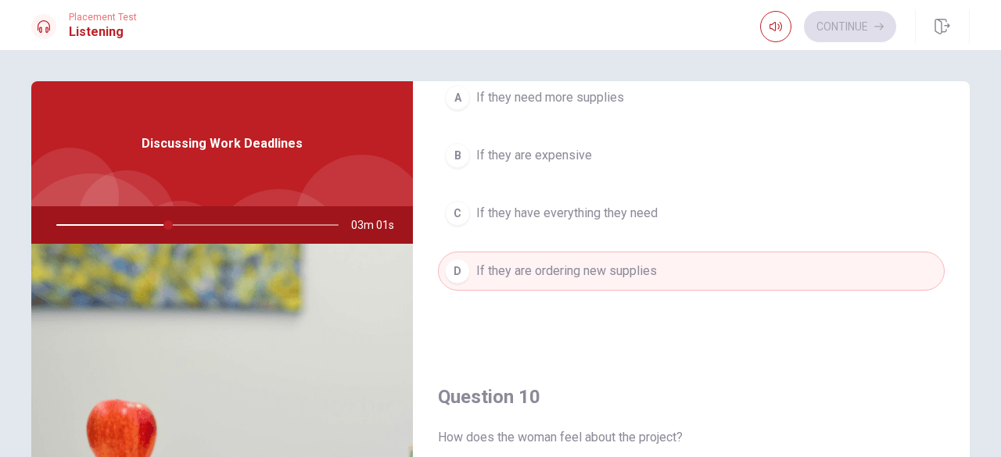
click at [547, 210] on span "If they have everything they need" at bounding box center [566, 213] width 181 height 19
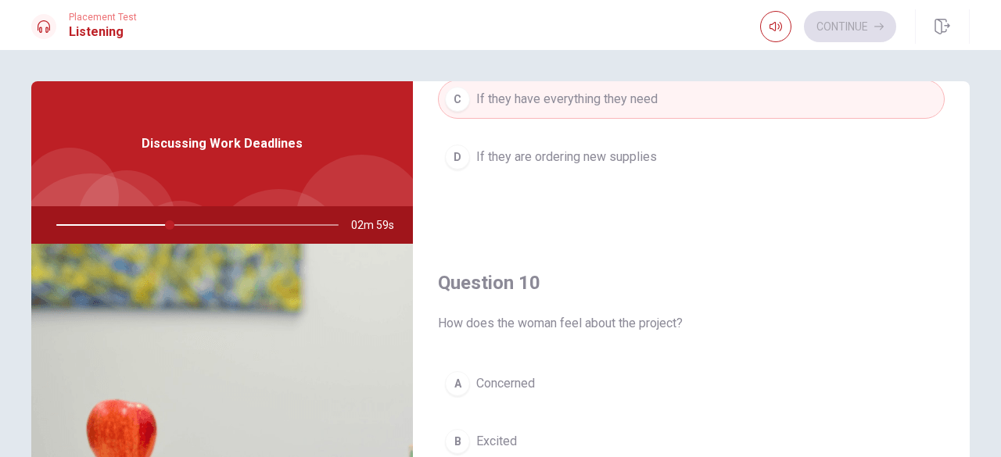
scroll to position [1447, 0]
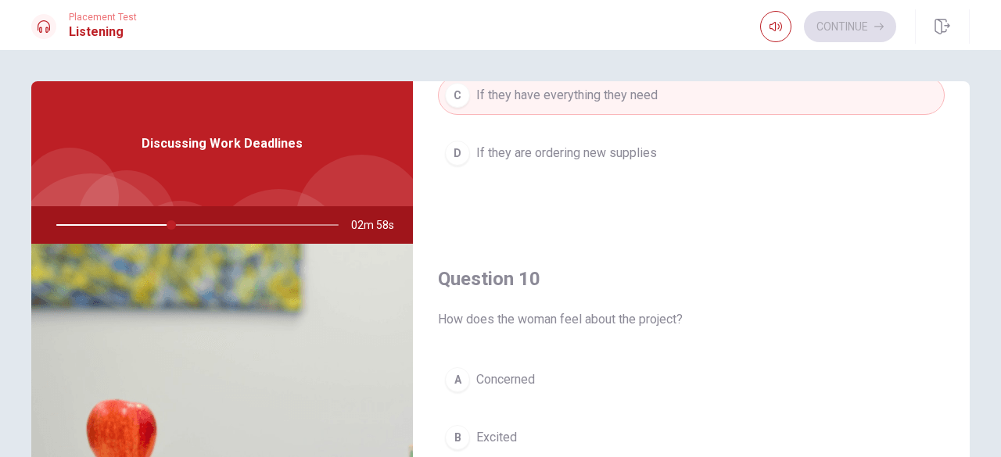
click at [535, 380] on button "A Concerned" at bounding box center [691, 379] width 507 height 39
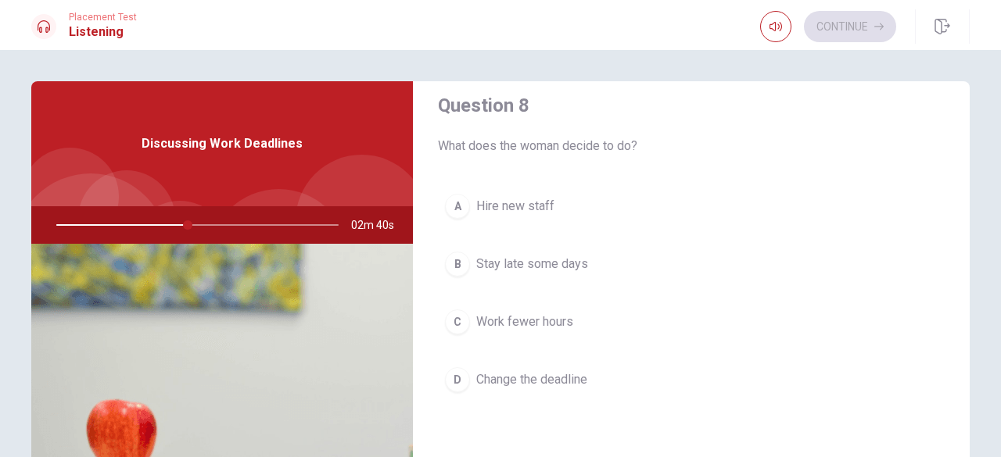
scroll to position [822, 0]
click at [550, 270] on button "B Stay late some days" at bounding box center [691, 262] width 507 height 39
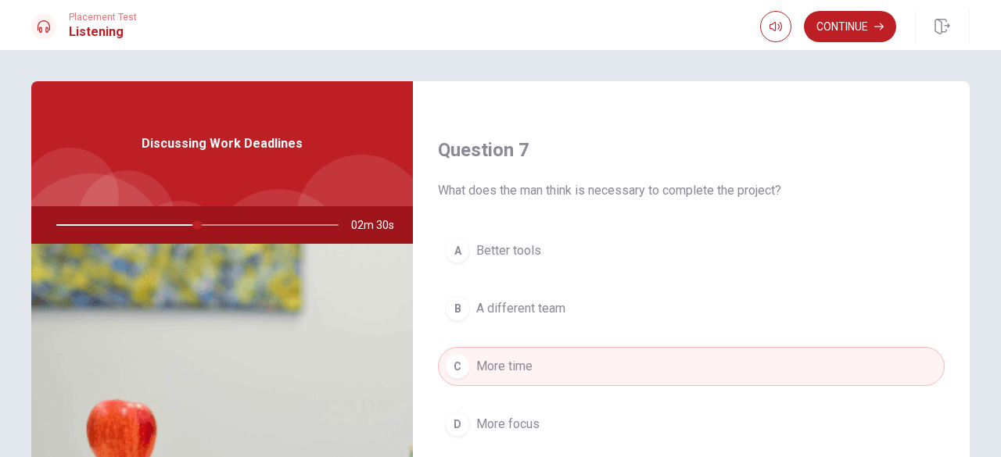
scroll to position [391, 0]
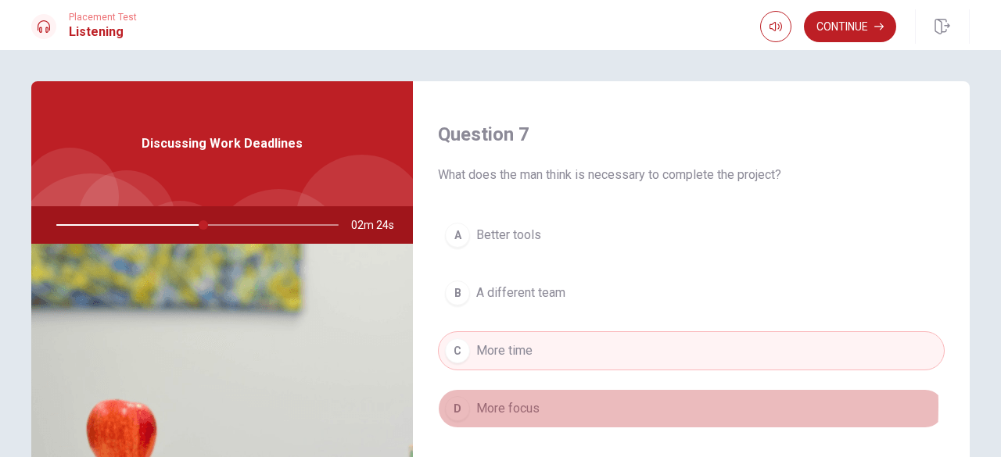
click at [541, 403] on button "D More focus" at bounding box center [691, 408] width 507 height 39
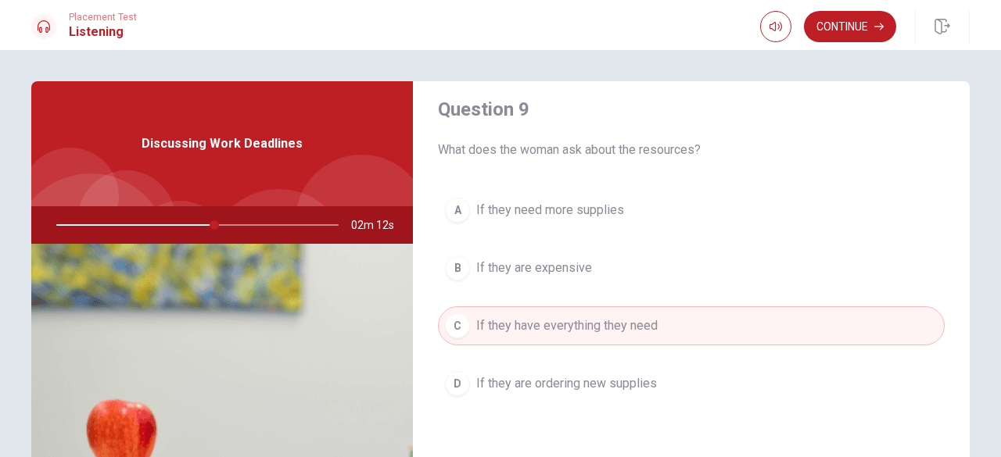
scroll to position [1251, 0]
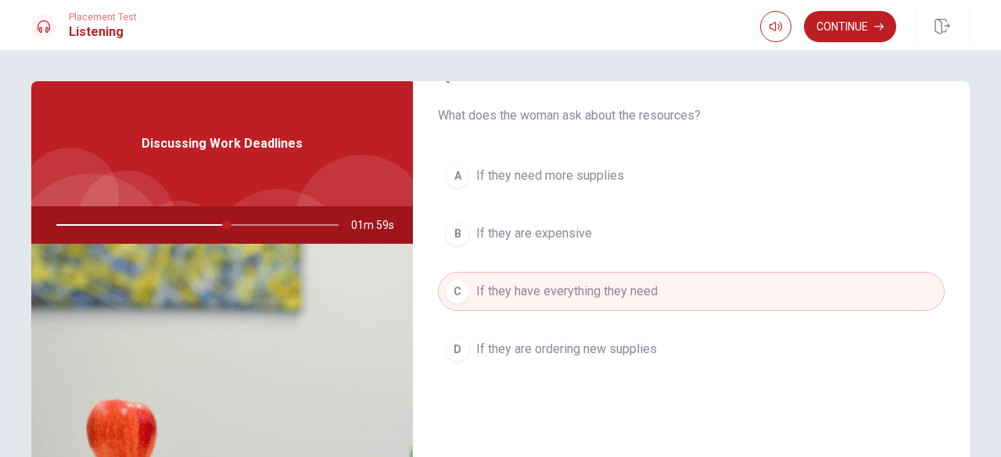
click at [604, 176] on span "If they need more supplies" at bounding box center [550, 176] width 148 height 19
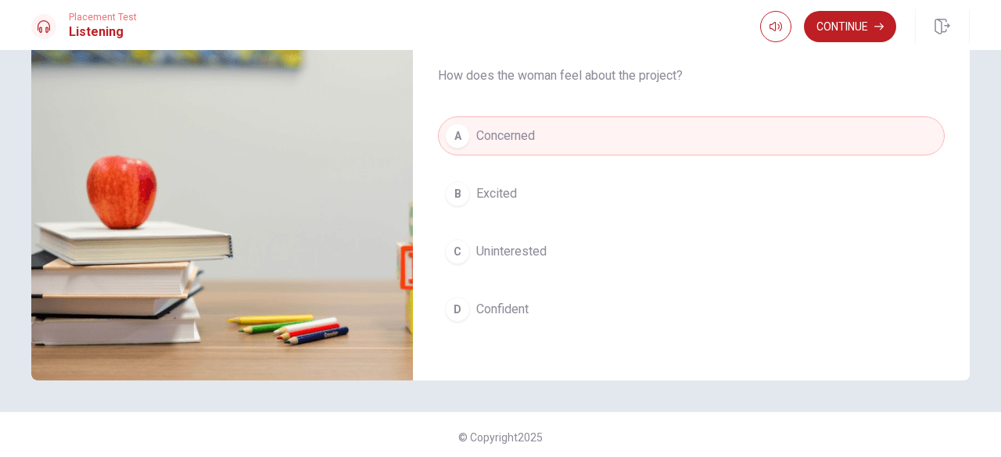
scroll to position [249, 0]
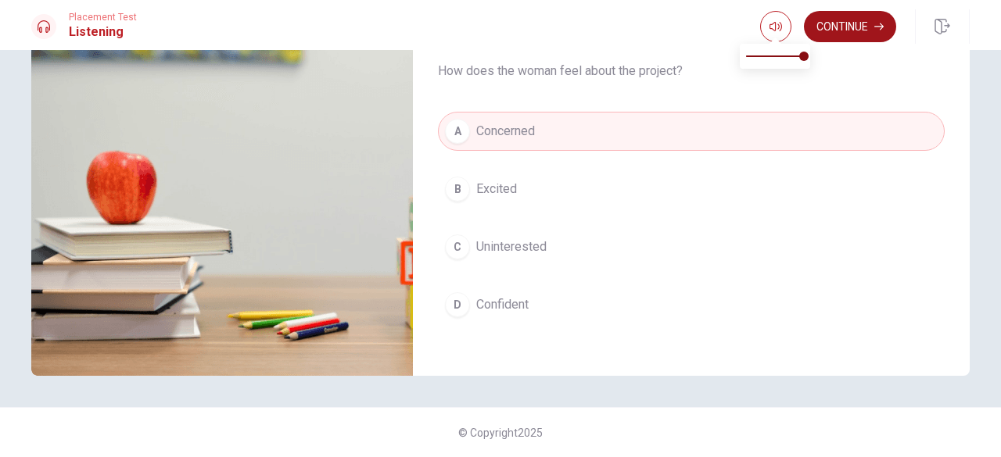
click at [846, 26] on button "Continue" at bounding box center [850, 26] width 92 height 31
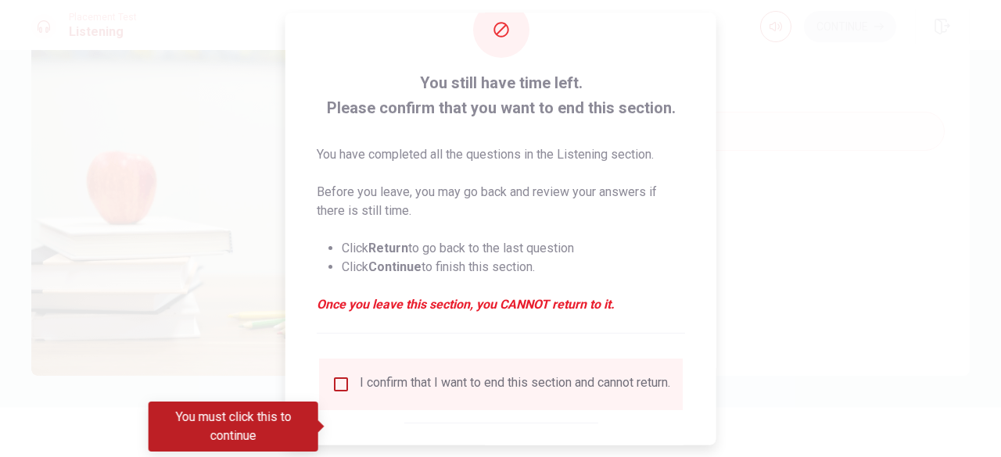
scroll to position [78, 0]
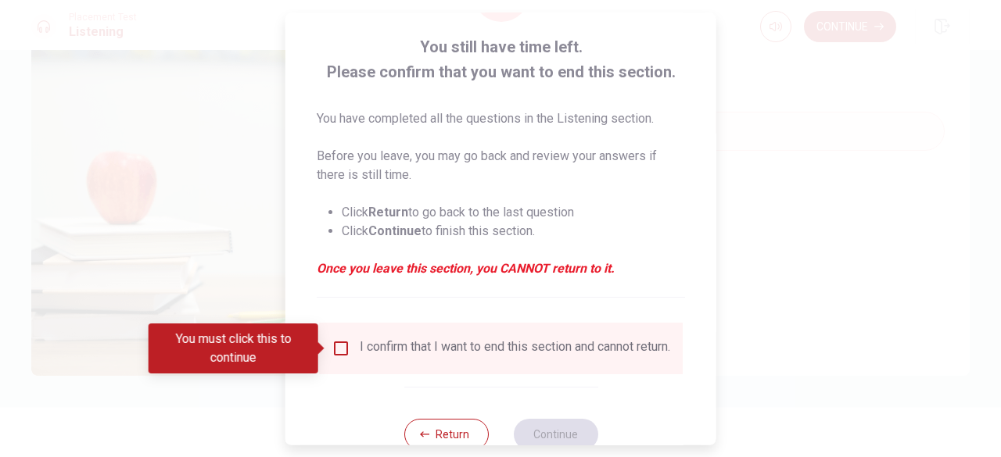
click at [349, 357] on div "I confirm that I want to end this section and cannot return." at bounding box center [501, 348] width 339 height 19
click at [338, 353] on input "You must click this to continue" at bounding box center [341, 348] width 19 height 19
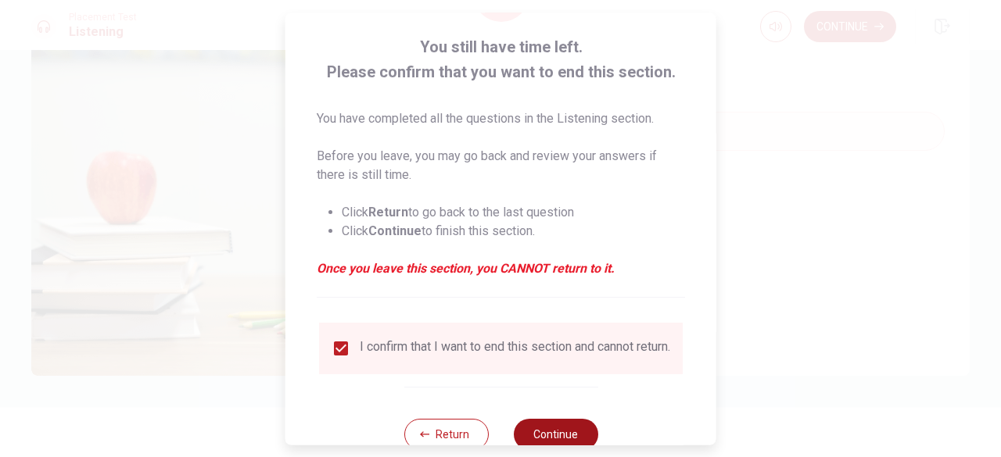
click at [542, 434] on button "Continue" at bounding box center [555, 434] width 84 height 31
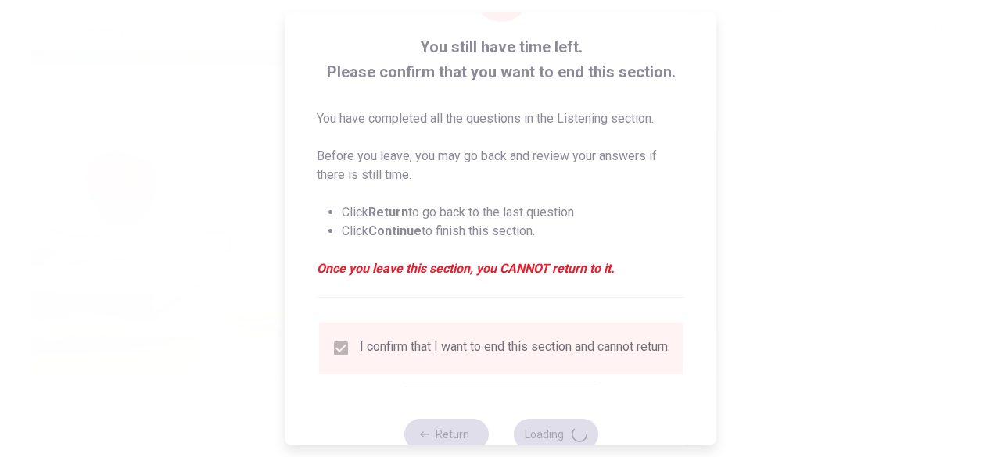
type input "64"
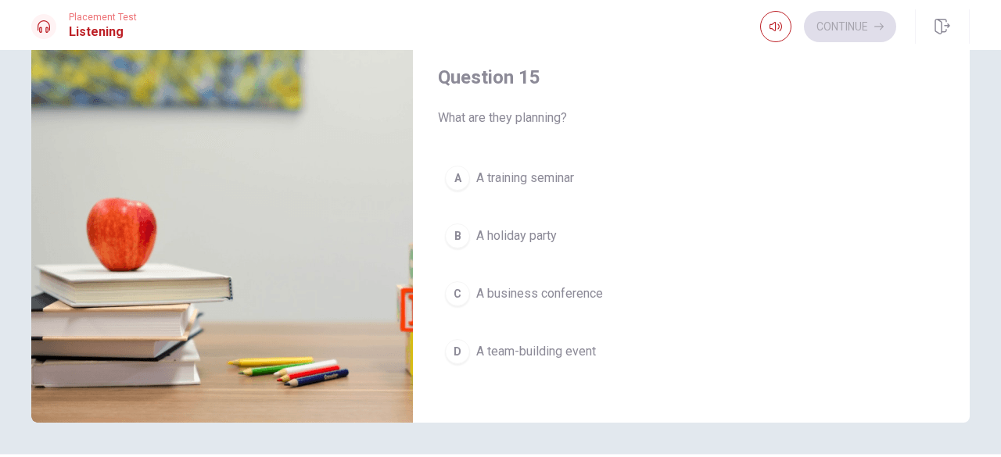
scroll to position [235, 0]
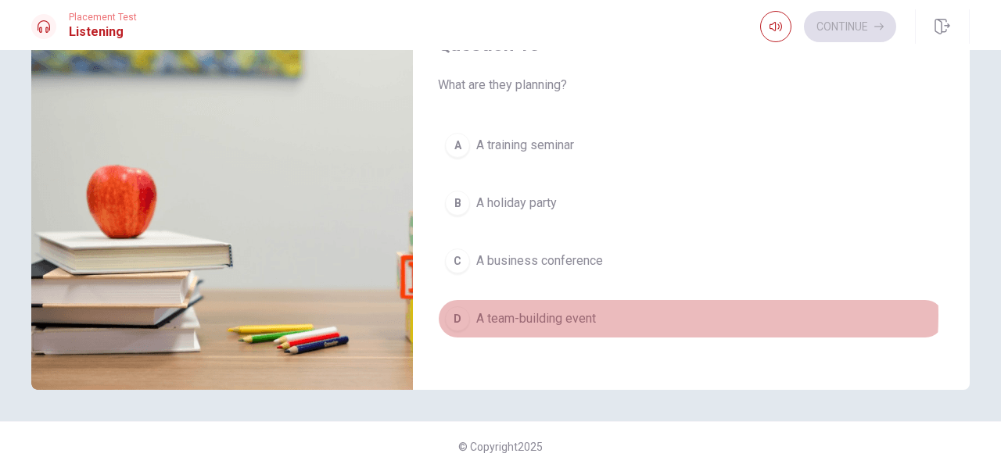
drag, startPoint x: 629, startPoint y: 306, endPoint x: 598, endPoint y: 315, distance: 31.9
click at [628, 306] on button "D A team-building event" at bounding box center [691, 318] width 507 height 39
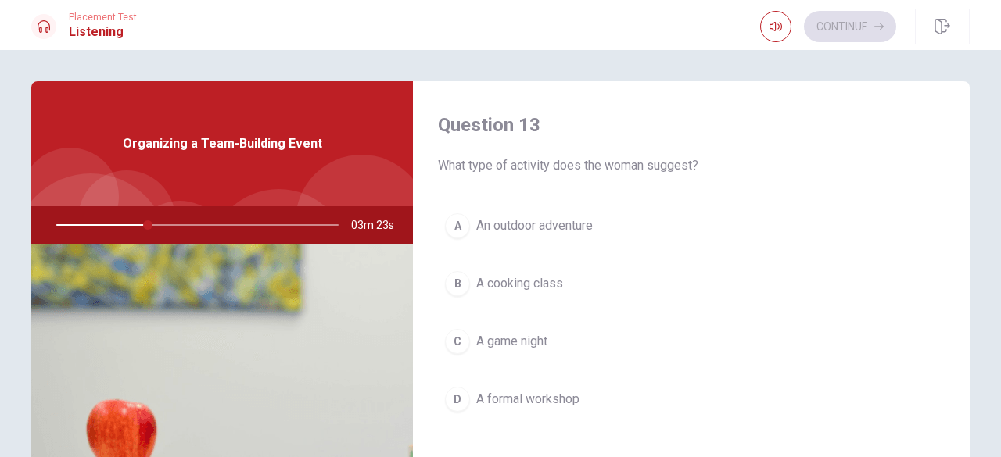
scroll to position [744, 0]
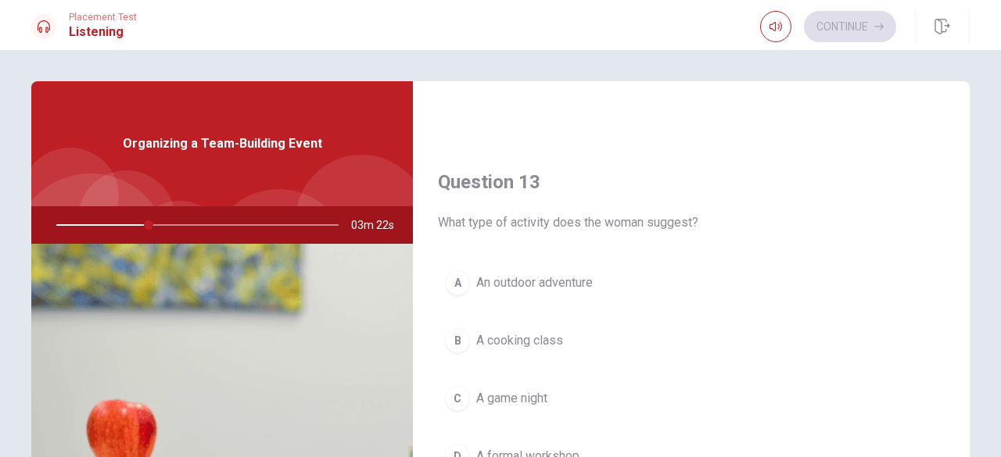
click at [612, 276] on button "A An outdoor adventure" at bounding box center [691, 283] width 507 height 39
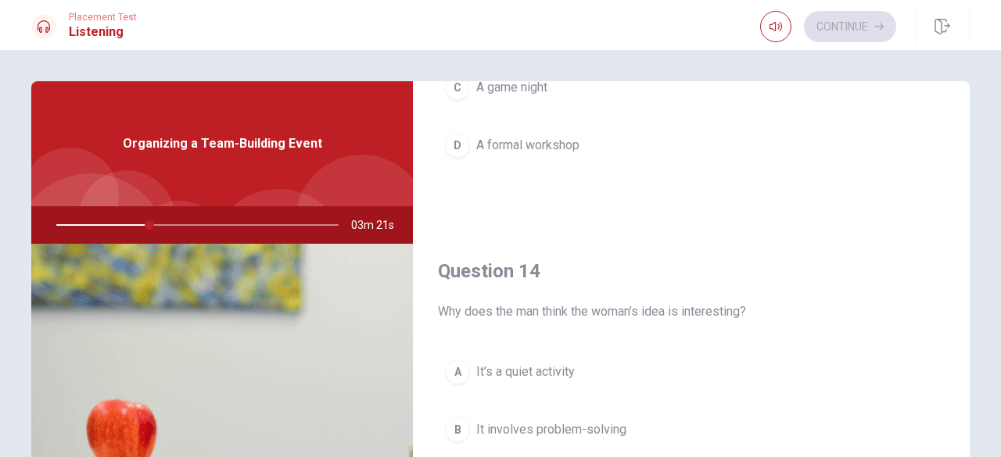
scroll to position [1213, 0]
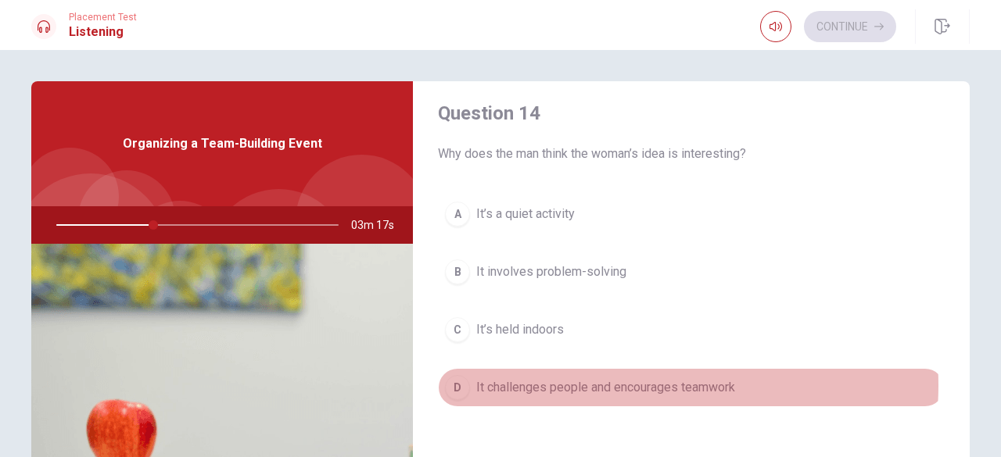
click at [635, 378] on span "It challenges people and encourages teamwork" at bounding box center [605, 387] width 259 height 19
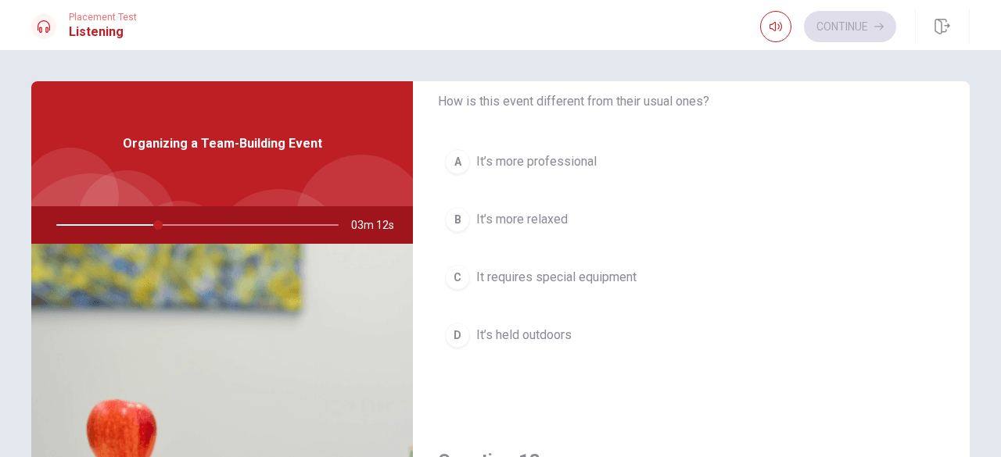
scroll to position [431, 0]
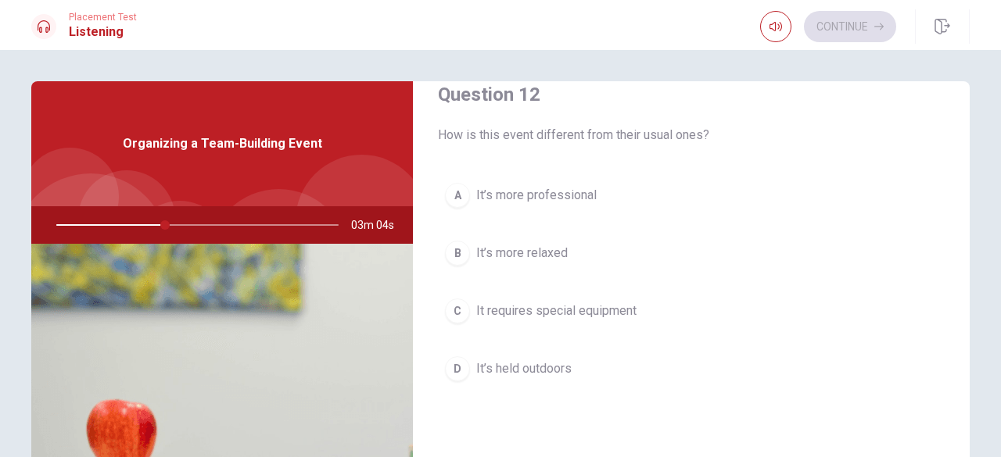
click at [551, 368] on span "It’s held outdoors" at bounding box center [523, 369] width 95 height 19
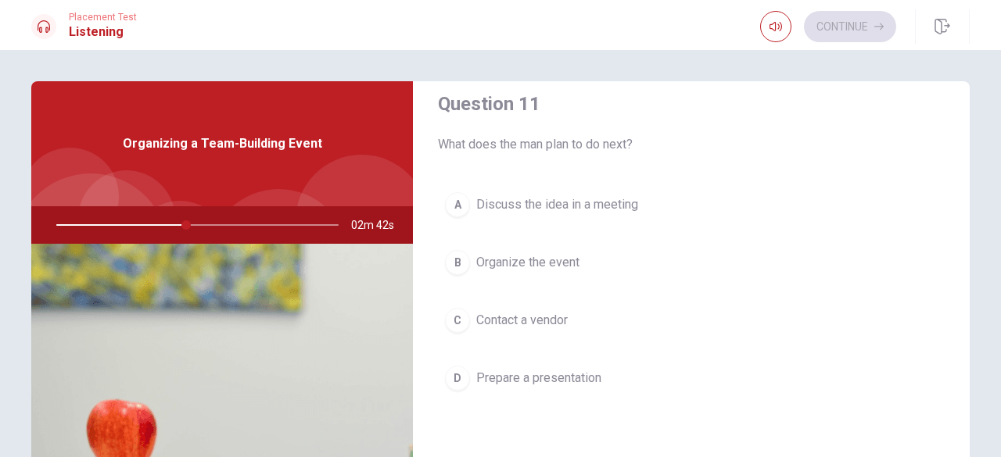
scroll to position [0, 0]
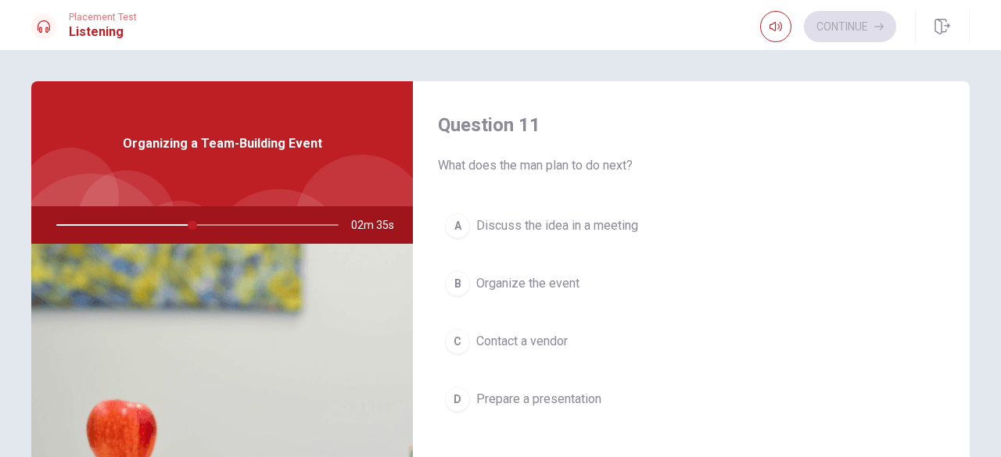
click at [589, 226] on span "Discuss the idea in a meeting" at bounding box center [557, 226] width 162 height 19
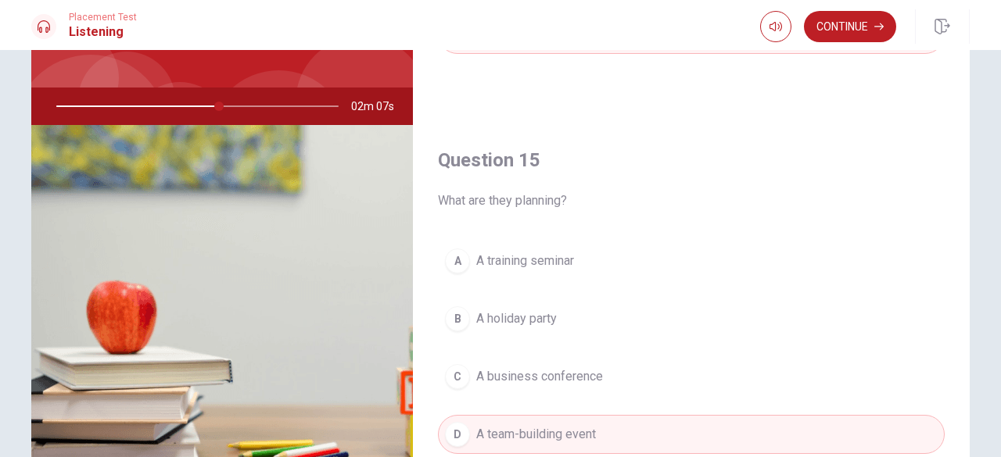
scroll to position [156, 0]
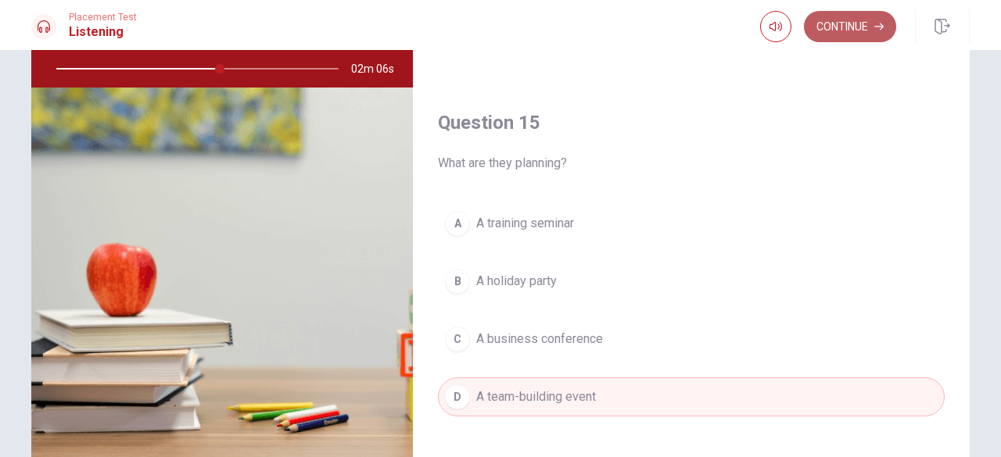
click at [873, 27] on button "Continue" at bounding box center [850, 26] width 92 height 31
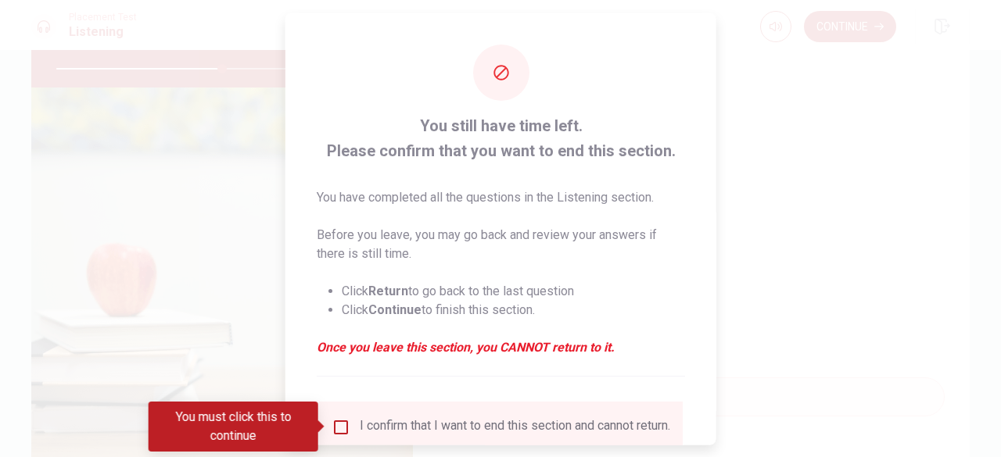
click at [352, 435] on div "I confirm that I want to end this section and cannot return." at bounding box center [501, 427] width 339 height 19
click at [341, 429] on input "You must click this to continue" at bounding box center [341, 427] width 19 height 19
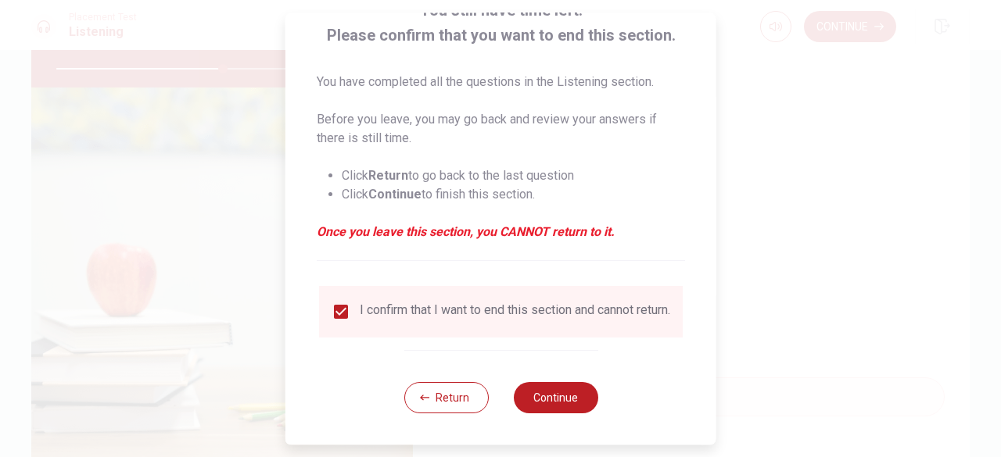
scroll to position [125, 0]
click at [543, 389] on button "Continue" at bounding box center [555, 397] width 84 height 31
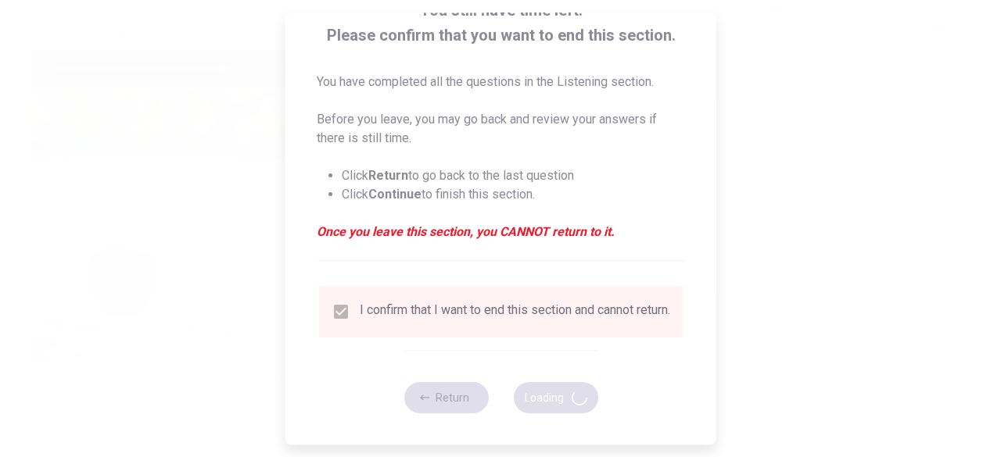
type input "60"
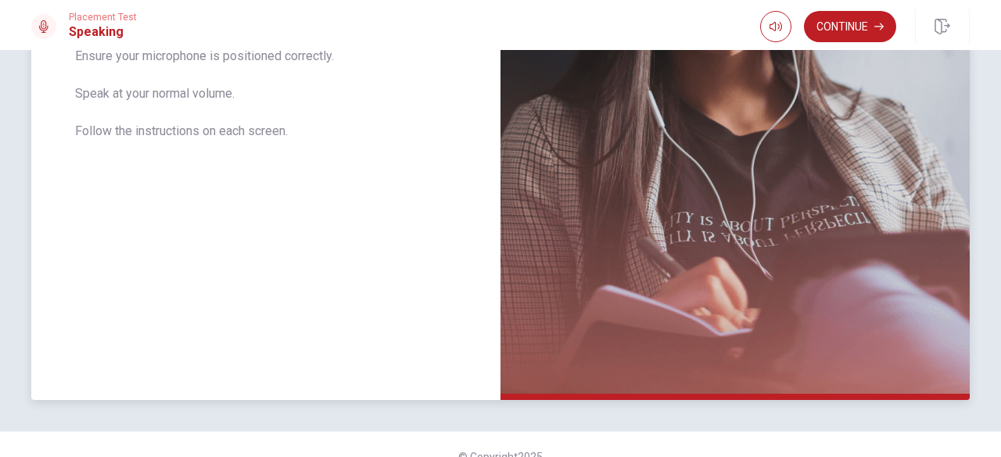
scroll to position [386, 0]
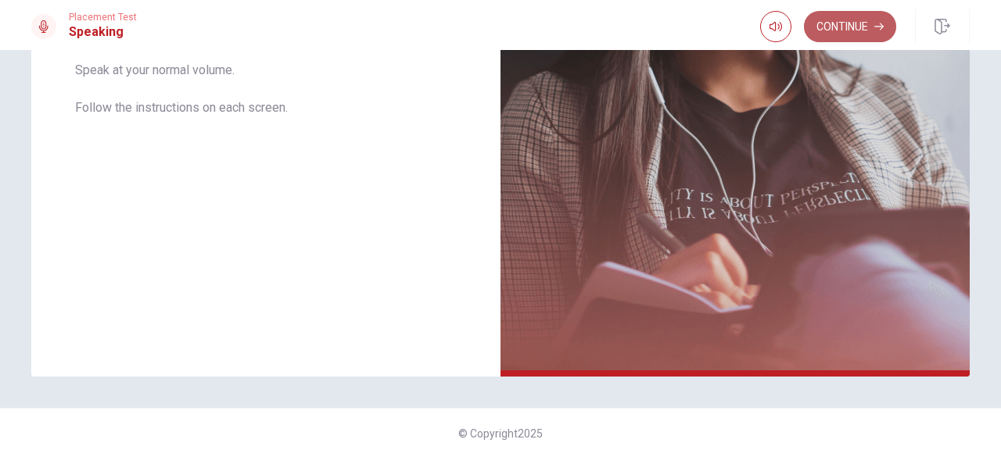
click at [853, 27] on button "Continue" at bounding box center [850, 26] width 92 height 31
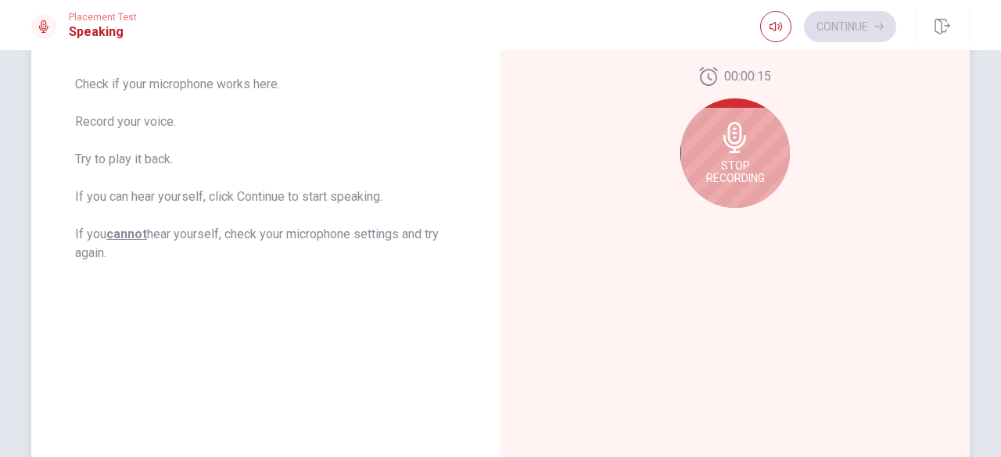
scroll to position [152, 0]
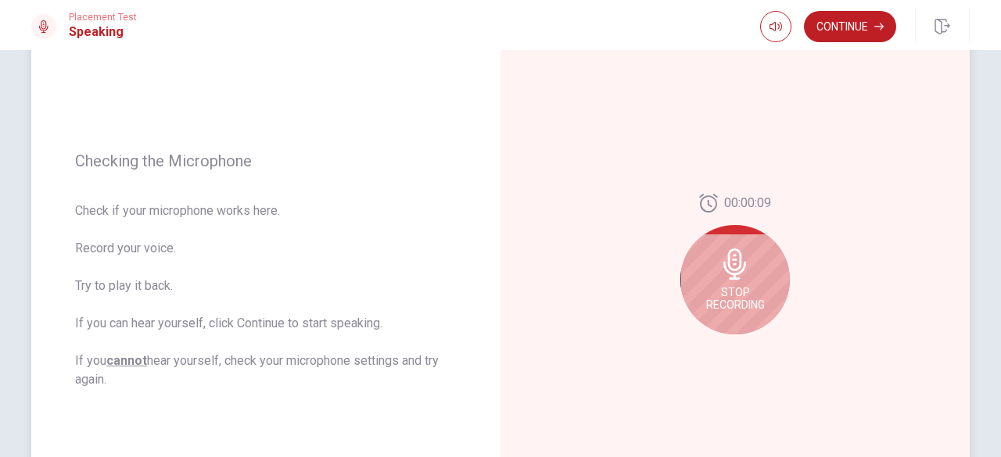
click at [765, 306] on div "Stop Recording" at bounding box center [734, 279] width 109 height 109
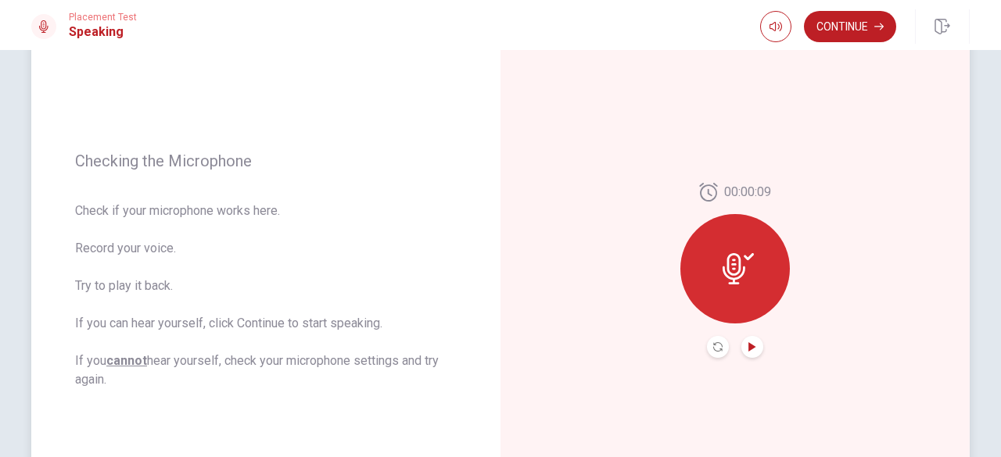
click at [748, 343] on icon "Play Audio" at bounding box center [752, 347] width 9 height 9
click at [845, 30] on button "Continue" at bounding box center [850, 26] width 92 height 31
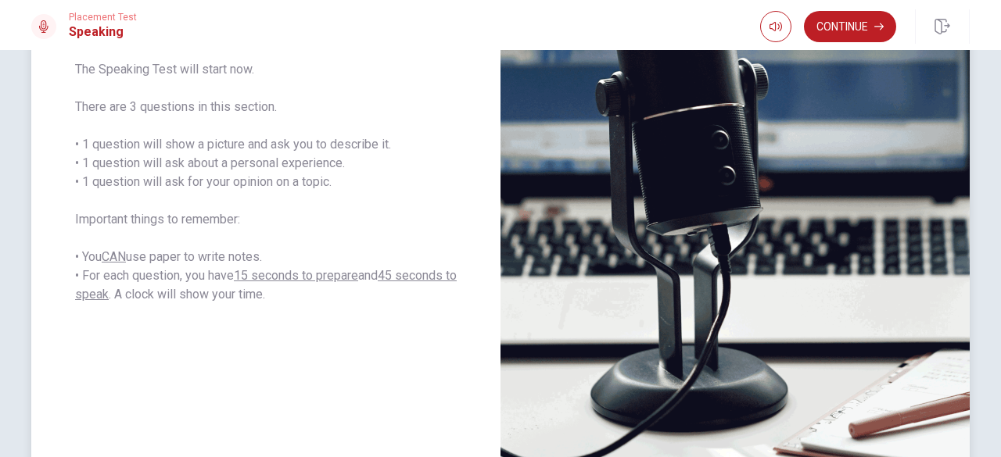
scroll to position [230, 0]
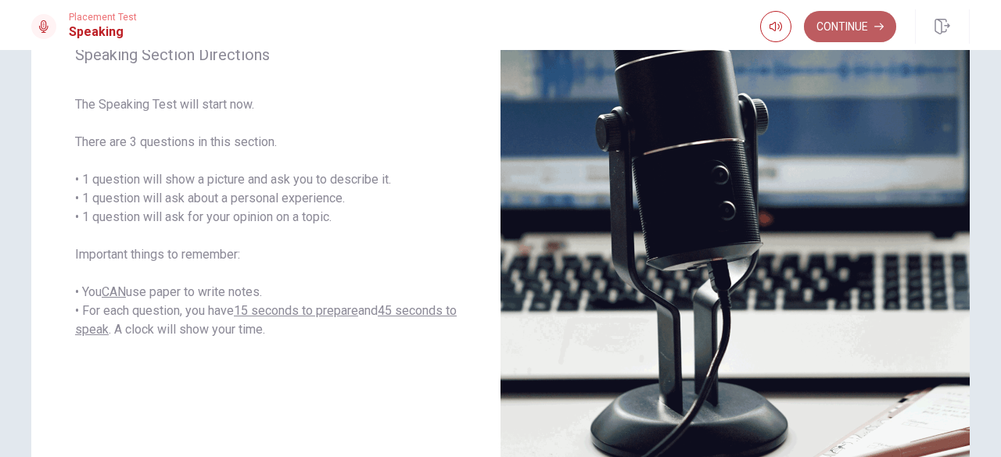
click at [876, 20] on button "Continue" at bounding box center [850, 26] width 92 height 31
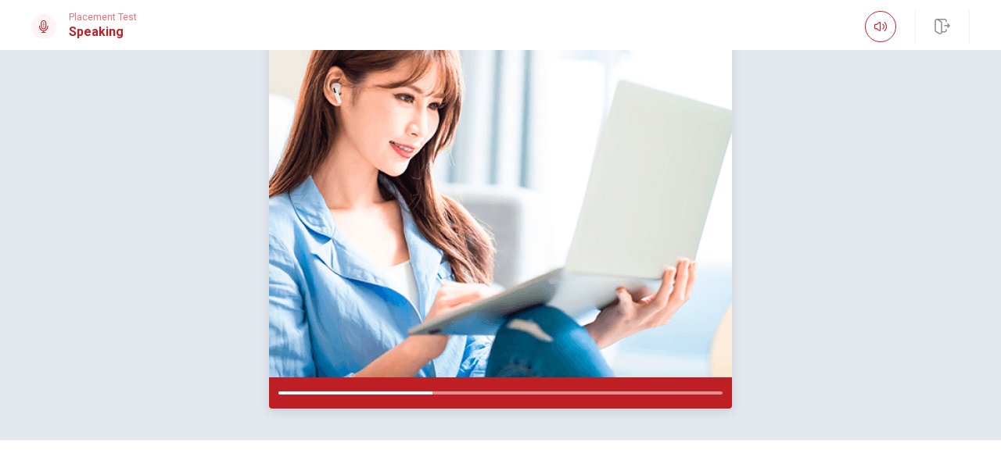
scroll to position [228, 0]
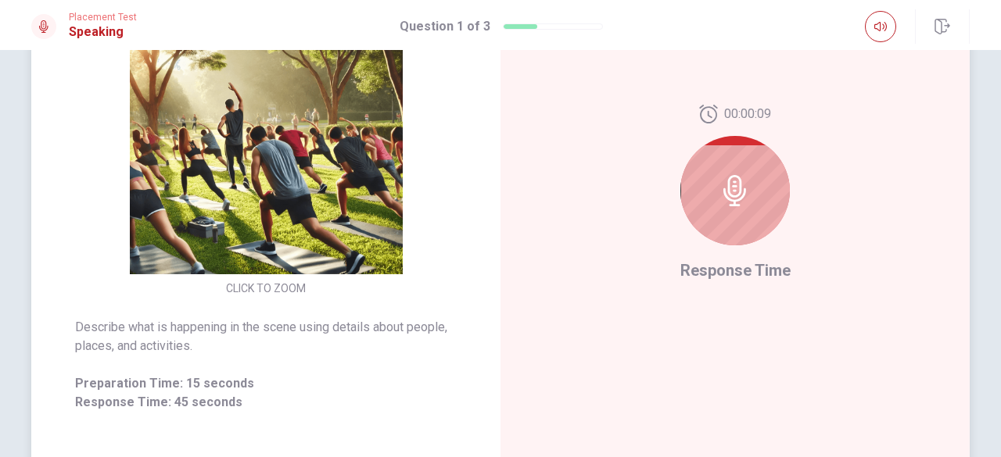
click at [741, 217] on div at bounding box center [734, 190] width 109 height 109
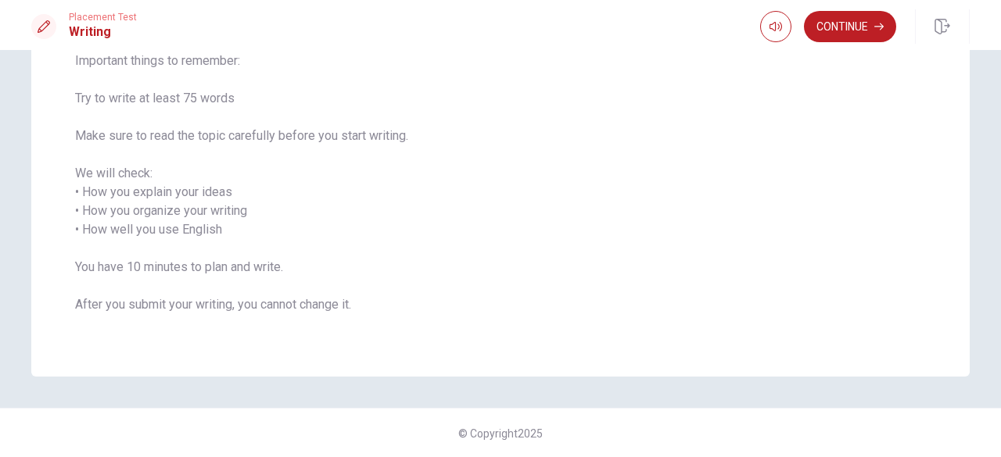
scroll to position [174, 0]
click at [832, 23] on button "Continue" at bounding box center [850, 26] width 92 height 31
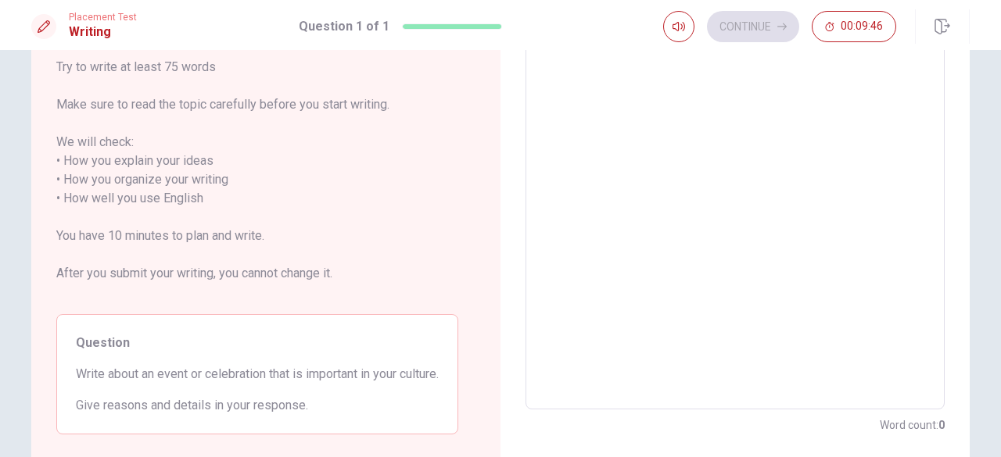
scroll to position [235, 0]
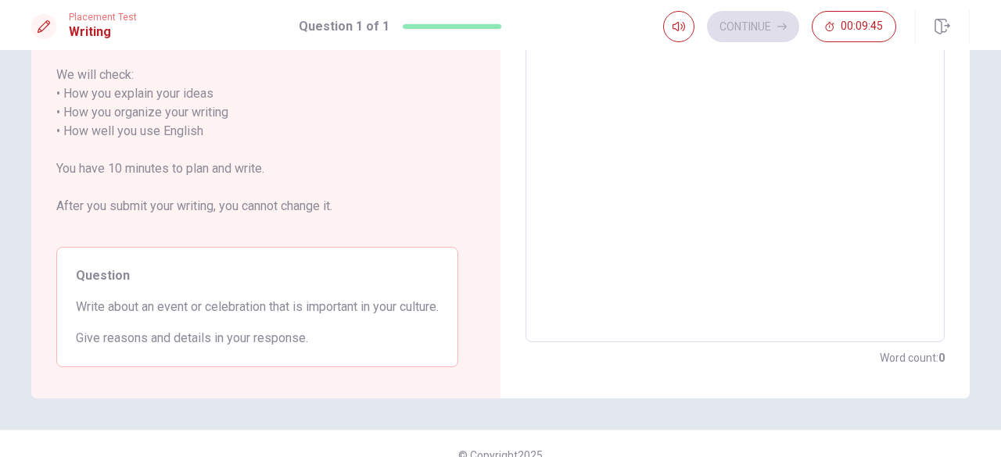
click at [619, 196] on textarea at bounding box center [734, 122] width 397 height 415
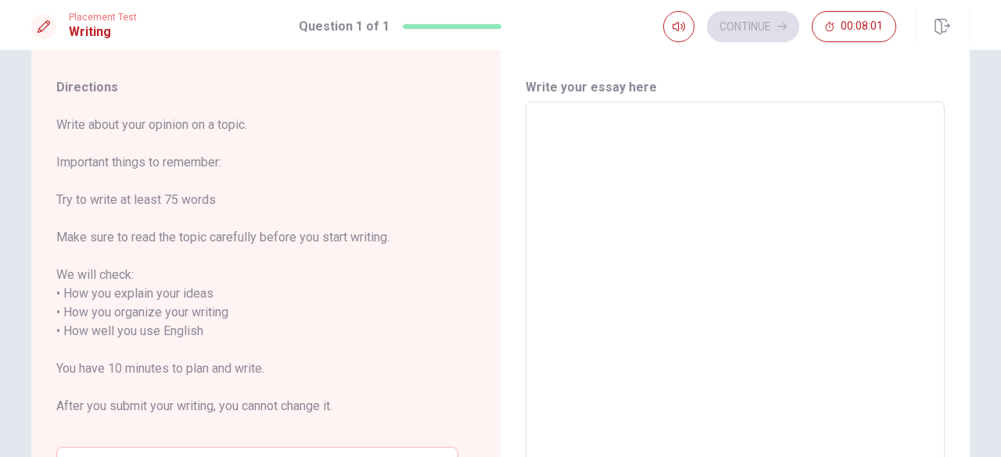
scroll to position [0, 0]
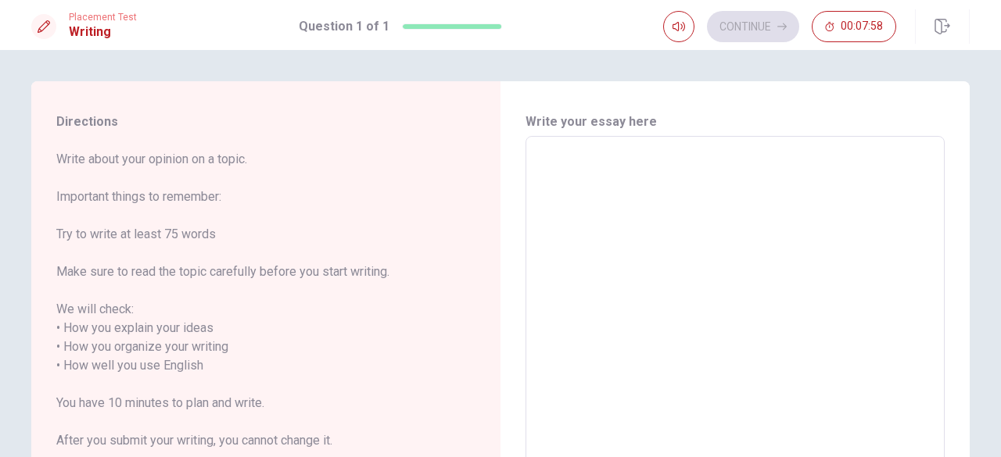
type textarea "I"
type textarea "x"
type textarea "I"
type textarea "x"
type textarea "I a"
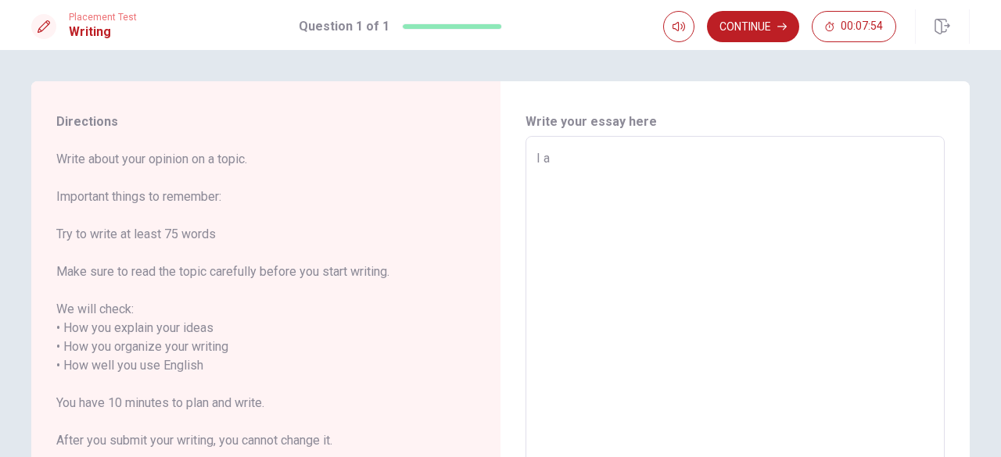
type textarea "x"
type textarea "I am"
type textarea "x"
type textarea "I am"
type textarea "x"
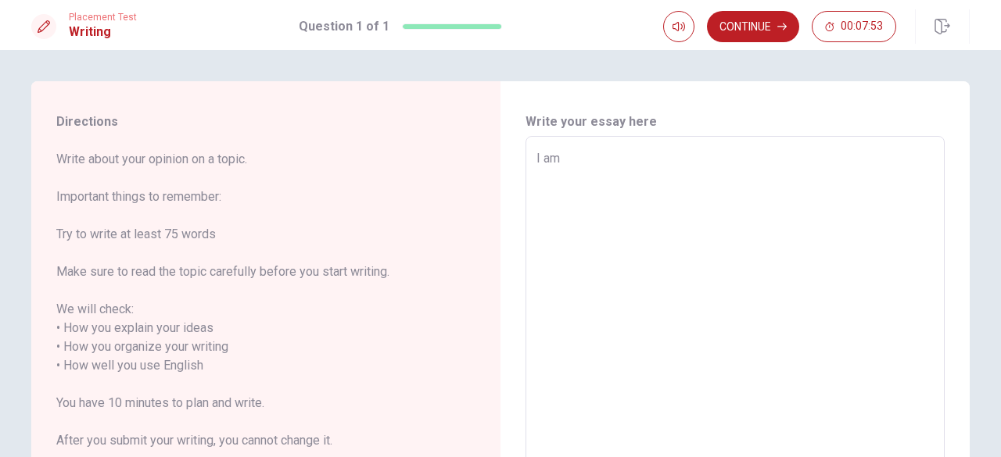
type textarea "I am J"
type textarea "x"
type textarea "I am Ja"
type textarea "x"
type textarea "I am Jap"
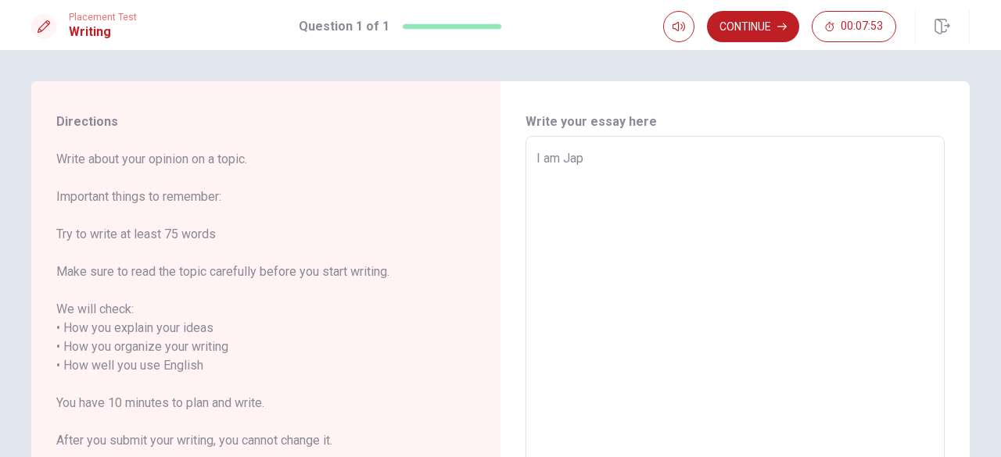
type textarea "x"
type textarea "I am Japn"
type textarea "x"
type textarea "I am Japna"
type textarea "x"
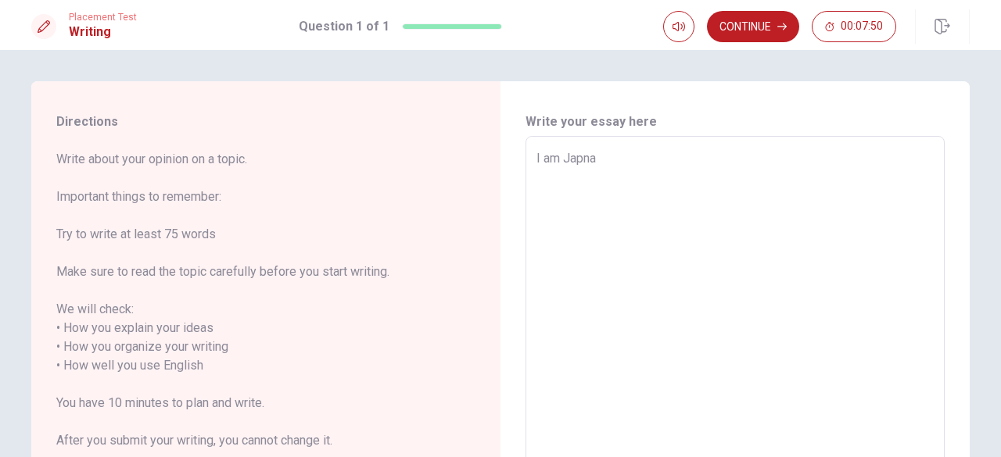
type textarea "I am Japn"
type textarea "x"
type textarea "I am Jap"
type textarea "x"
type textarea "I am Japa"
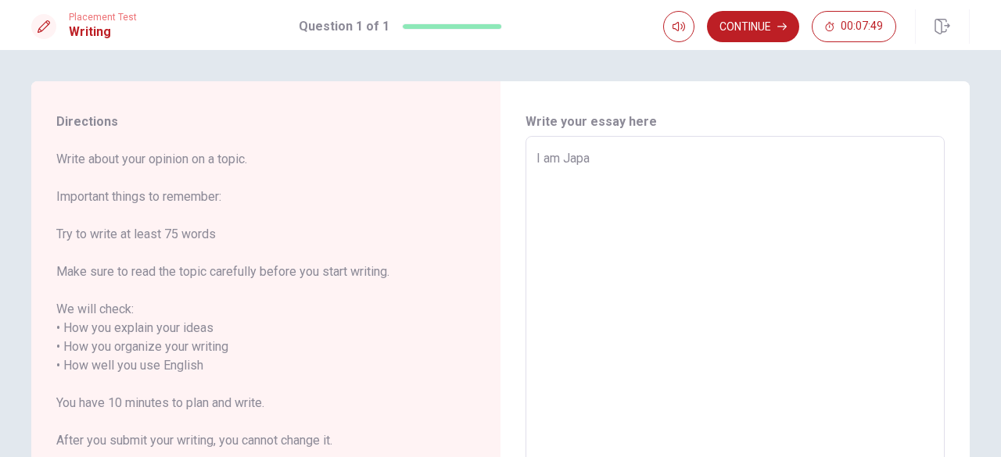
type textarea "x"
type textarea "I am [GEOGRAPHIC_DATA]"
type textarea "x"
type textarea "I am [GEOGRAPHIC_DATA]"
type textarea "x"
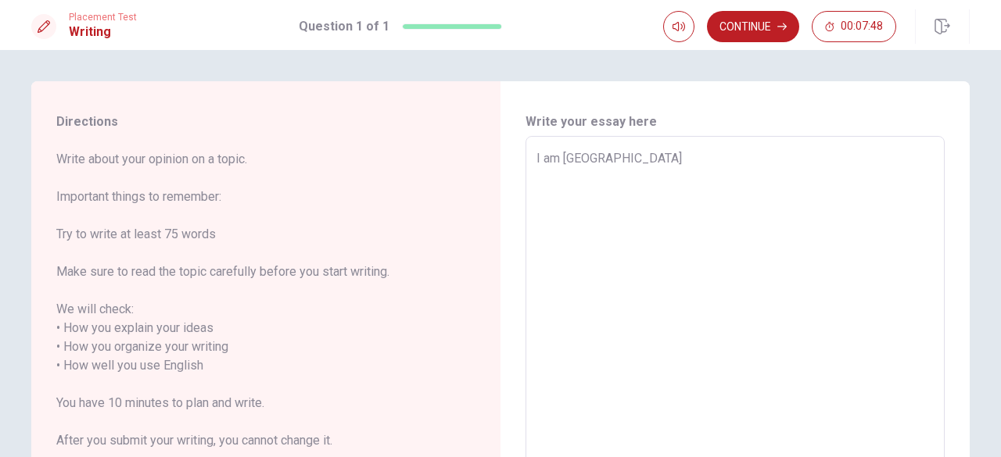
type textarea "I am Japanes"
type textarea "x"
type textarea "I am [DEMOGRAPHIC_DATA]"
type textarea "x"
type textarea "I am [DEMOGRAPHIC_DATA]"
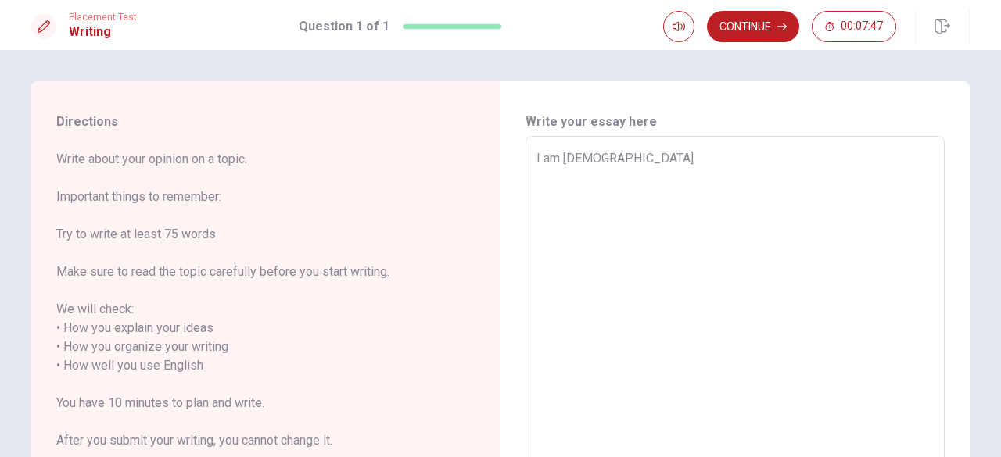
type textarea "x"
type textarea "I am Japanese a"
type textarea "x"
type textarea "I am Japanese an"
type textarea "x"
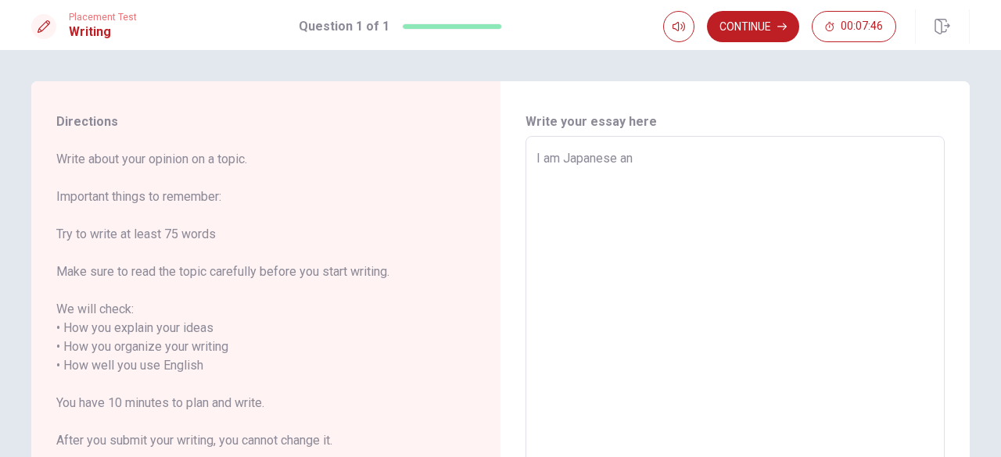
type textarea "I am Japanese and"
type textarea "x"
type textarea "I am Japanese and"
type textarea "x"
type textarea "I am Japanese and w"
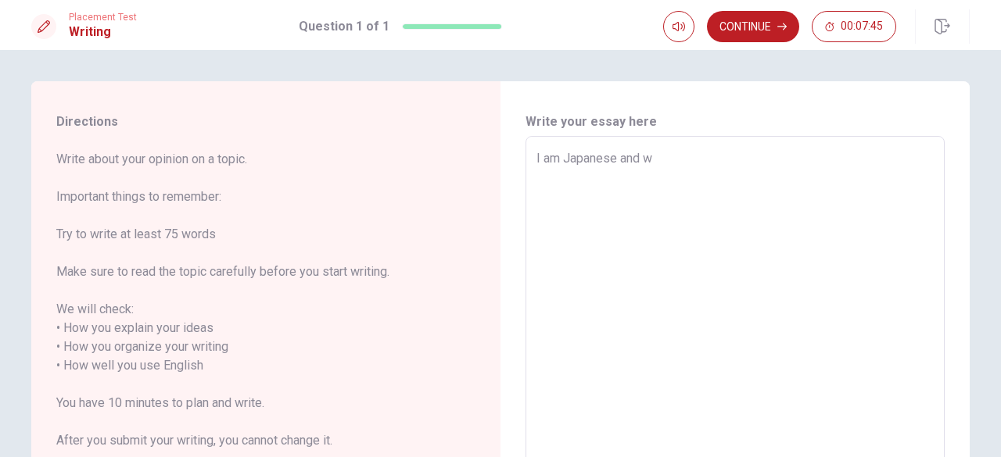
type textarea "x"
type textarea "I am Japanese and we"
type textarea "x"
type textarea "I am Japanese and we"
type textarea "x"
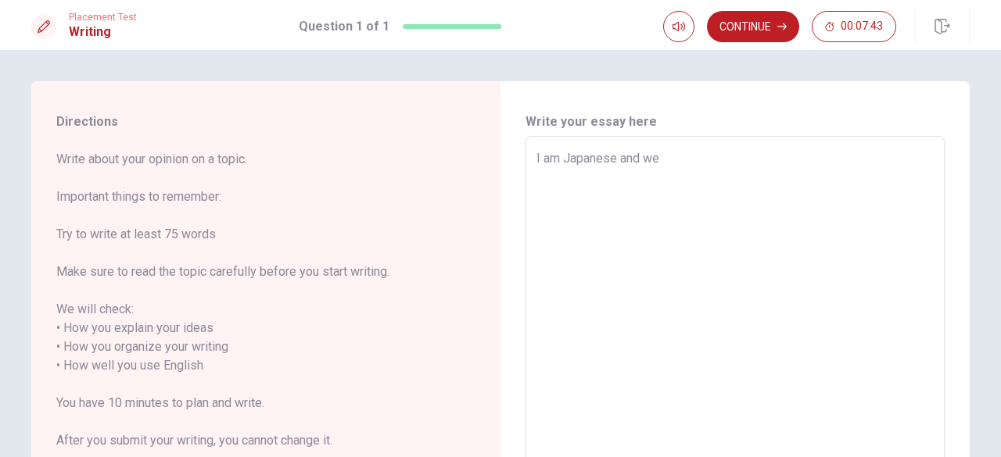
type textarea "I am Japanese and we h"
type textarea "x"
type textarea "I am Japanese and we ha"
type textarea "x"
type textarea "I am Japanese and we hav"
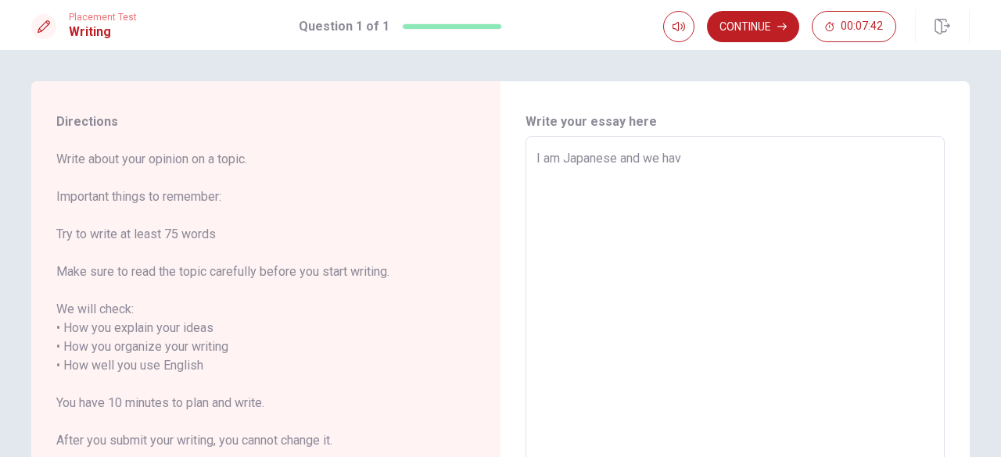
type textarea "x"
type textarea "I am Japanese and we have"
type textarea "x"
type textarea "I am Japanese and we have"
type textarea "x"
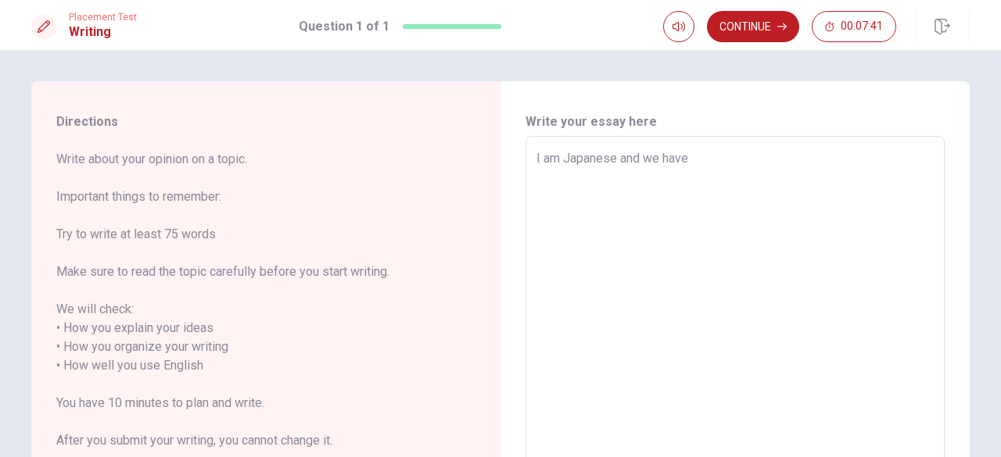
type textarea "I am [DEMOGRAPHIC_DATA] and we have a"
type textarea "x"
type textarea "I am [DEMOGRAPHIC_DATA] and we have a"
type textarea "x"
type textarea "I am [DEMOGRAPHIC_DATA] and we have a"
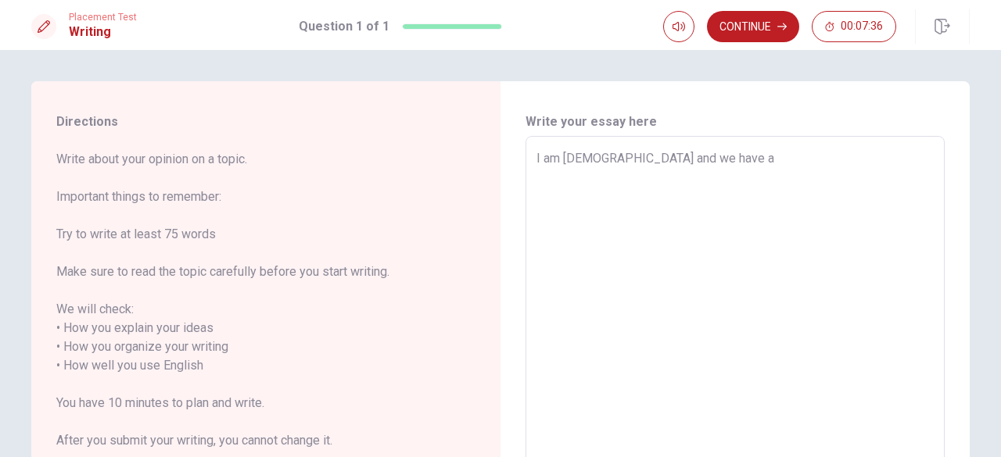
type textarea "x"
type textarea "I am Japanese and we have"
type textarea "x"
type textarea "I am [DEMOGRAPHIC_DATA] and we have m"
type textarea "x"
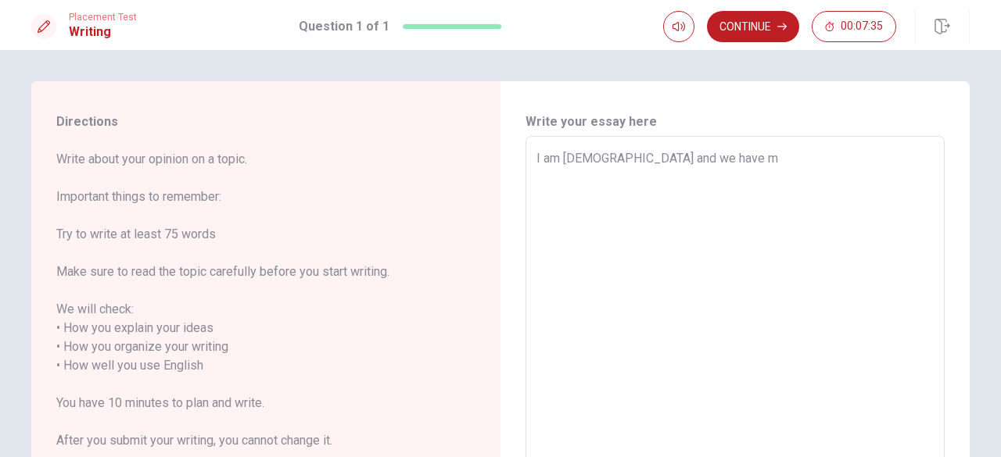
type textarea "I am [DEMOGRAPHIC_DATA] and we have ma"
type textarea "x"
type textarea "I am [DEMOGRAPHIC_DATA] and we have man"
type textarea "x"
type textarea "I am [DEMOGRAPHIC_DATA] and we have many"
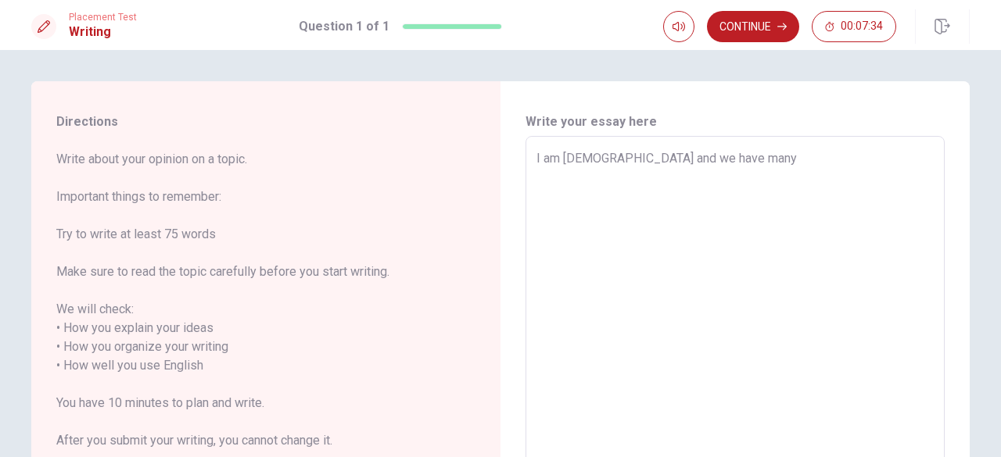
type textarea "x"
type textarea "I am [DEMOGRAPHIC_DATA] and we have many"
type textarea "x"
type textarea "I am [DEMOGRAPHIC_DATA] and we have many k"
type textarea "x"
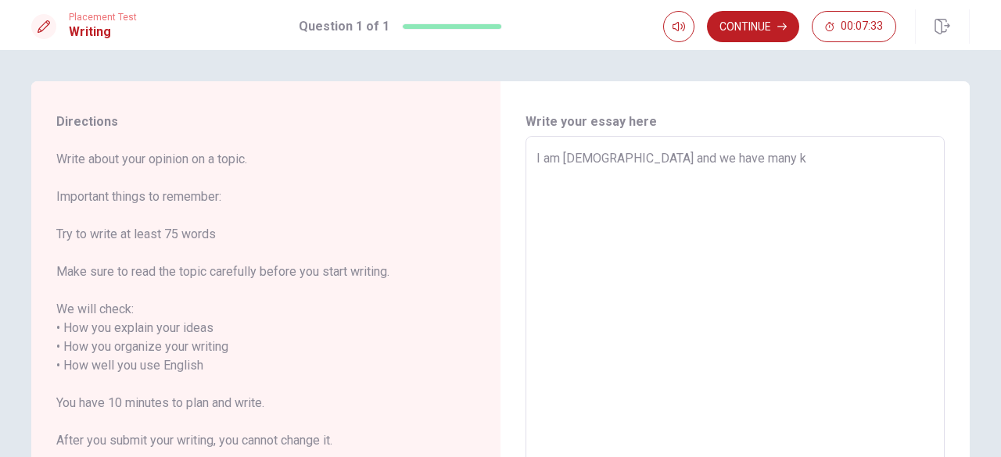
type textarea "I am [DEMOGRAPHIC_DATA] and we have many ki"
type textarea "x"
type textarea "I am [DEMOGRAPHIC_DATA] and we have many kin"
type textarea "x"
type textarea "I am [DEMOGRAPHIC_DATA] and we have many kind"
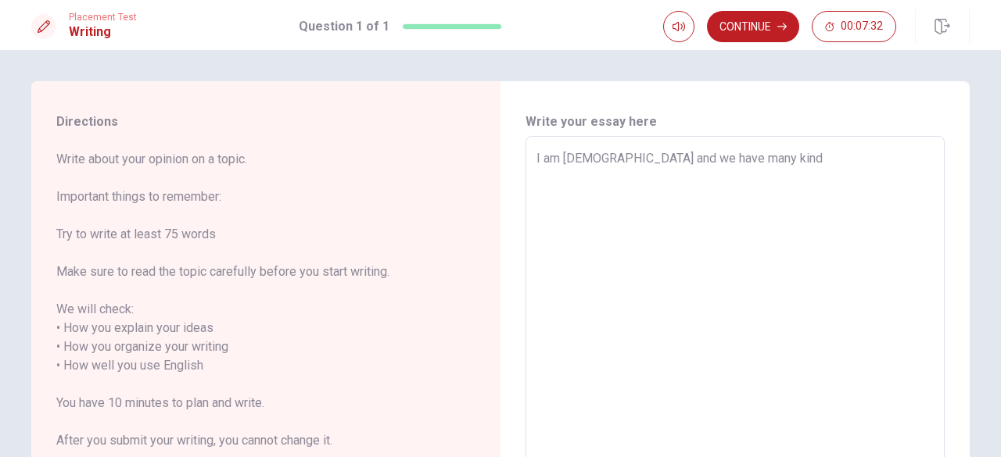
type textarea "x"
type textarea "I am [DEMOGRAPHIC_DATA] and we have many kinds"
type textarea "x"
type textarea "I am [DEMOGRAPHIC_DATA] and we have many kinds"
type textarea "x"
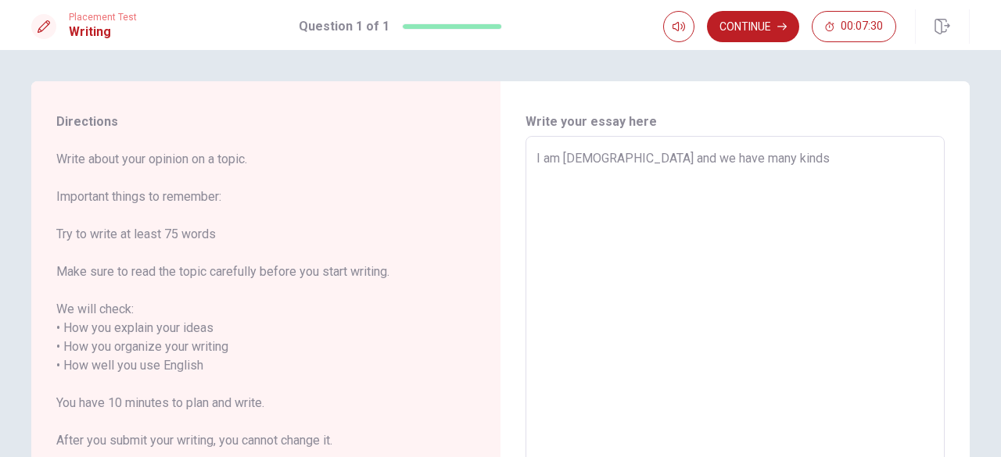
type textarea "I am [DEMOGRAPHIC_DATA] and we have many kinds o"
type textarea "x"
type textarea "I am [DEMOGRAPHIC_DATA] and we have many kinds of"
type textarea "x"
type textarea "I am [DEMOGRAPHIC_DATA] and we have many kinds of"
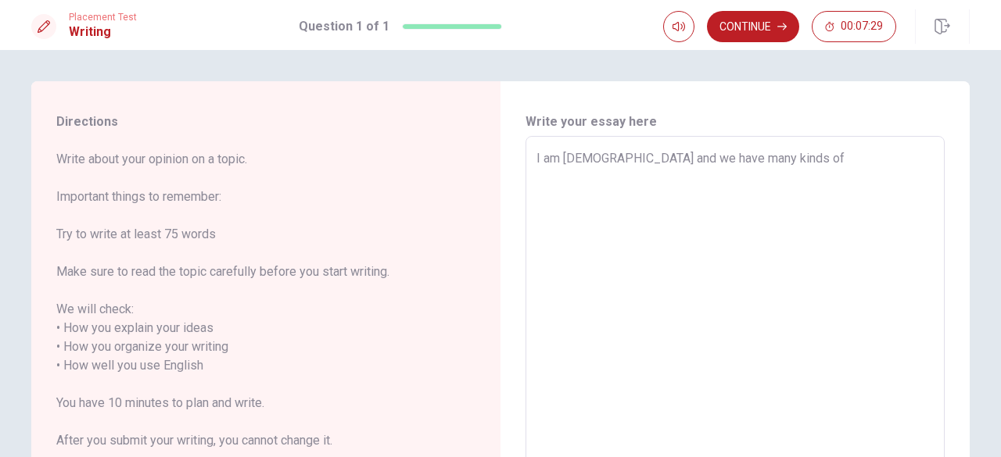
type textarea "x"
type textarea "I am [DEMOGRAPHIC_DATA] and we have many kinds of M"
type textarea "x"
type textarea "I am [DEMOGRAPHIC_DATA] and we have many kinds of Ma"
type textarea "x"
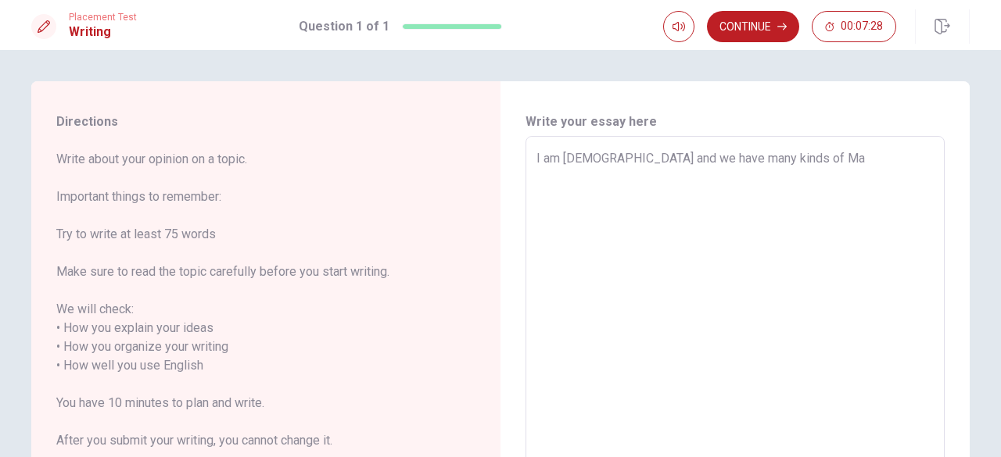
type textarea "I am [DEMOGRAPHIC_DATA] and we have many kinds of M"
type textarea "x"
type textarea "I am [DEMOGRAPHIC_DATA] and we have many kinds of MA"
type textarea "x"
type textarea "I am [DEMOGRAPHIC_DATA] and we have many kinds of MAT"
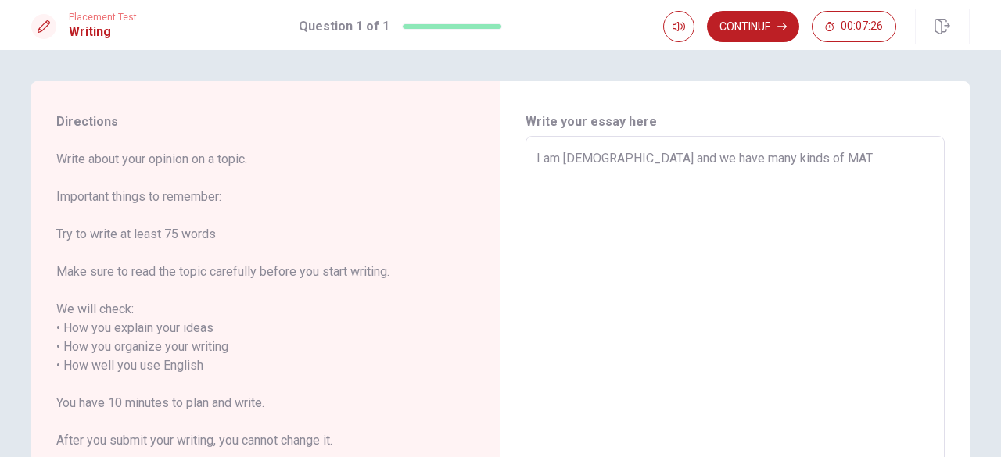
type textarea "x"
type textarea "I am [DEMOGRAPHIC_DATA] and we have many kinds of MATS"
type textarea "x"
type textarea "I am [DEMOGRAPHIC_DATA] and we have many kinds of MATSU"
type textarea "x"
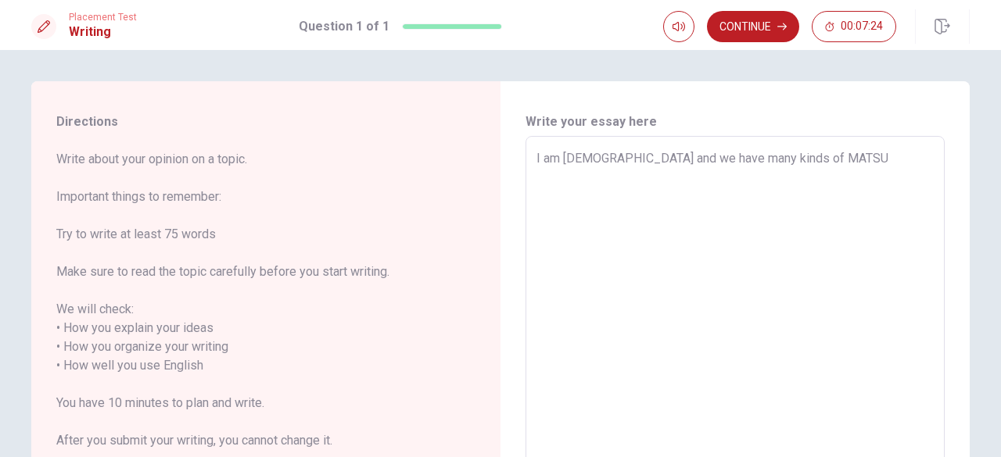
type textarea "I am [DEMOGRAPHIC_DATA] and we have many kinds of MATSUR"
type textarea "x"
type textarea "I am [DEMOGRAPHIC_DATA] and we have many kinds of MATSURI"
type textarea "x"
type textarea "I am [DEMOGRAPHIC_DATA] and we have many kinds of MATSURI."
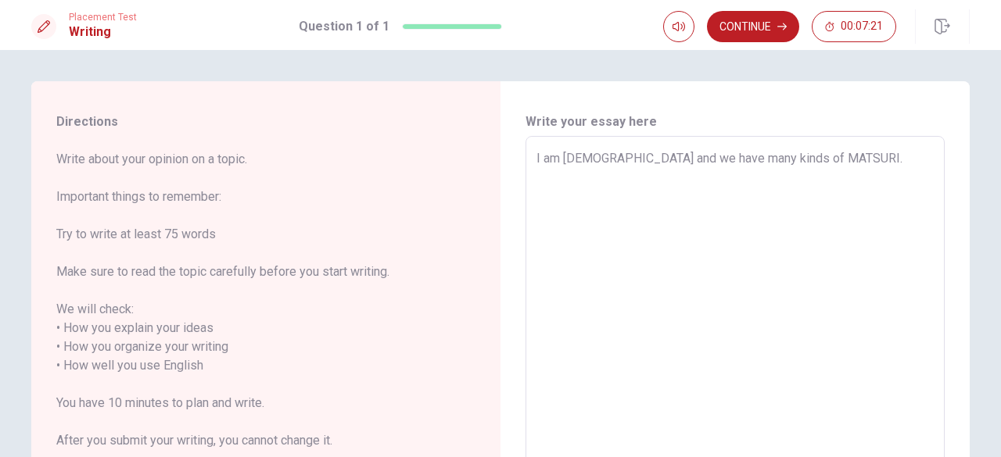
type textarea "x"
type textarea "I am [DEMOGRAPHIC_DATA] and we have many kinds of MATSURI."
type textarea "x"
type textarea "I am [DEMOGRAPHIC_DATA] and we have many kinds of MATSURI.　I"
type textarea "x"
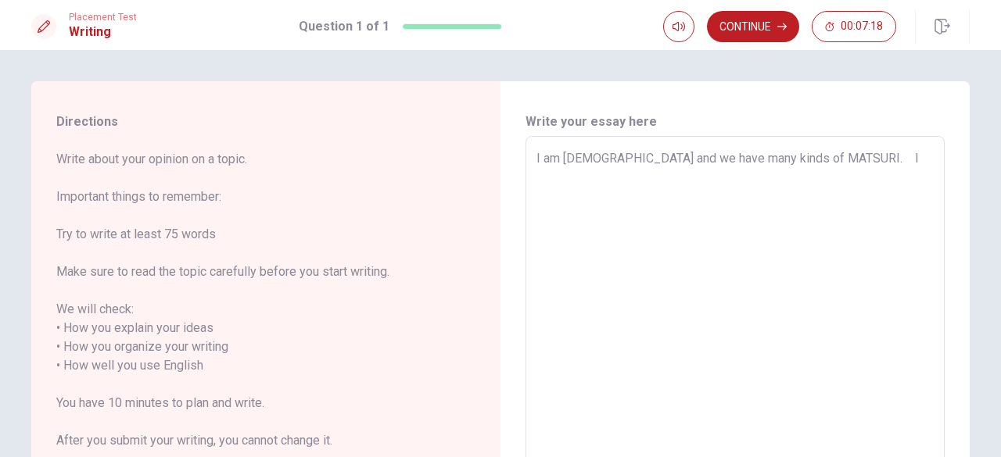
type textarea "I am [DEMOGRAPHIC_DATA] and we have many kinds of MATSURI.　It"
type textarea "x"
type textarea "I am [DEMOGRAPHIC_DATA] and we have many kinds of MATSURI.　It"
type textarea "x"
type textarea "I am [DEMOGRAPHIC_DATA] and we have many kinds of MATSURI.　It i"
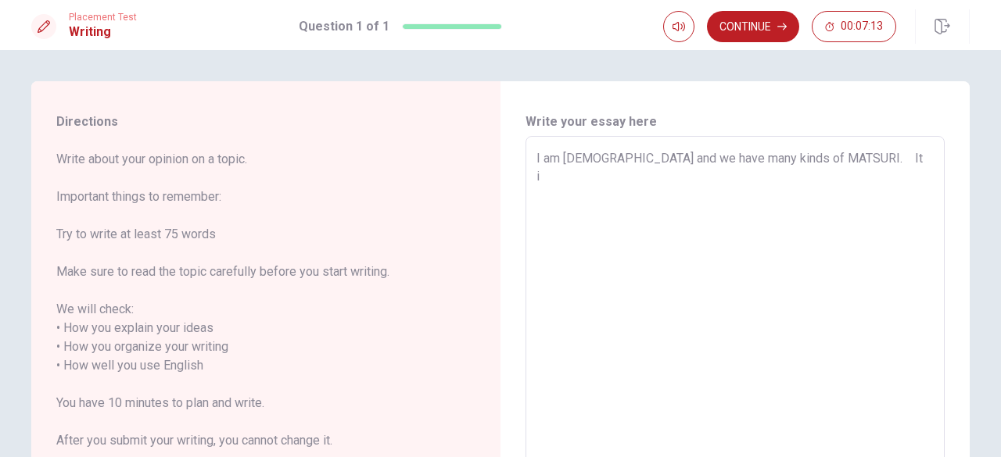
type textarea "x"
type textarea "I am [DEMOGRAPHIC_DATA] and we have many kinds of MATSURI.　It id"
type textarea "x"
type textarea "I am [DEMOGRAPHIC_DATA] and we have many kinds of MATSURI.　It i"
type textarea "x"
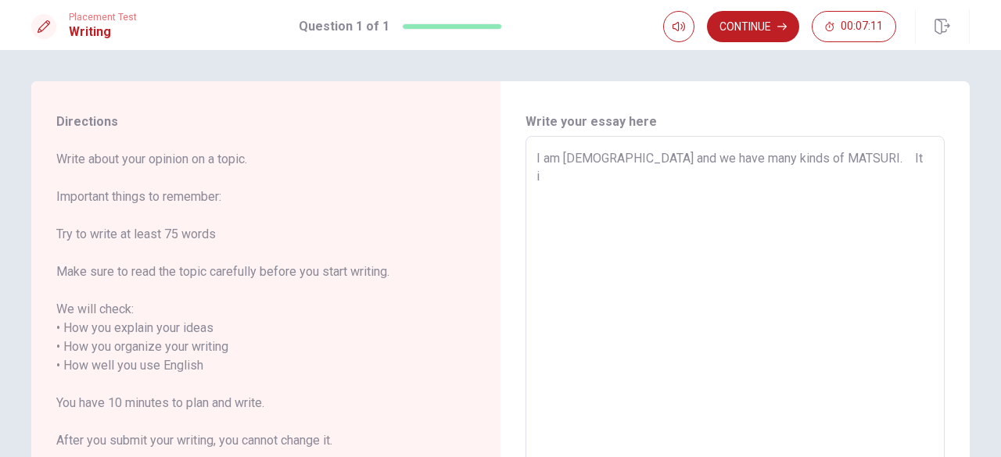
type textarea "I am [DEMOGRAPHIC_DATA] and we have many kinds of MATSURI.　It is"
type textarea "x"
type textarea "I am [DEMOGRAPHIC_DATA] and we have many kinds of MATSURI.　It is"
type textarea "x"
type textarea "I am [DEMOGRAPHIC_DATA] and we have many kinds of MATSURI.　It is a"
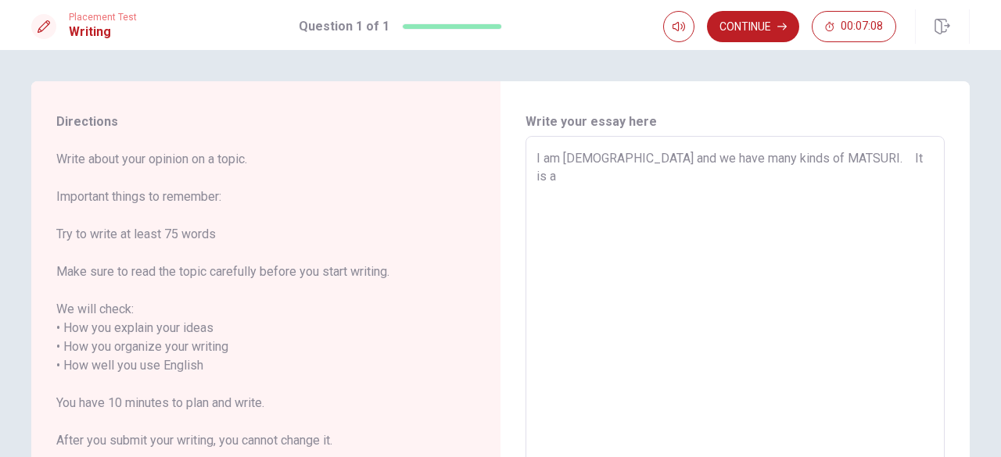
type textarea "x"
type textarea "I am [DEMOGRAPHIC_DATA] and we have many kinds of MATSURI.　It is an"
type textarea "x"
type textarea "I am [DEMOGRAPHIC_DATA] and we have many kinds of MATSURI.　It is an"
type textarea "x"
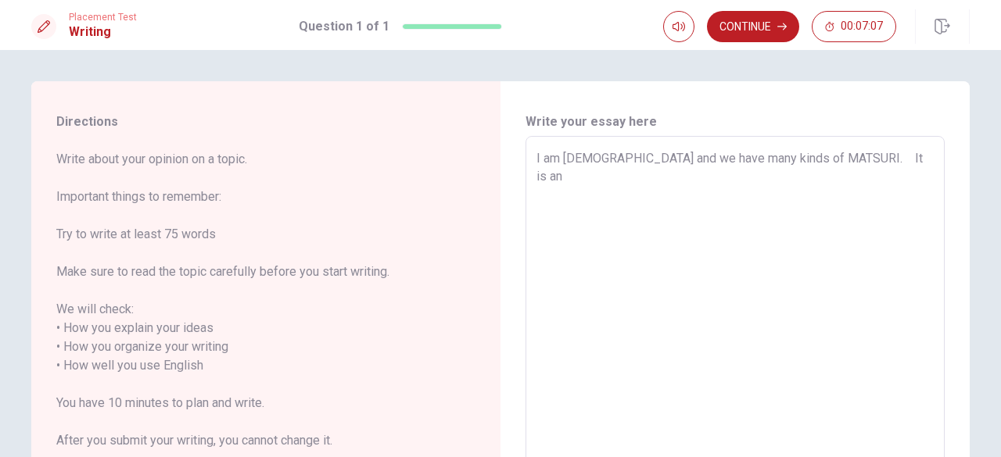
type textarea "I am [DEMOGRAPHIC_DATA] and we have many kinds of MATSURI.　It is an e"
type textarea "x"
type textarea "I am [DEMOGRAPHIC_DATA] and we have many kinds of MATSURI.　It is an ev"
type textarea "x"
type textarea "I am [DEMOGRAPHIC_DATA] and we have many kinds of MATSURI.　It is an eve"
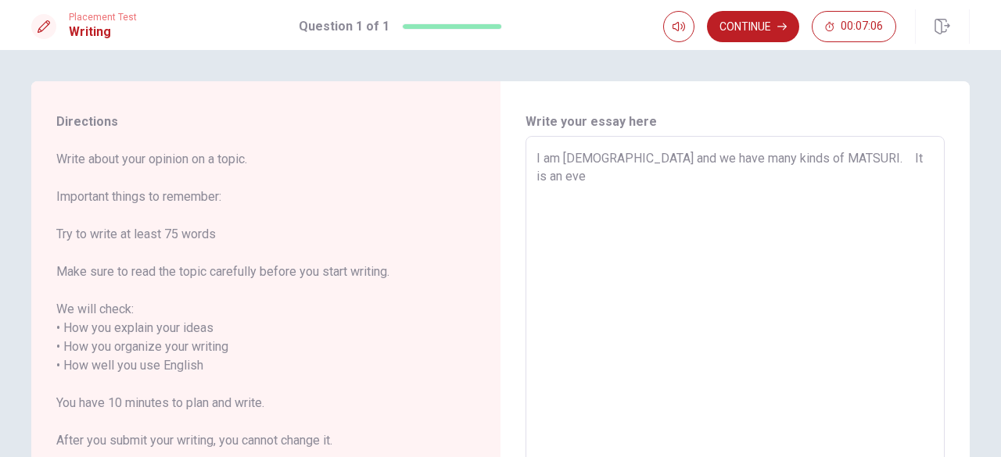
type textarea "x"
type textarea "I am [DEMOGRAPHIC_DATA] and we have many kinds of MATSURI.　It is an even"
type textarea "x"
type textarea "I am [DEMOGRAPHIC_DATA] and we have many kinds of MATSURI.　It is an event"
type textarea "x"
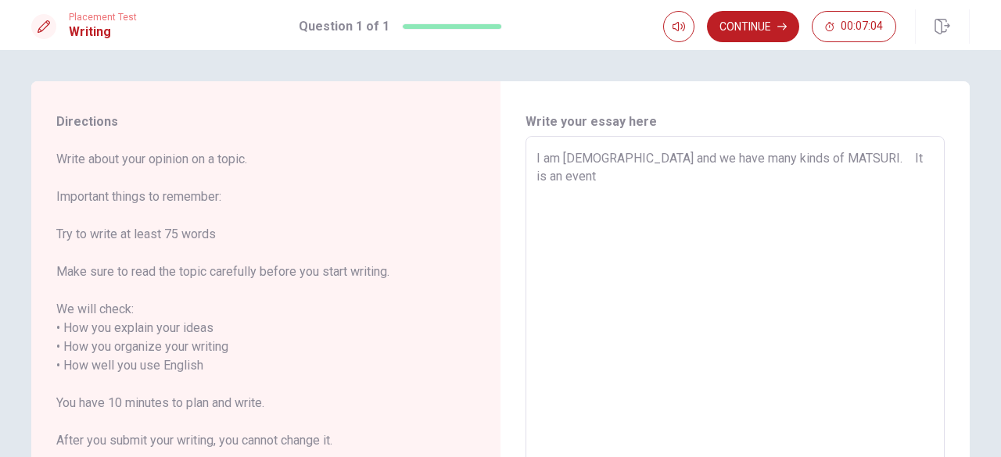
type textarea "I am [DEMOGRAPHIC_DATA] and we have many kinds of MATSURI.　It is an event"
type textarea "x"
type textarea "I am [DEMOGRAPHIC_DATA] and we have many kinds of MATSURI.　It is an event s"
type textarea "x"
type textarea "I am [DEMOGRAPHIC_DATA] and we have many kinds of MATSURI.　It is an event"
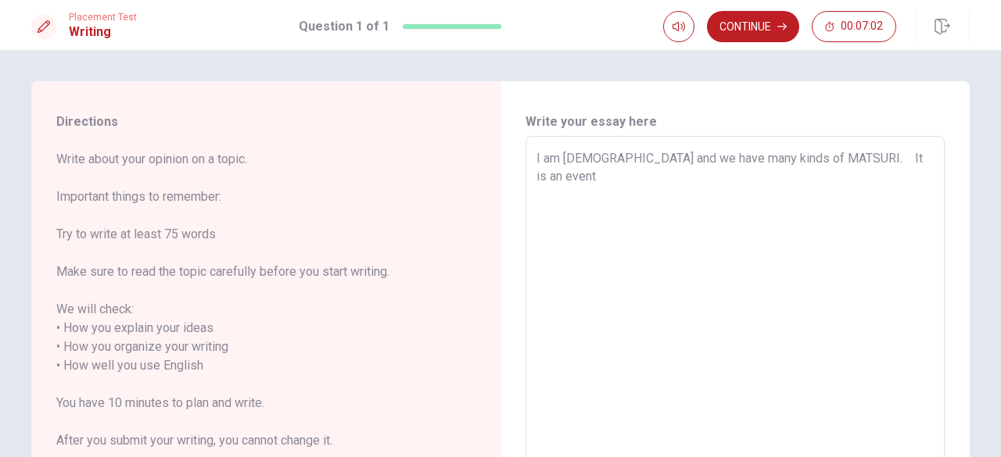
type textarea "x"
type textarea "I am [DEMOGRAPHIC_DATA] and we have many kinds of MATSURI.　It is an event"
type textarea "x"
type textarea "I am [DEMOGRAPHIC_DATA] and we have many kinds of MATSURI.　It is an events"
type textarea "x"
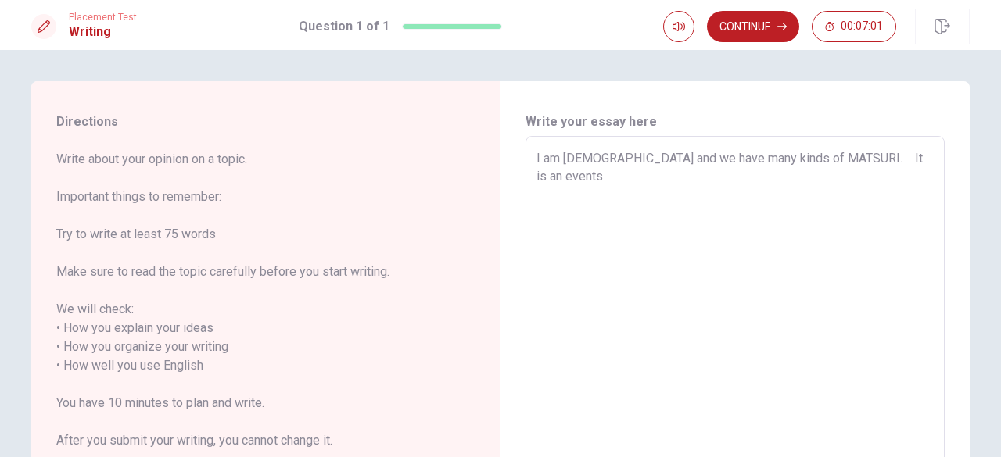
type textarea "I am [DEMOGRAPHIC_DATA] and we have many kinds of MATSURI.　It is an events"
type textarea "x"
type textarea "I am [DEMOGRAPHIC_DATA] and we have many kinds of MATSURI.　It is an events t"
type textarea "x"
type textarea "I am [DEMOGRAPHIC_DATA] and we have many kinds of MATSURI.　It is an events to"
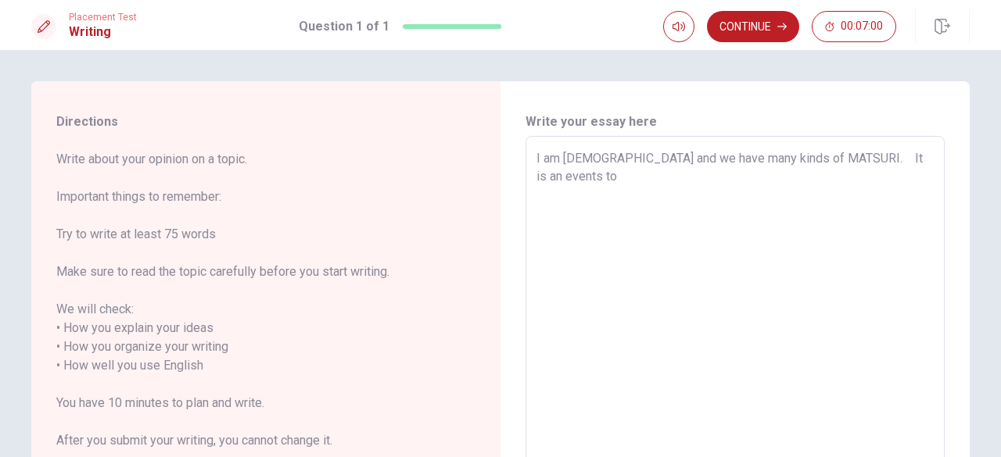
type textarea "x"
type textarea "I am [DEMOGRAPHIC_DATA] and we have many kinds of MATSURI.　It is an events to"
type textarea "x"
type textarea "I am [DEMOGRAPHIC_DATA] and we have many kinds of MATSURI.　It is an events to h"
type textarea "x"
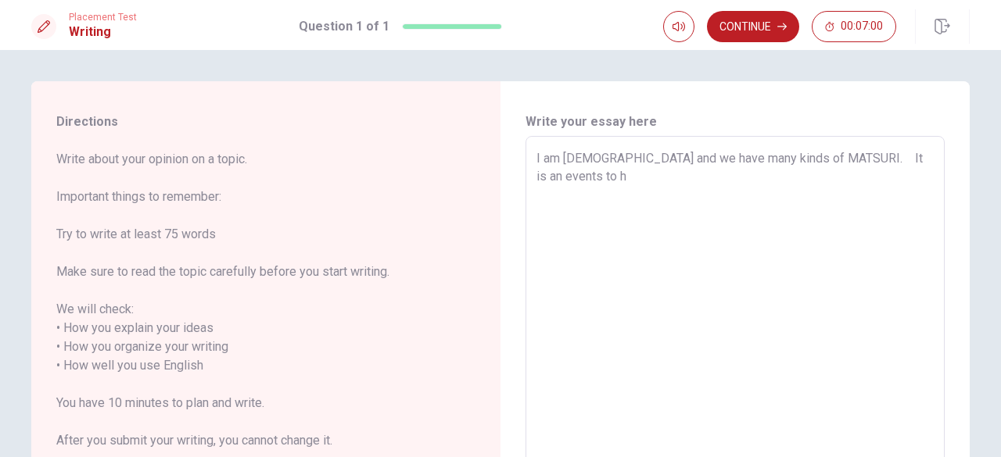
type textarea "I am [DEMOGRAPHIC_DATA] and we have many kinds of MATSURI.　It is an events to ho"
type textarea "x"
type textarea "I am [DEMOGRAPHIC_DATA] and we have many kinds of MATSURI.　It is an events to h…"
type textarea "x"
type textarea "I am [DEMOGRAPHIC_DATA] and we have many kinds of MATSURI.　It is an events to h…"
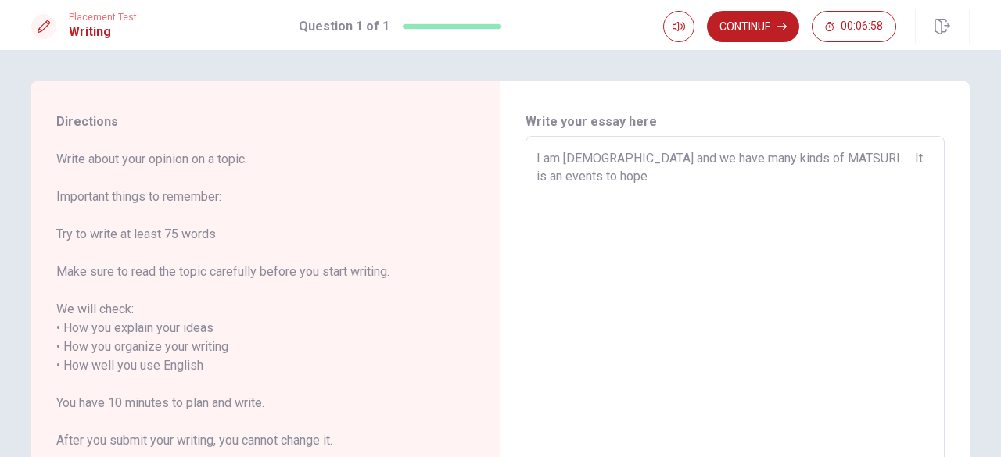
type textarea "x"
type textarea "I am [DEMOGRAPHIC_DATA] and we have many kinds of MATSURI.　It is an events to h…"
type textarea "x"
type textarea "I am [DEMOGRAPHIC_DATA] and we have many kinds of MATSURI.　It is an events to h…"
type textarea "x"
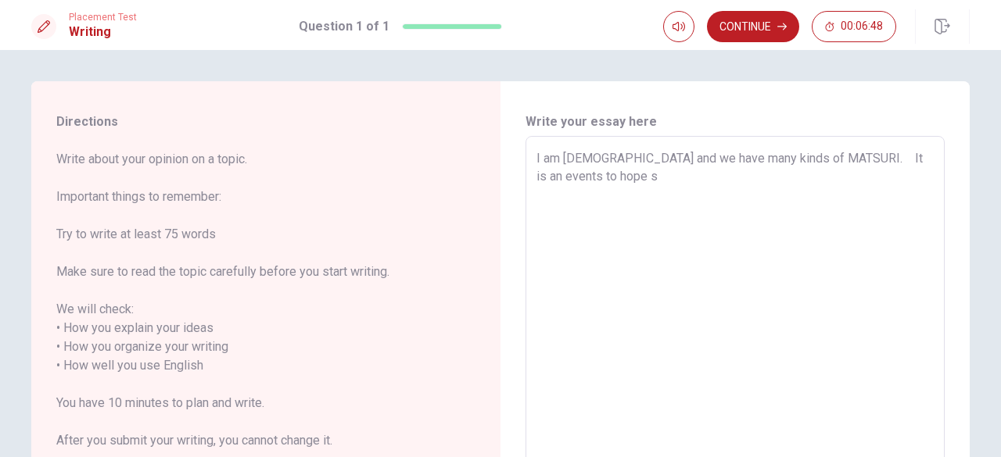
type textarea "I am [DEMOGRAPHIC_DATA] and we have many kinds of MATSURI.　It is an events to h…"
type textarea "x"
type textarea "I am [DEMOGRAPHIC_DATA] and we have many kinds of MATSURI.　It is an events to h…"
type textarea "x"
type textarea "I am [DEMOGRAPHIC_DATA] and we have many kinds of MATSURI.　It is an events to h…"
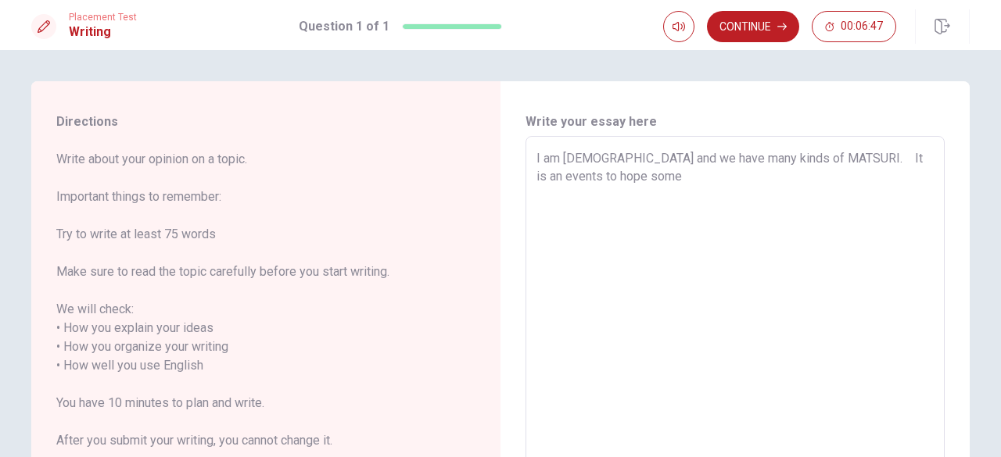
type textarea "x"
type textarea "I am [DEMOGRAPHIC_DATA] and we have many kinds of MATSURI.　It is an events to h…"
type textarea "x"
type textarea "I am [DEMOGRAPHIC_DATA] and we have many kinds of MATSURI.　It is an events to h…"
type textarea "x"
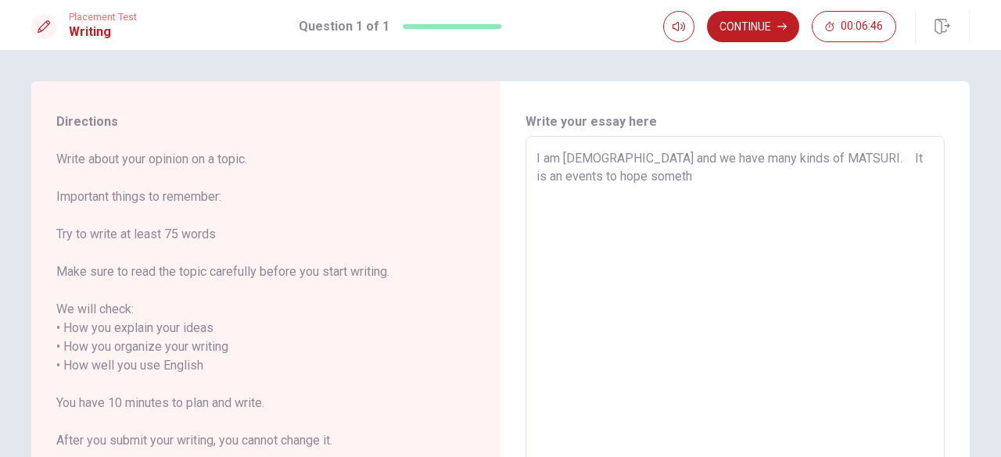
type textarea "I am [DEMOGRAPHIC_DATA] and we have many kinds of MATSURI.　It is an events to h…"
type textarea "x"
type textarea "I am [DEMOGRAPHIC_DATA] and we have many kinds of MATSURI.　It is an events to h…"
type textarea "x"
type textarea "I am [DEMOGRAPHIC_DATA] and we have many kinds of MATSURI.　It is an events to h…"
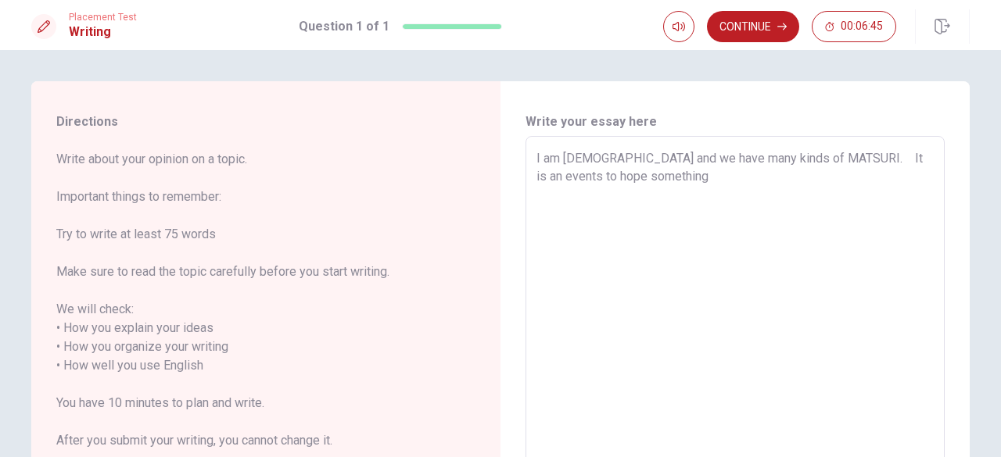
type textarea "x"
type textarea "I am [DEMOGRAPHIC_DATA] and we have many kinds of MATSURI.　It is an events to h…"
click at [784, 106] on div "Write your essay here I am [DEMOGRAPHIC_DATA] and we have many kinds of MATSURI…" at bounding box center [734, 357] width 469 height 552
click at [754, 195] on textarea "I am [DEMOGRAPHIC_DATA] and we have many kinds of MATSURI.　It is an events to h…" at bounding box center [734, 356] width 397 height 415
click at [813, 357] on textarea "I am [DEMOGRAPHIC_DATA] and we have many kinds of MATSURI.　It is an events to h…" at bounding box center [734, 356] width 397 height 415
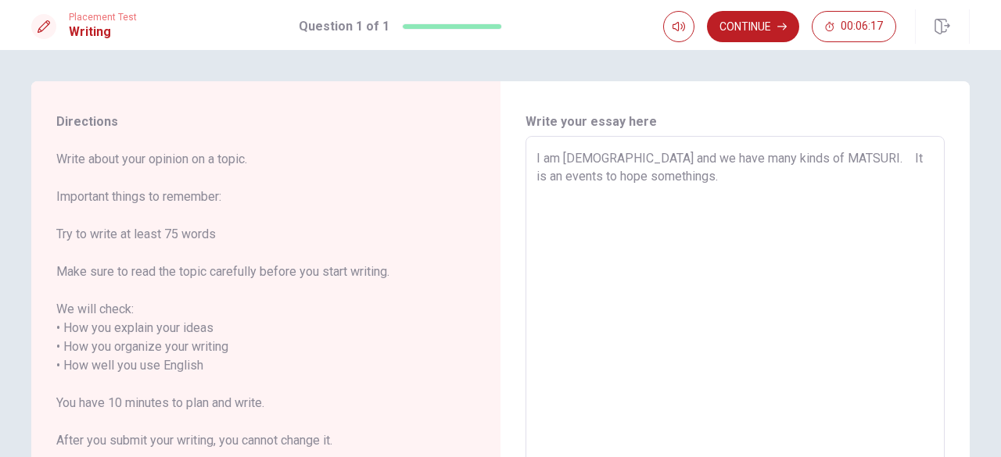
click at [813, 357] on textarea "I am [DEMOGRAPHIC_DATA] and we have many kinds of MATSURI.　It is an events to h…" at bounding box center [734, 356] width 397 height 415
click at [671, 197] on textarea "I am [DEMOGRAPHIC_DATA] and we have many kinds of MATSURI.　It is an events to h…" at bounding box center [734, 356] width 397 height 415
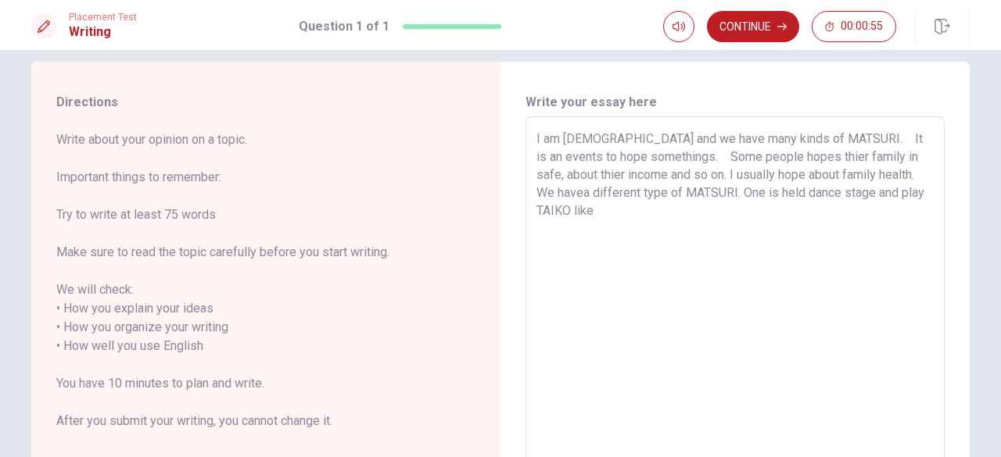
scroll to position [20, 0]
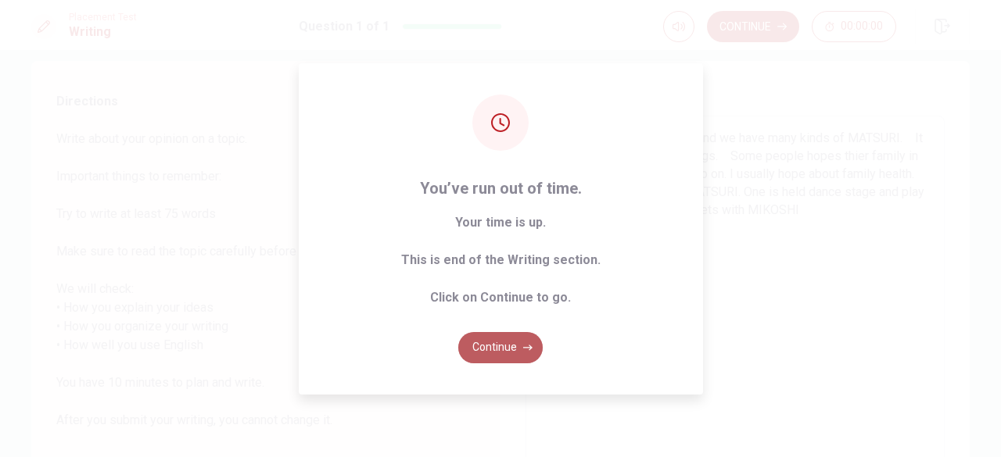
click at [520, 346] on button "Continue" at bounding box center [500, 347] width 84 height 31
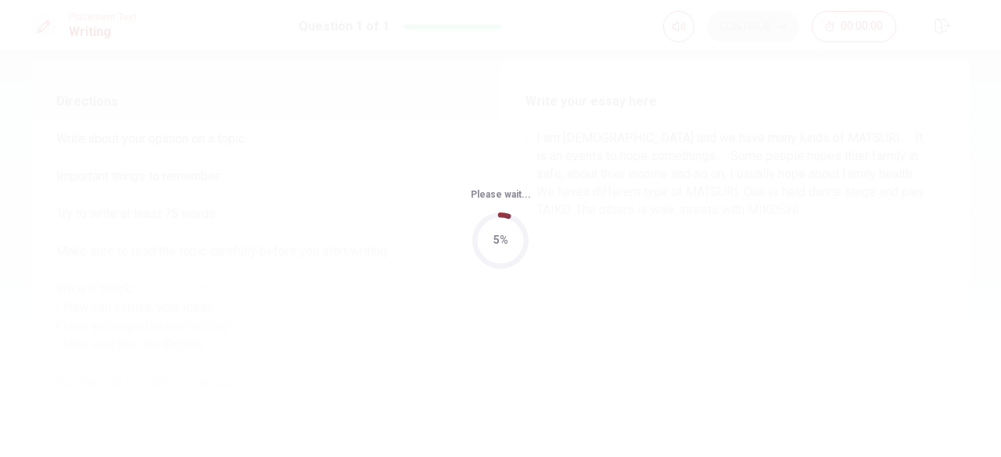
scroll to position [0, 0]
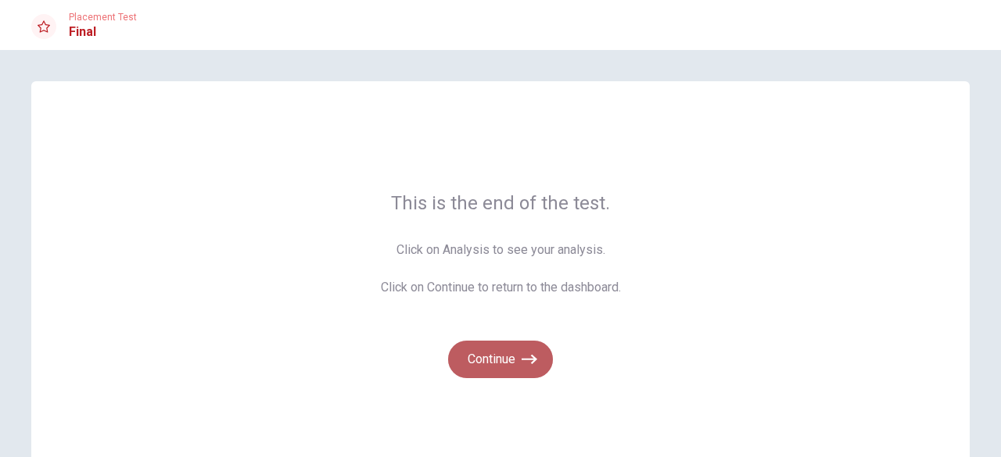
click at [520, 346] on button "Continue" at bounding box center [500, 360] width 105 height 38
